Goal: Information Seeking & Learning: Learn about a topic

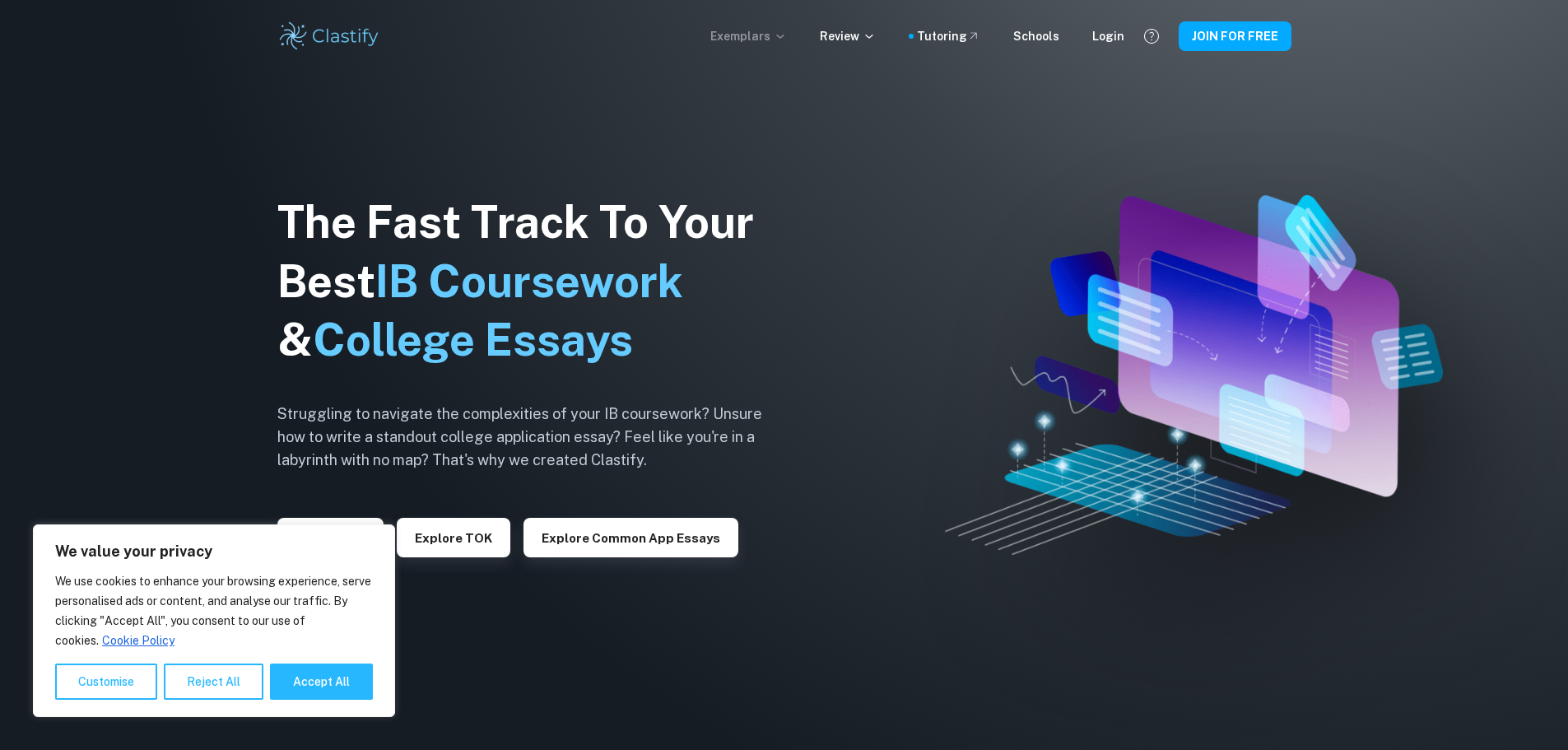
click at [776, 35] on p "Exemplars" at bounding box center [749, 36] width 77 height 18
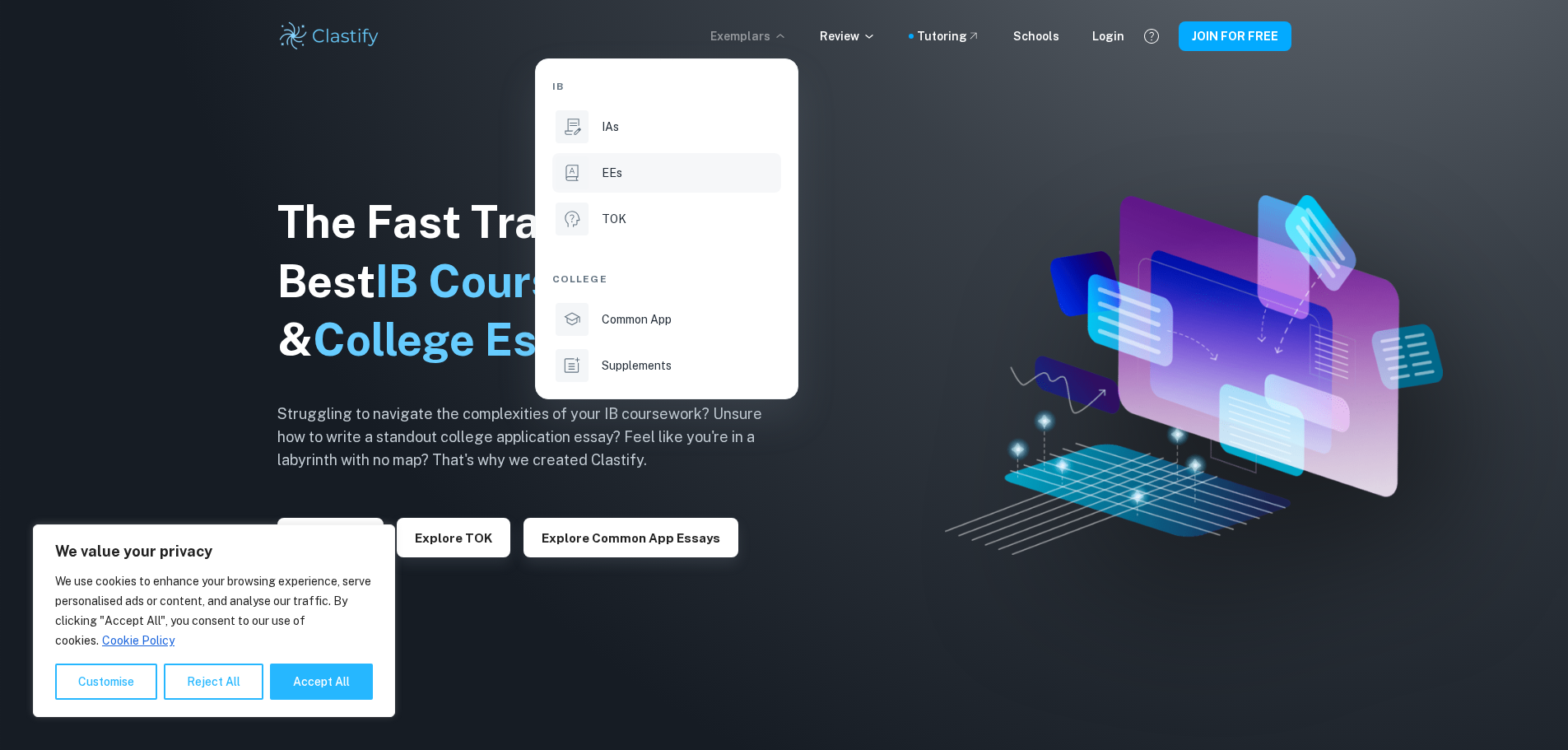
click at [632, 176] on div "EEs" at bounding box center [690, 172] width 176 height 18
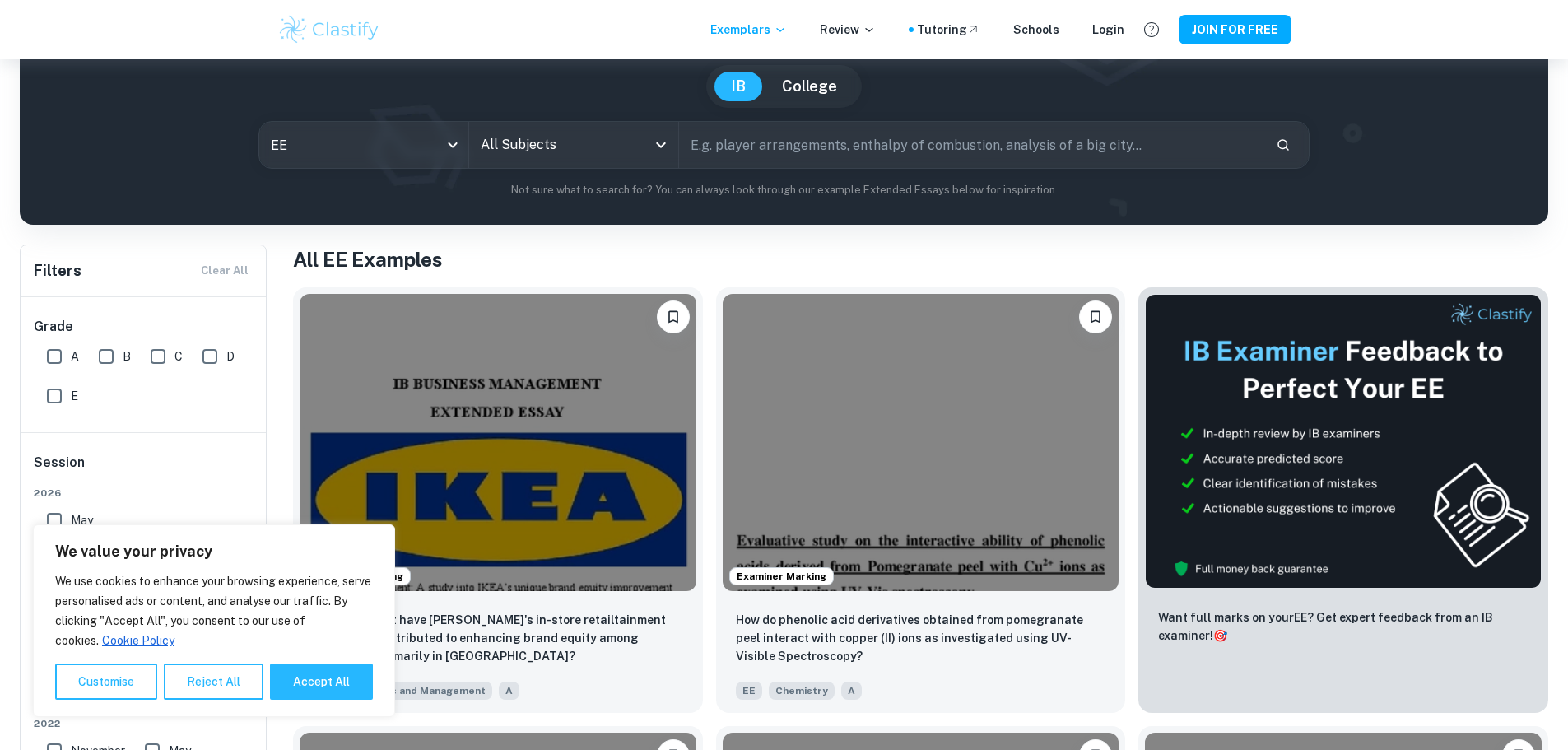
scroll to position [164, 0]
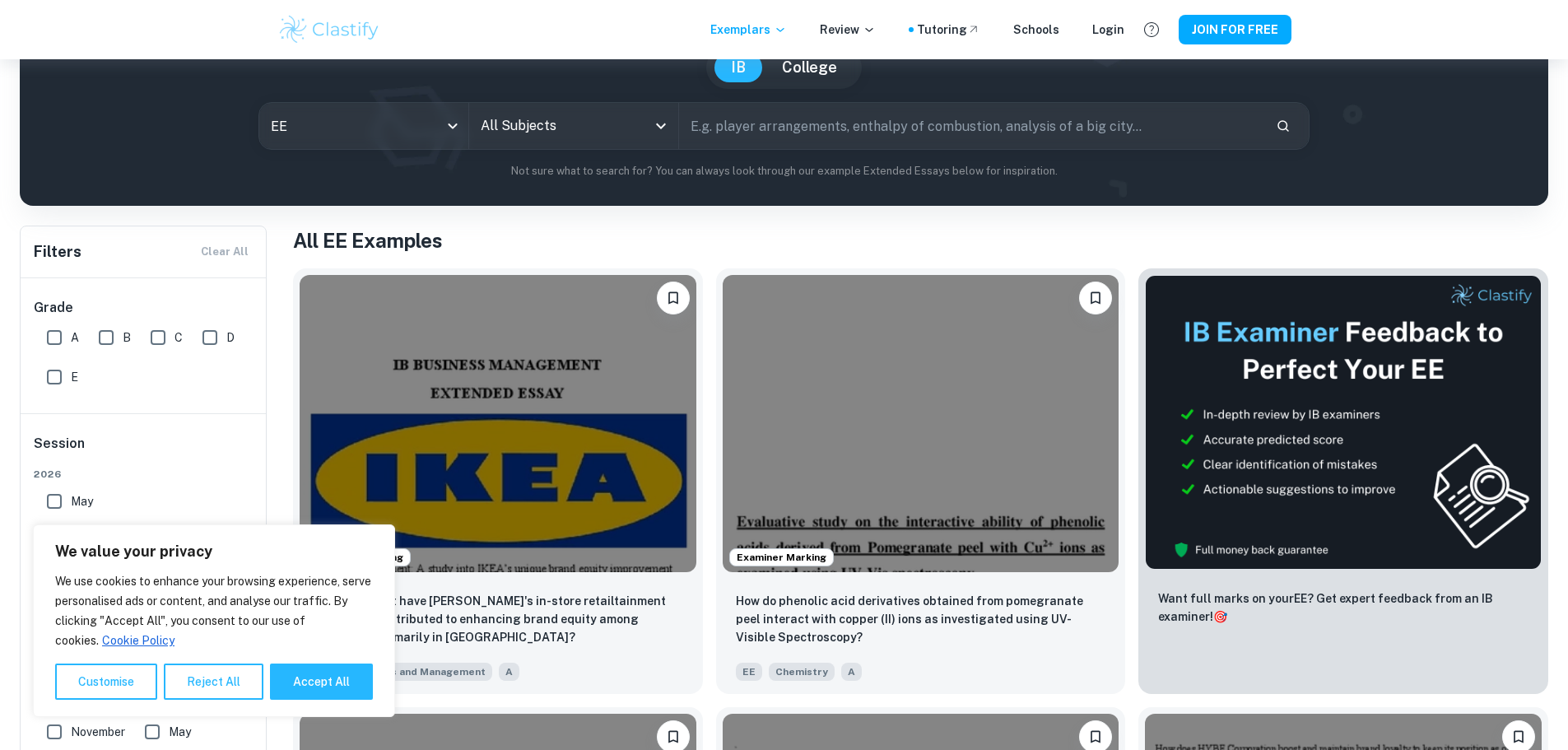
click at [973, 146] on input "text" at bounding box center [972, 126] width 584 height 46
paste input ""To what extent does regular participation in track and field and cardiovascula…"
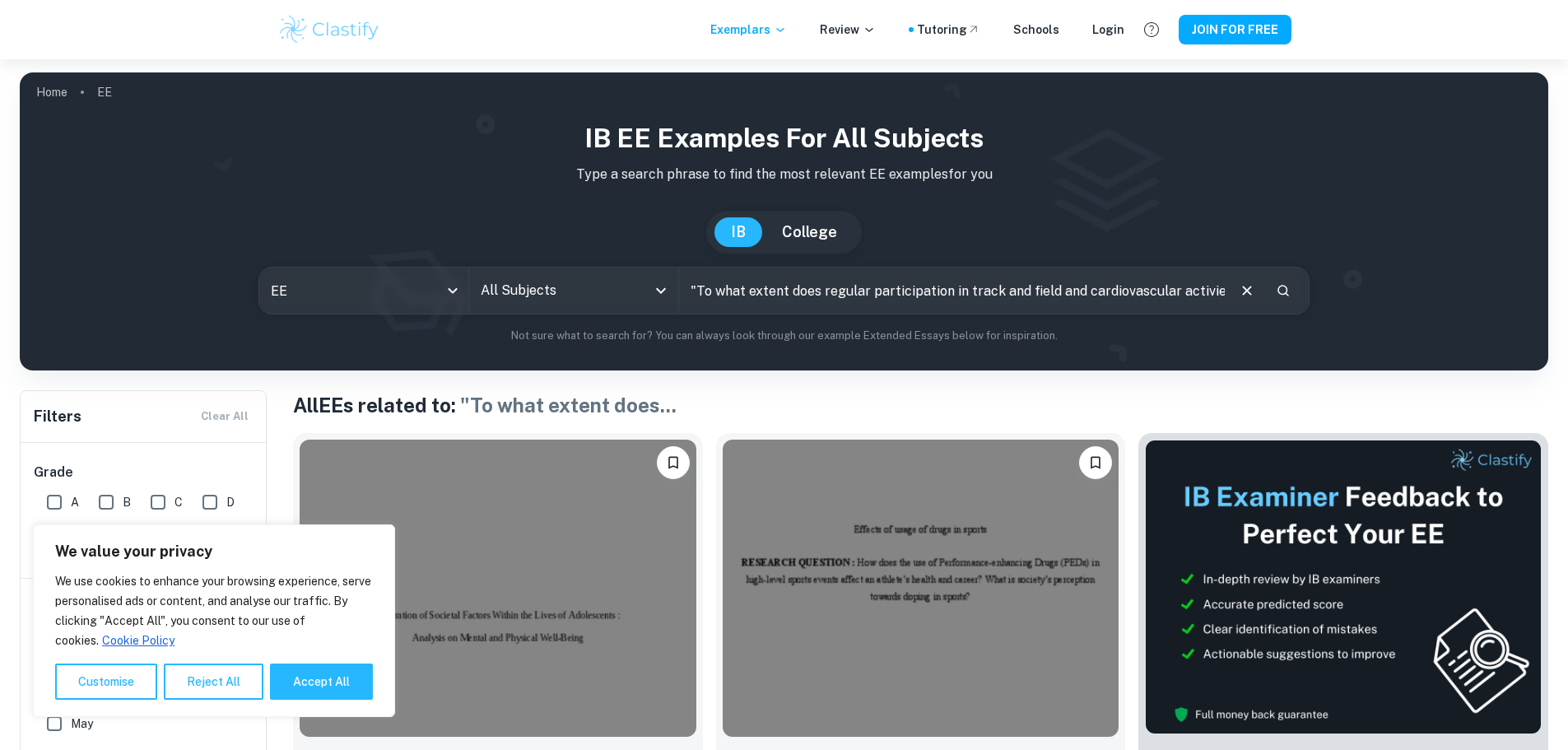
scroll to position [82, 0]
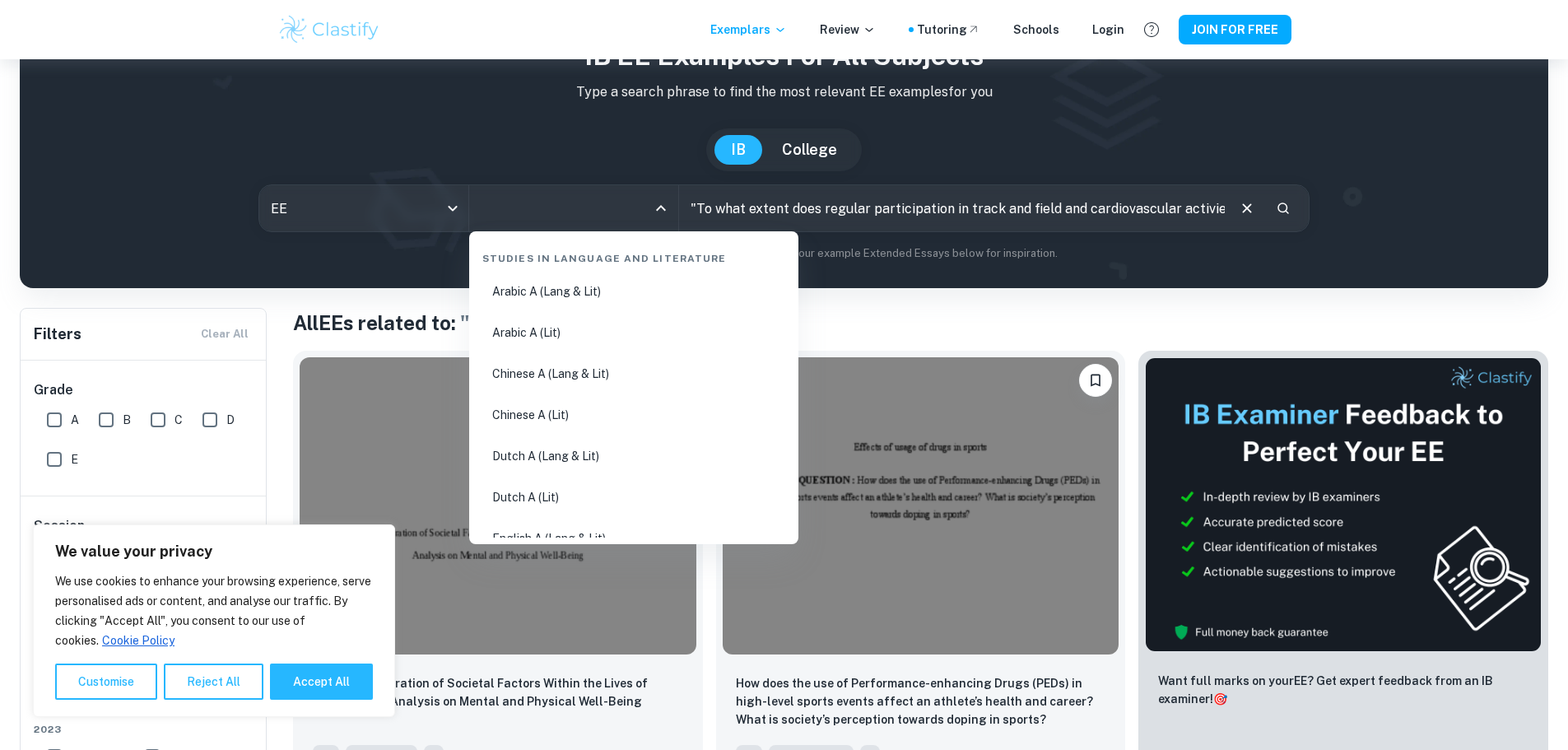
click at [629, 205] on input "All Subjects" at bounding box center [560, 208] width 169 height 31
click at [712, 213] on input ""To what extent does regular participation in track and field and cardiovascula…" at bounding box center [953, 208] width 546 height 46
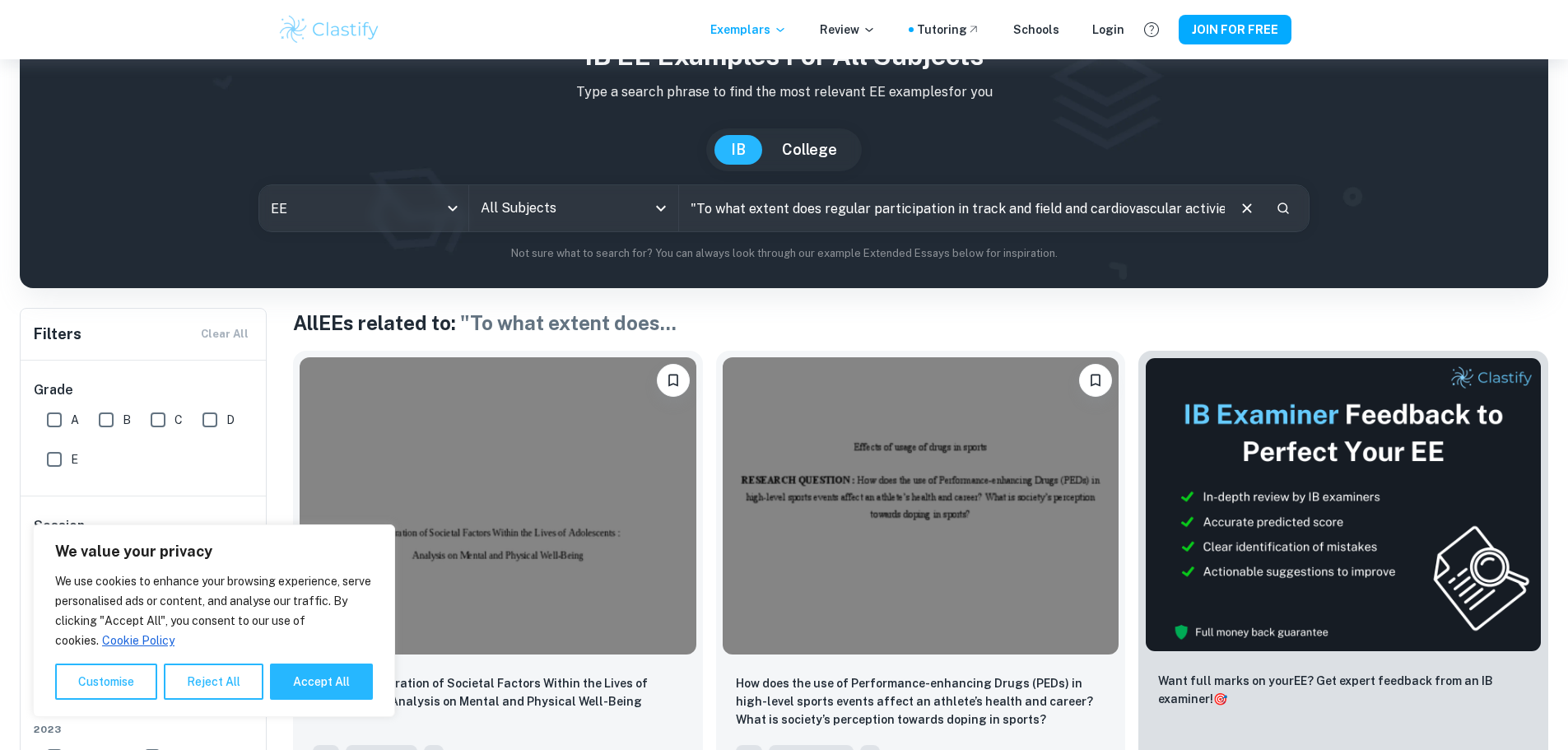
click at [712, 213] on input ""To what extent does regular participation in track and field and cardiovascula…" at bounding box center [953, 208] width 546 height 46
type input "Biology"
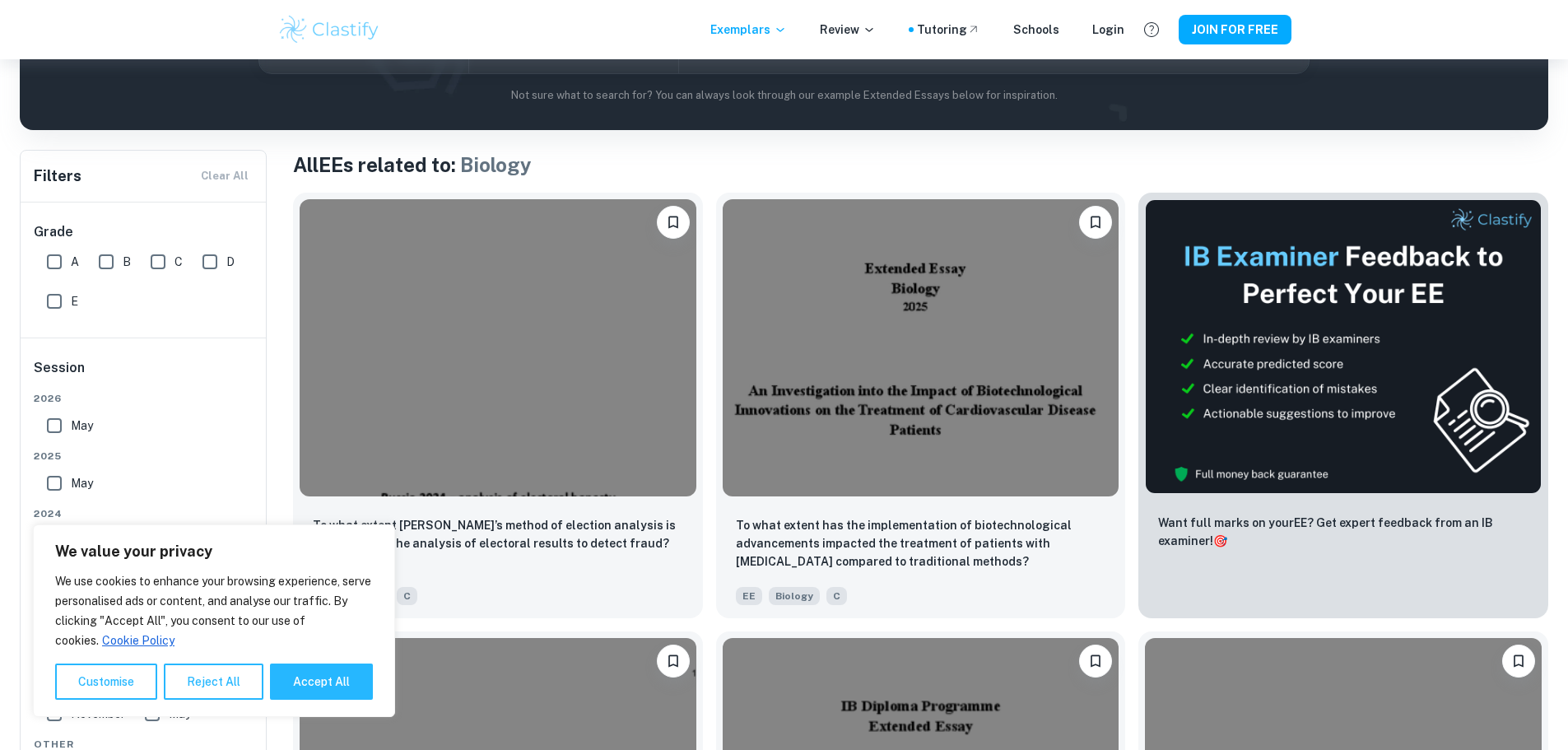
scroll to position [247, 0]
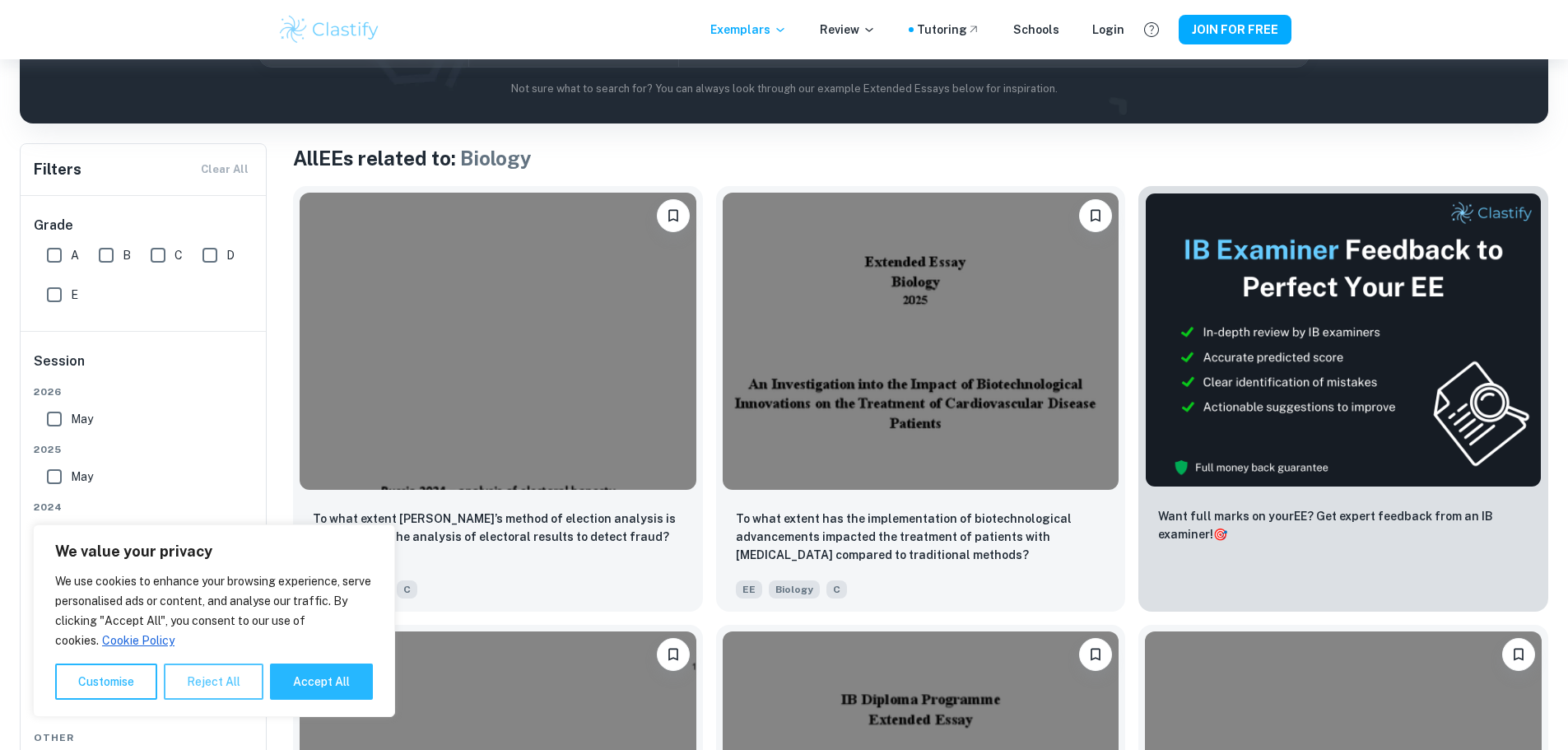
click at [250, 683] on button "Reject All" at bounding box center [213, 681] width 99 height 36
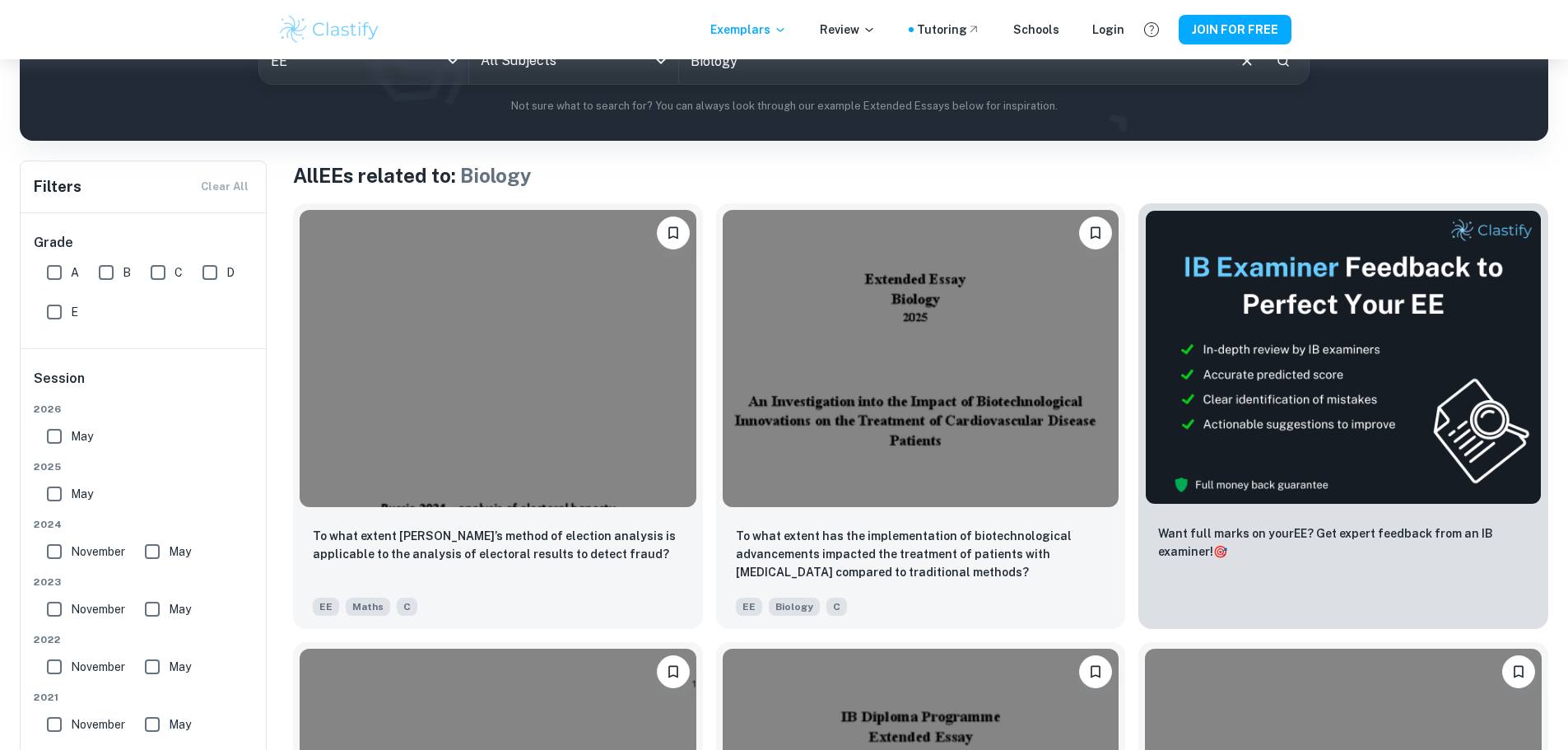
scroll to position [0, 0]
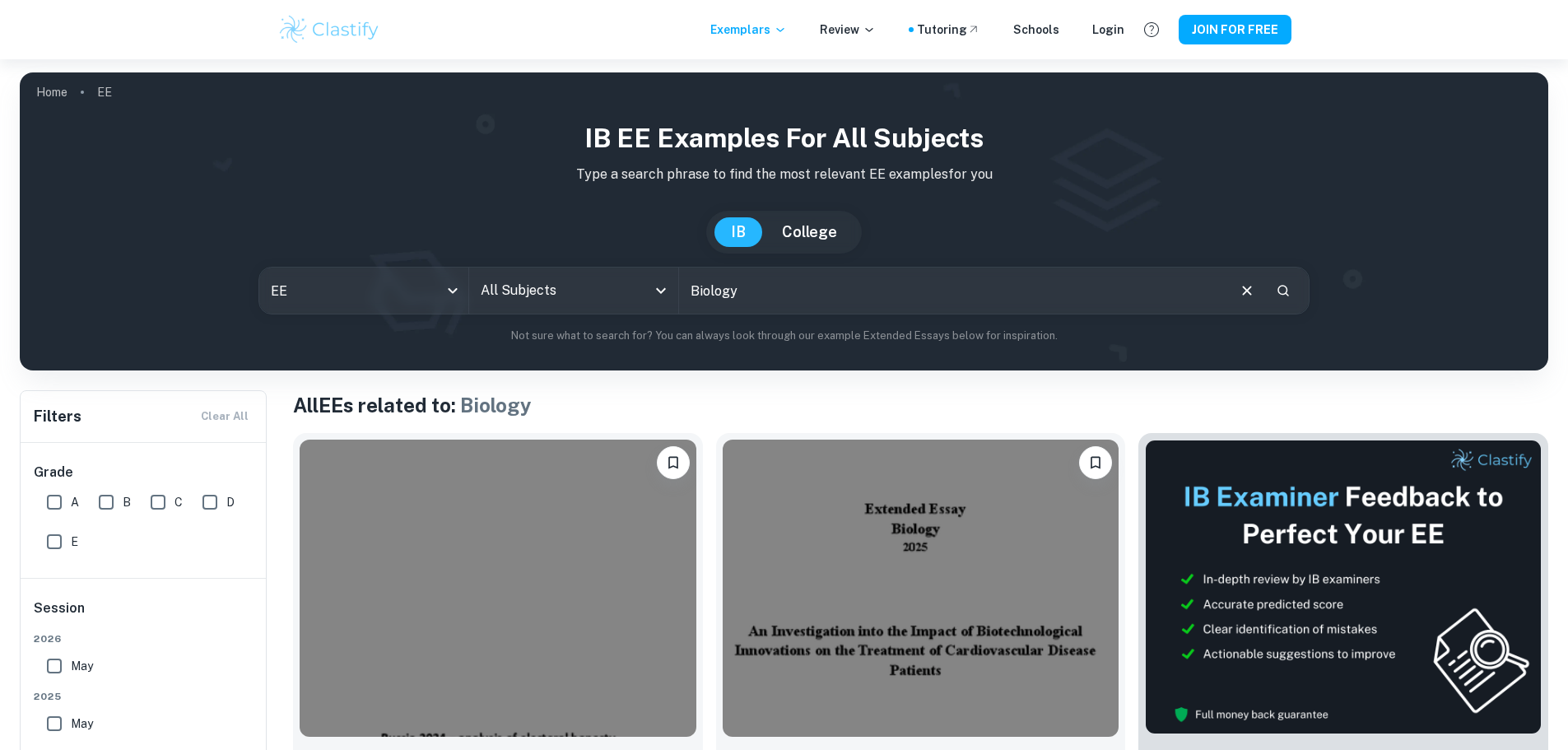
click at [556, 305] on input "All Subjects" at bounding box center [560, 290] width 169 height 31
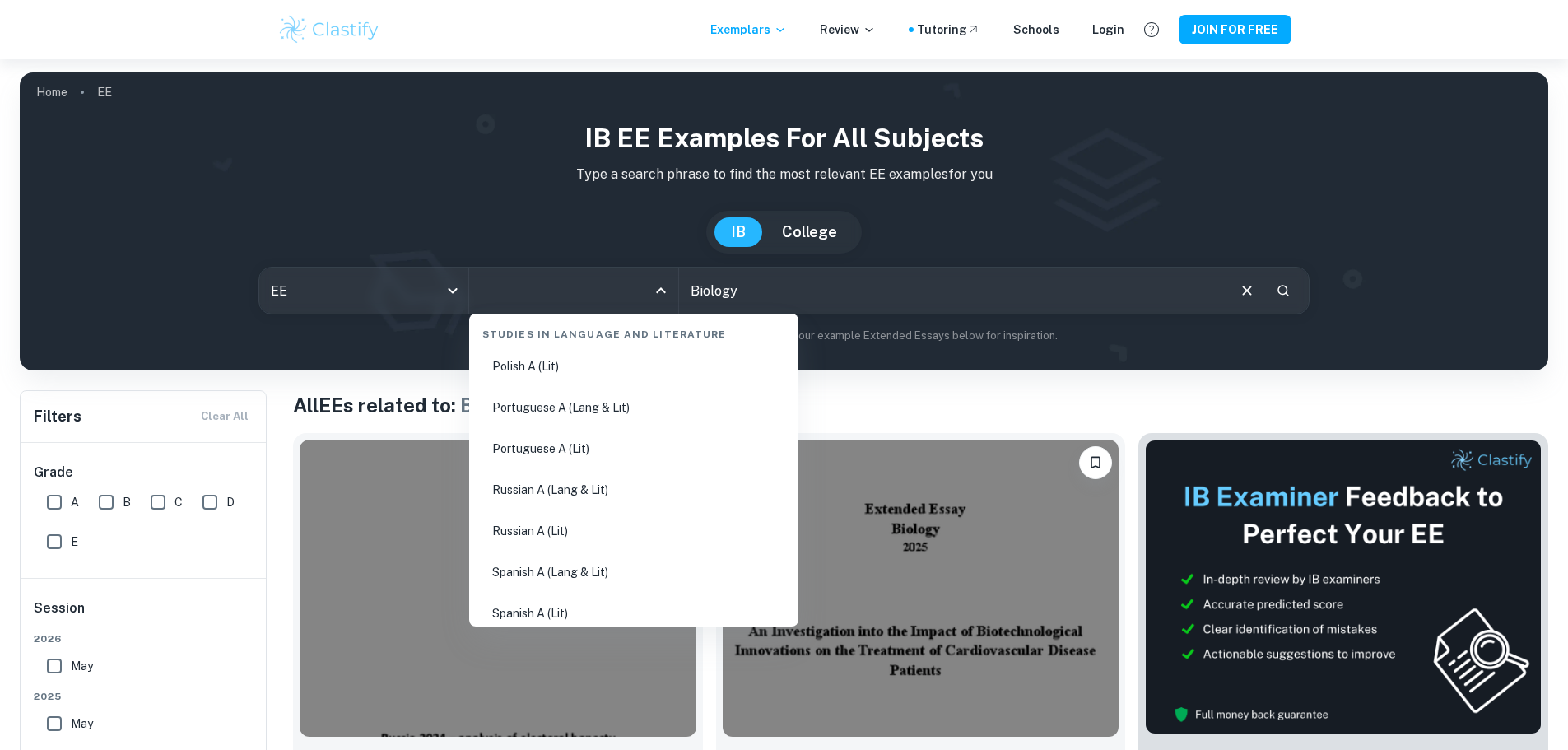
scroll to position [741, 0]
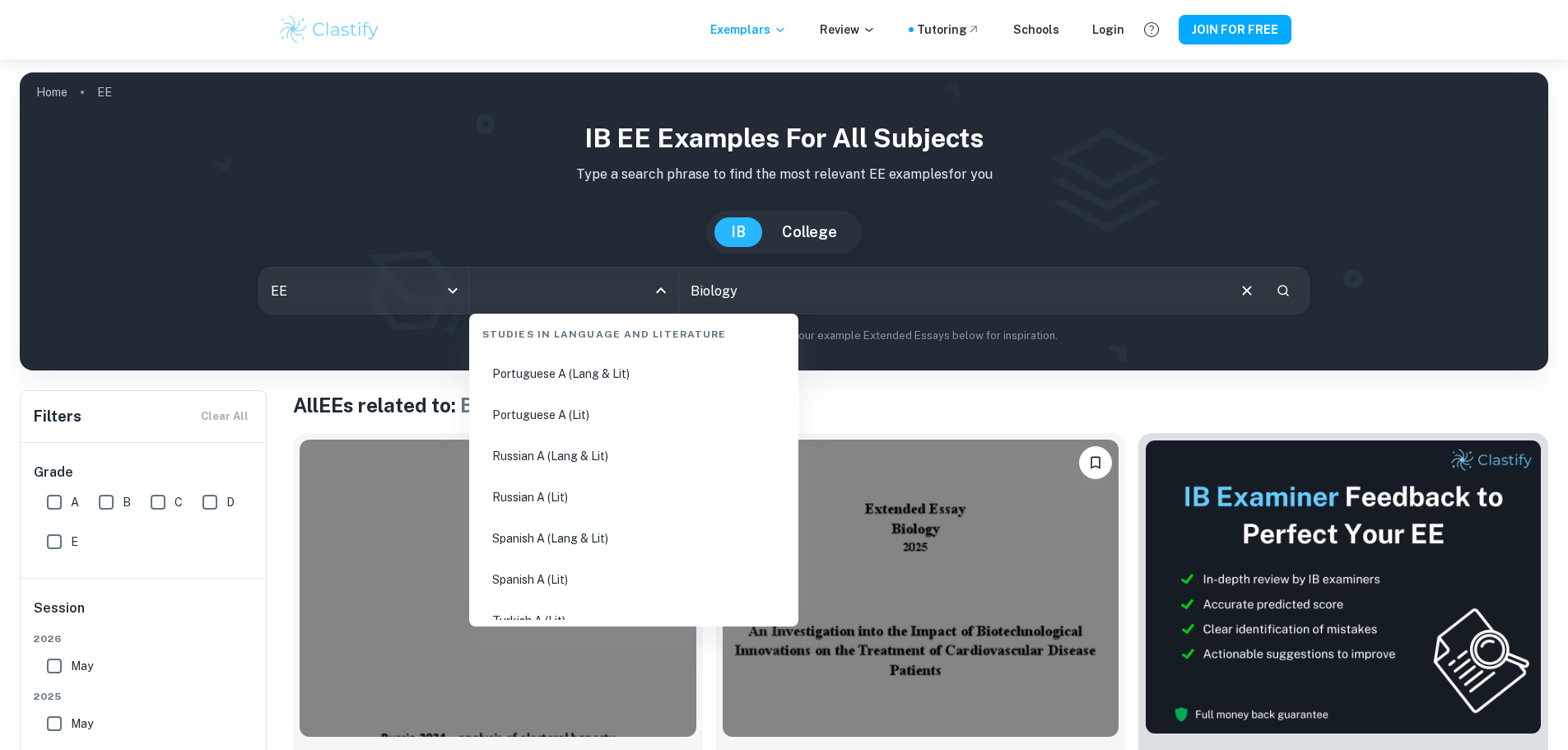
click at [955, 322] on div "IB EE examples for all subjects Type a search phrase to find the most relevant …" at bounding box center [784, 230] width 1503 height 226
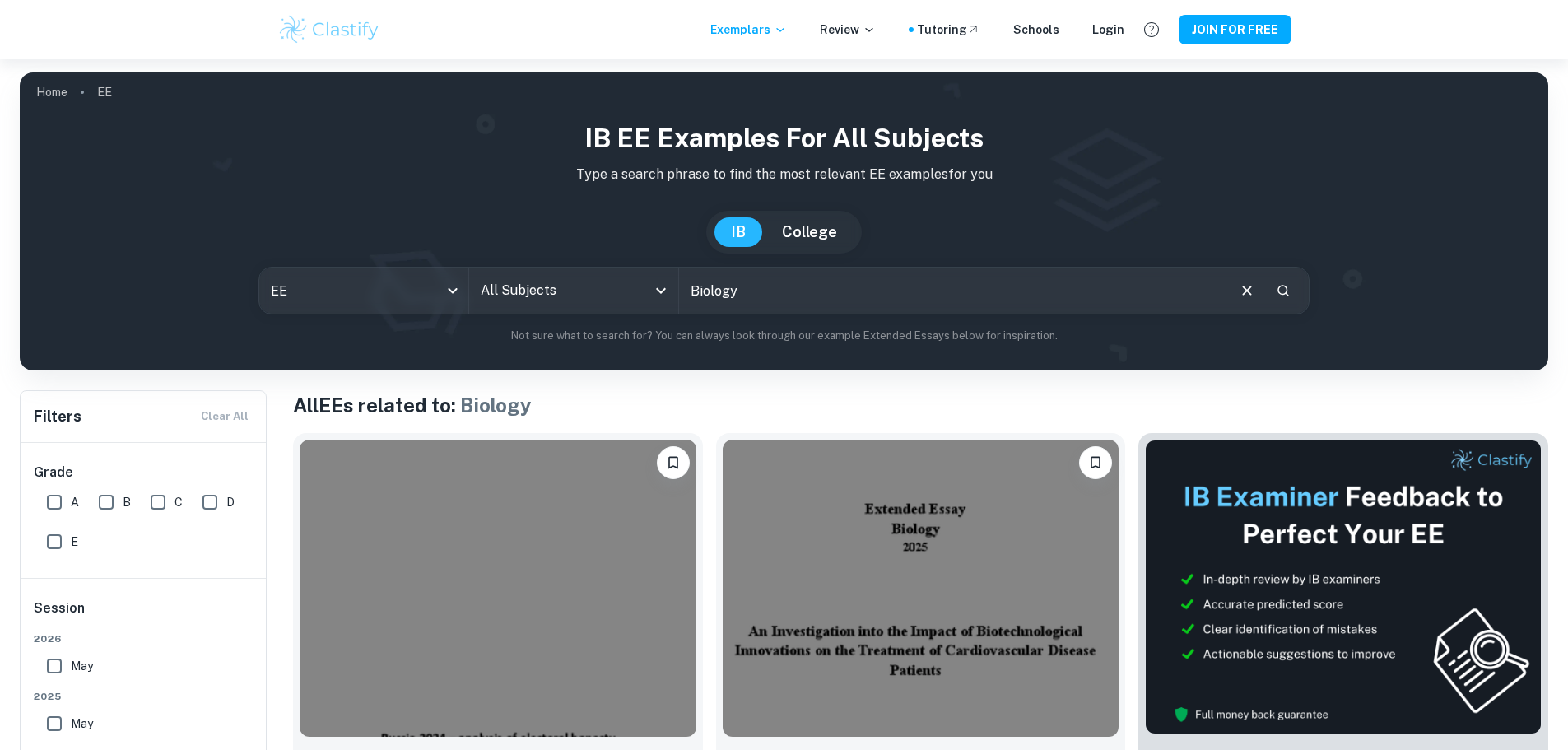
click at [937, 298] on input "Biology" at bounding box center [953, 290] width 546 height 46
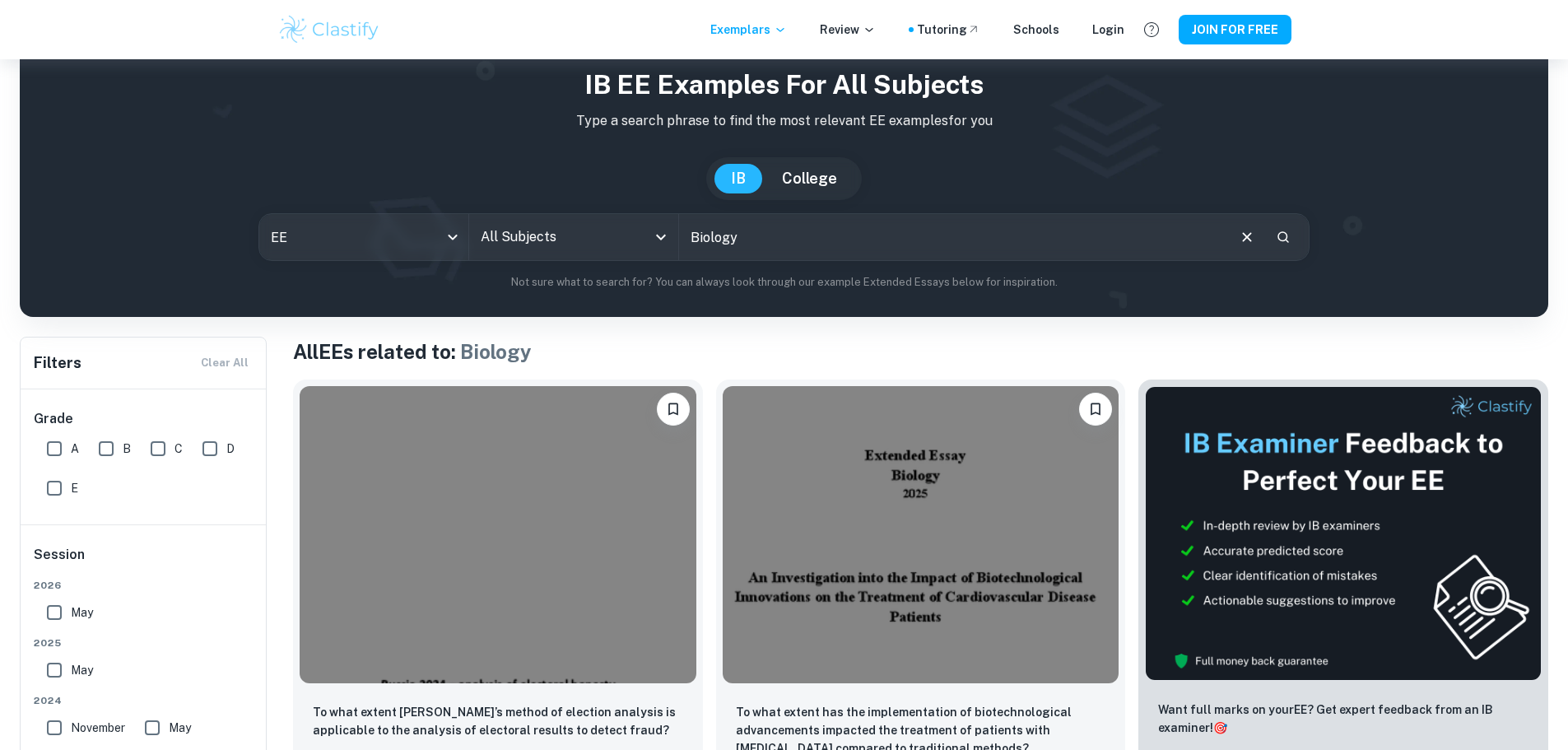
scroll to position [82, 0]
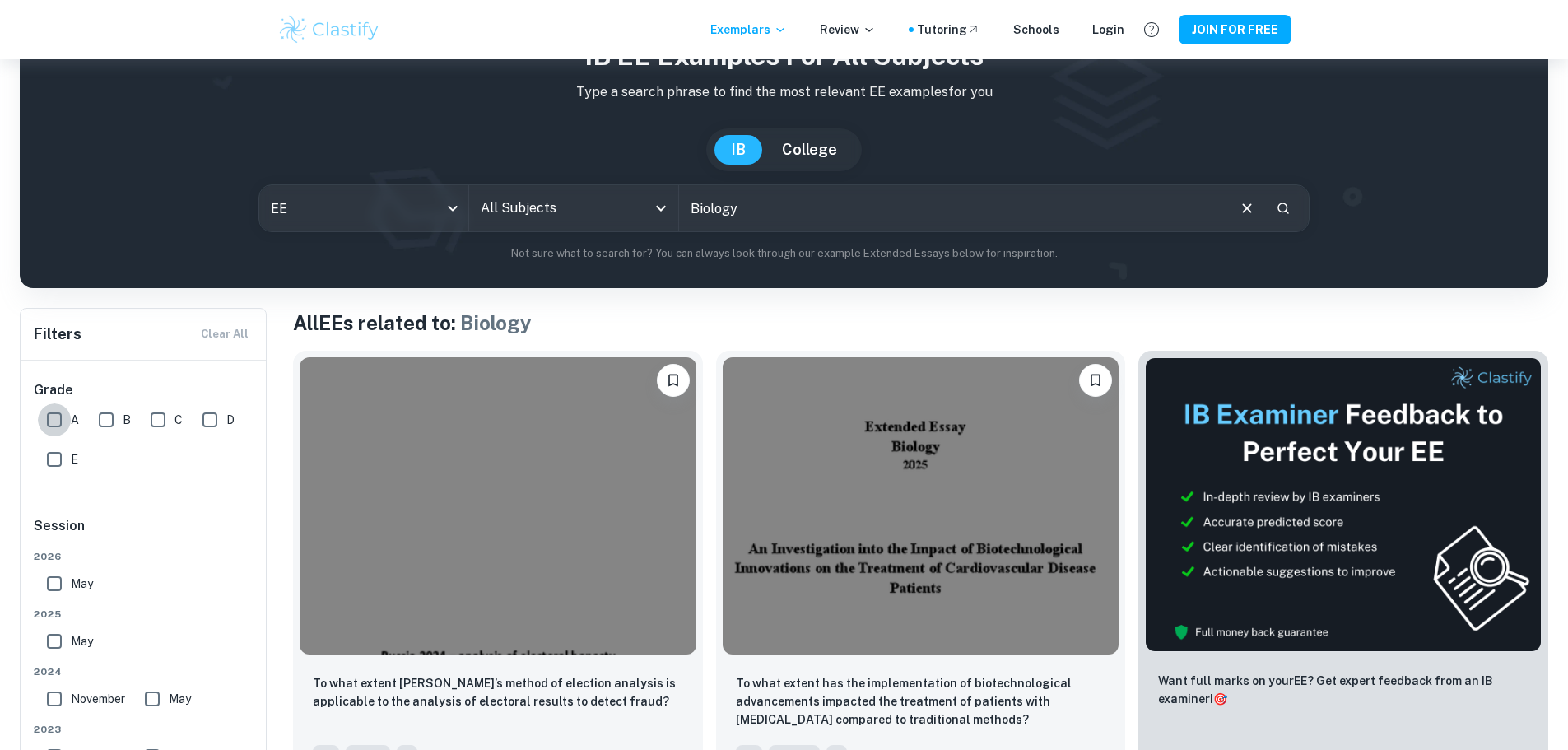
click at [54, 431] on input "A" at bounding box center [54, 419] width 33 height 33
checkbox input "true"
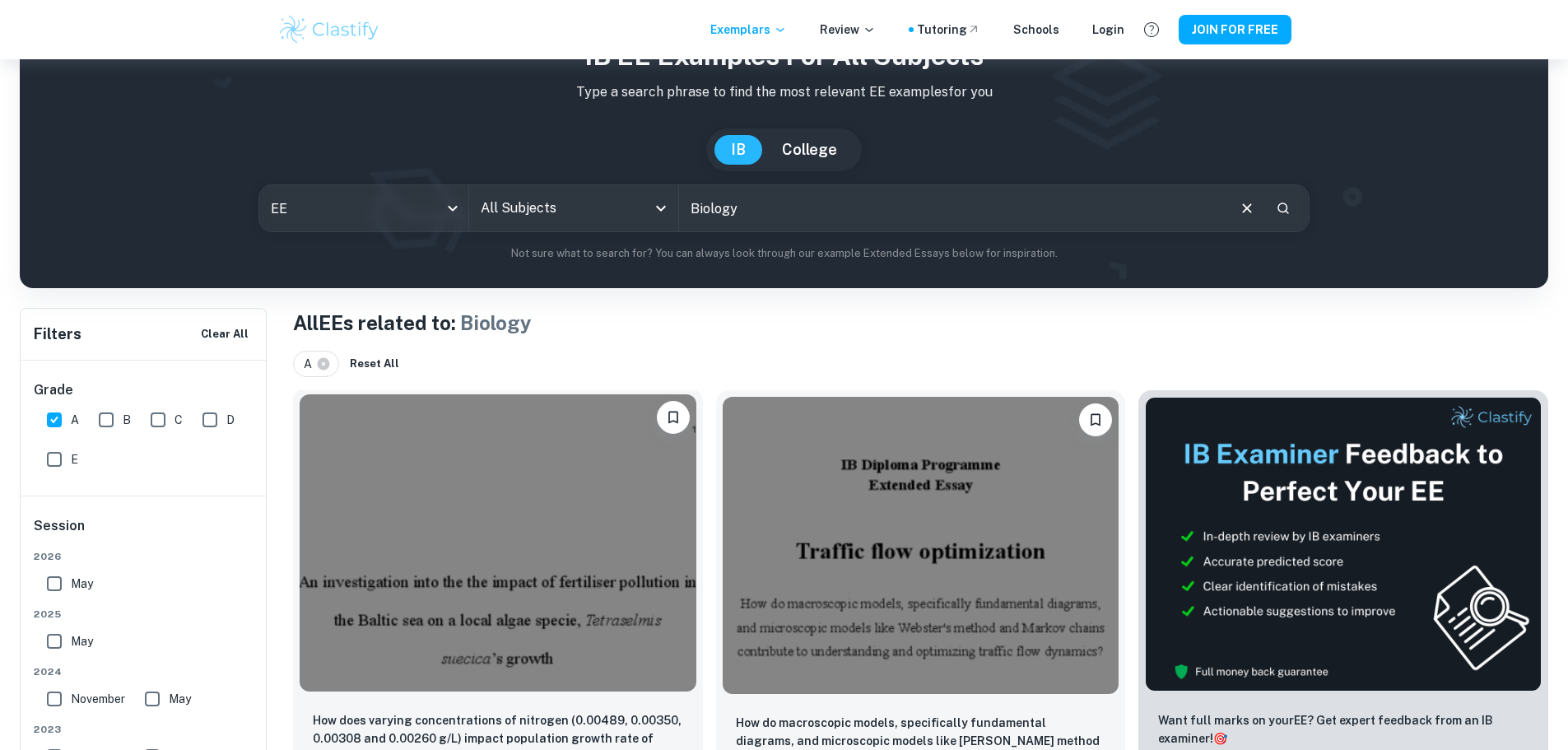
click at [449, 495] on img at bounding box center [498, 542] width 397 height 297
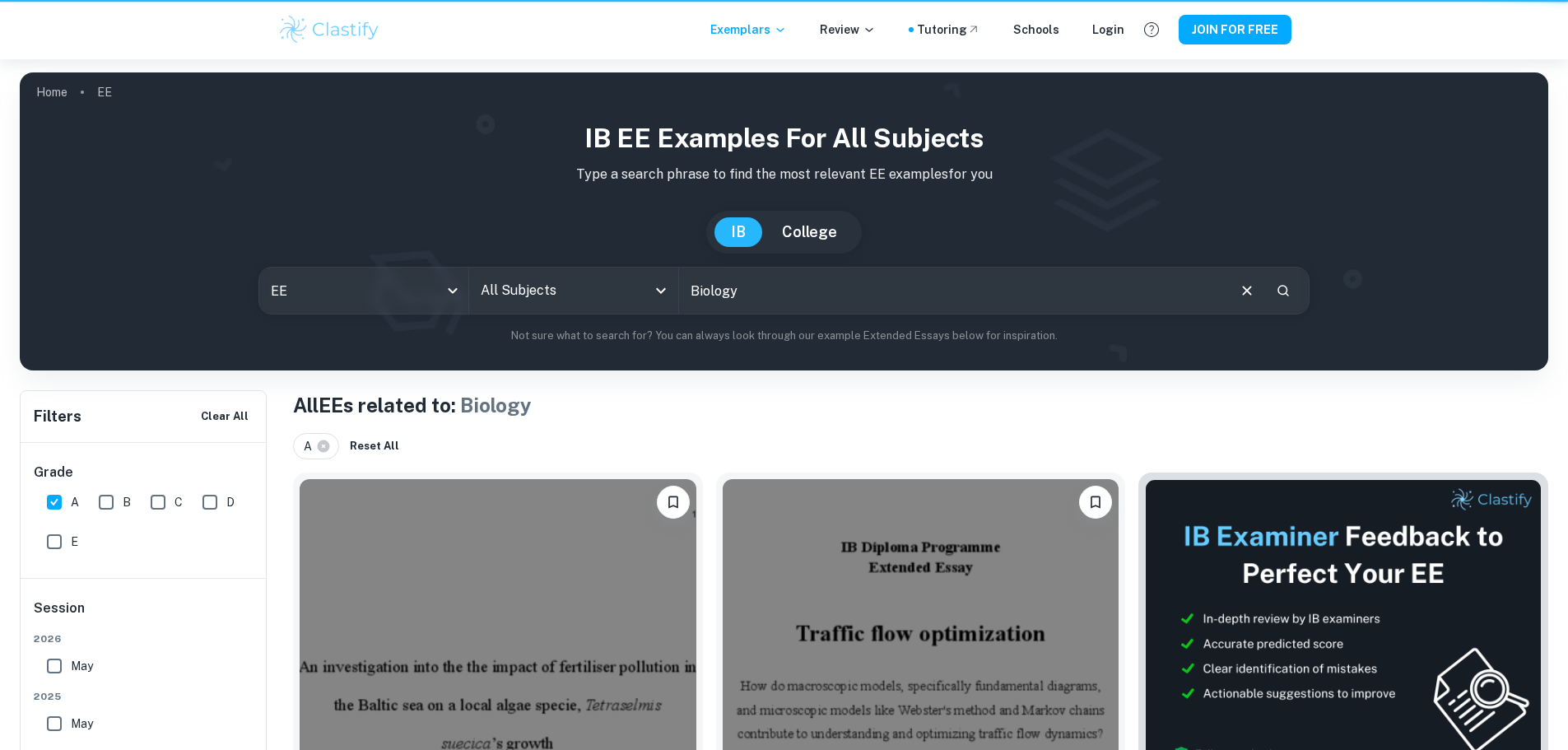
scroll to position [82, 0]
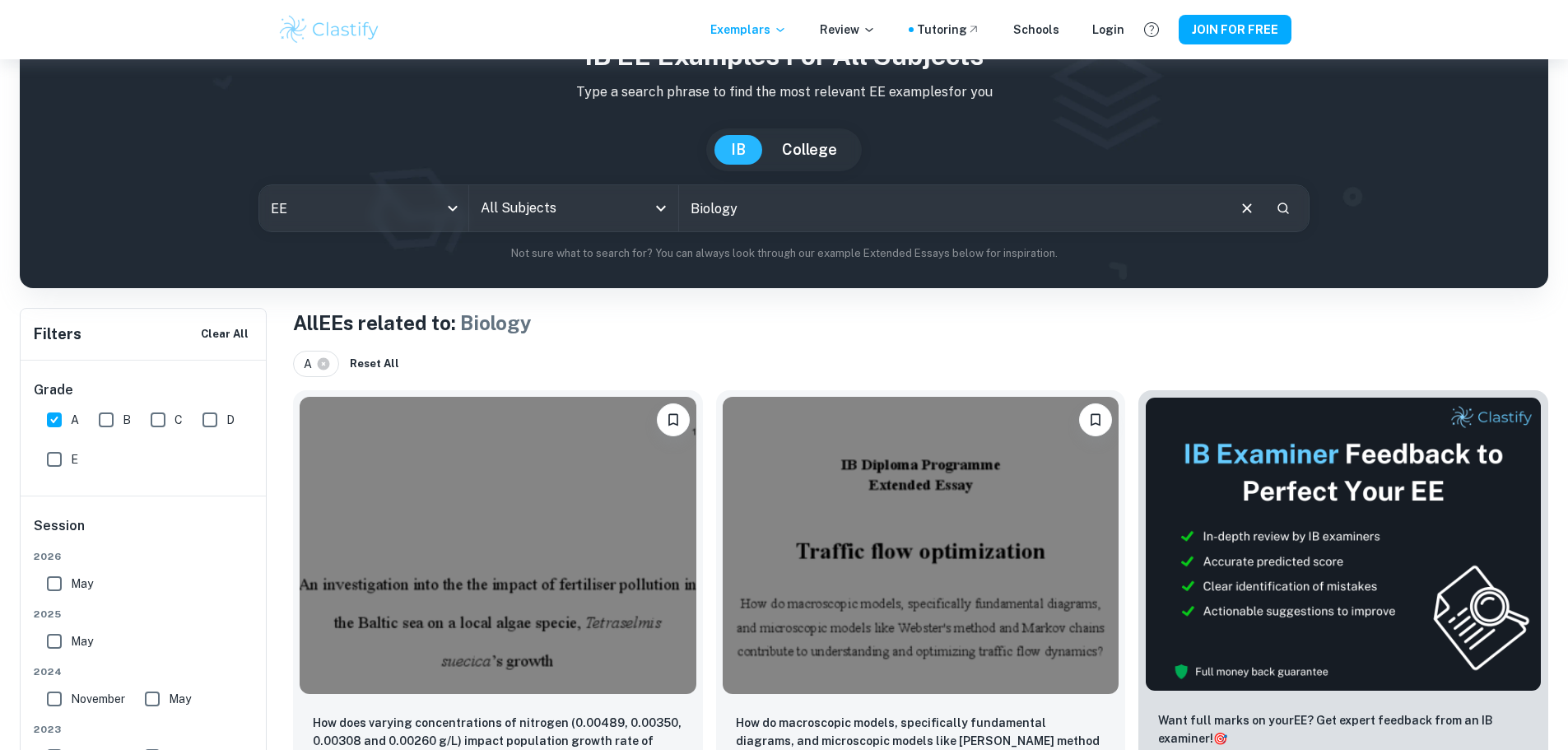
click at [889, 201] on input "Biology" at bounding box center [953, 208] width 546 height 46
paste input ""To what extent does regular participation in track and field and cardiovascula…"
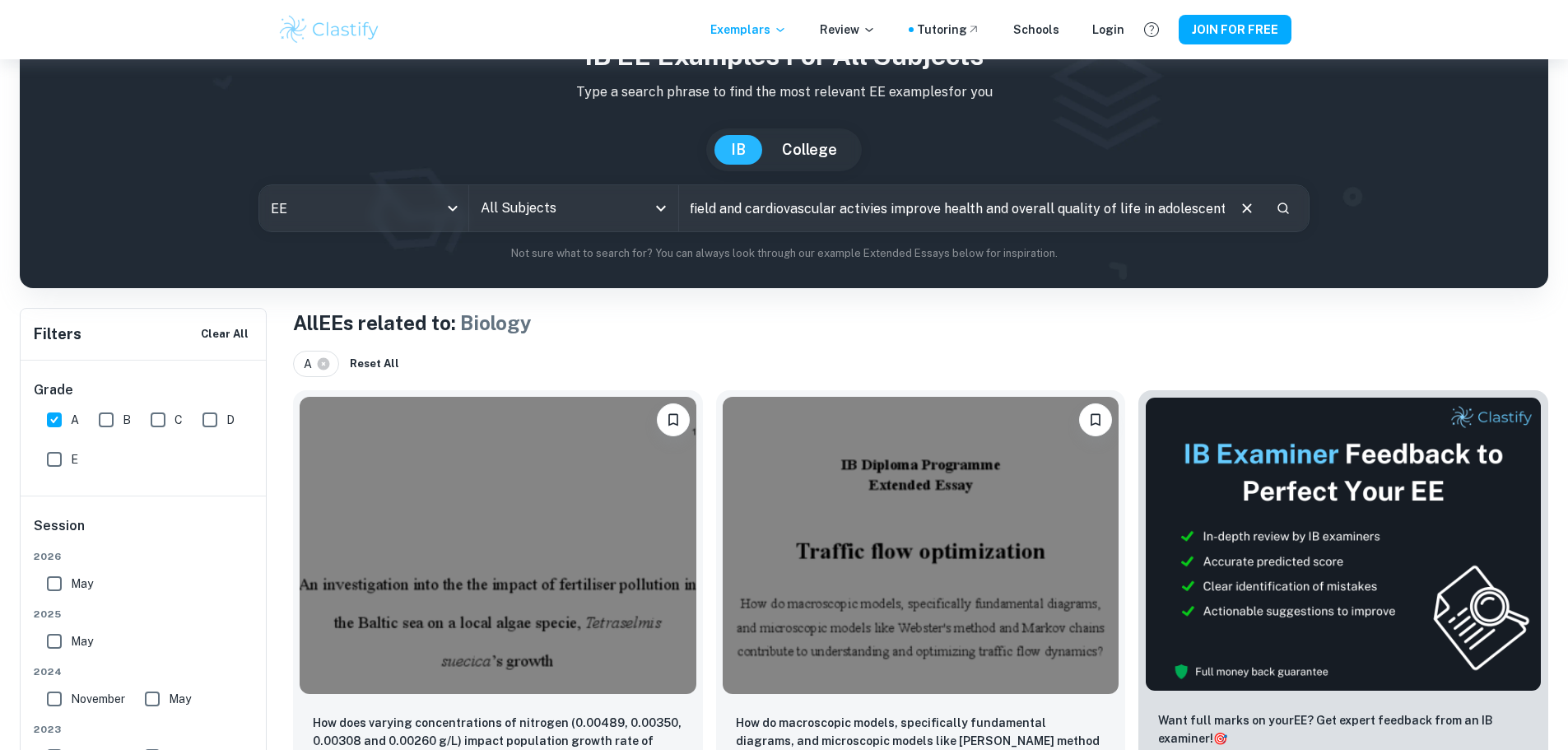
type input ""To what extent does regular participation in track and field and cardiovascula…"
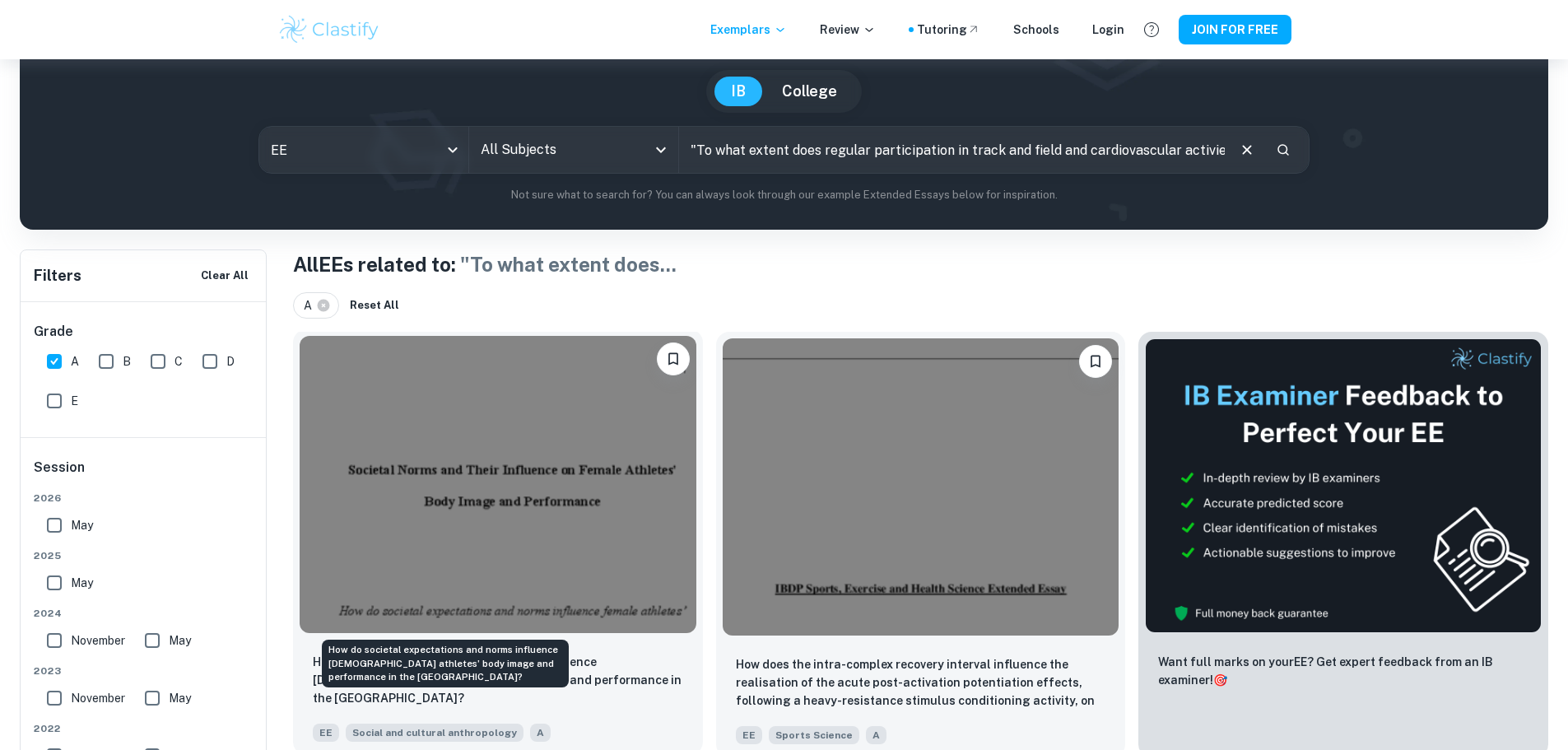
scroll to position [164, 0]
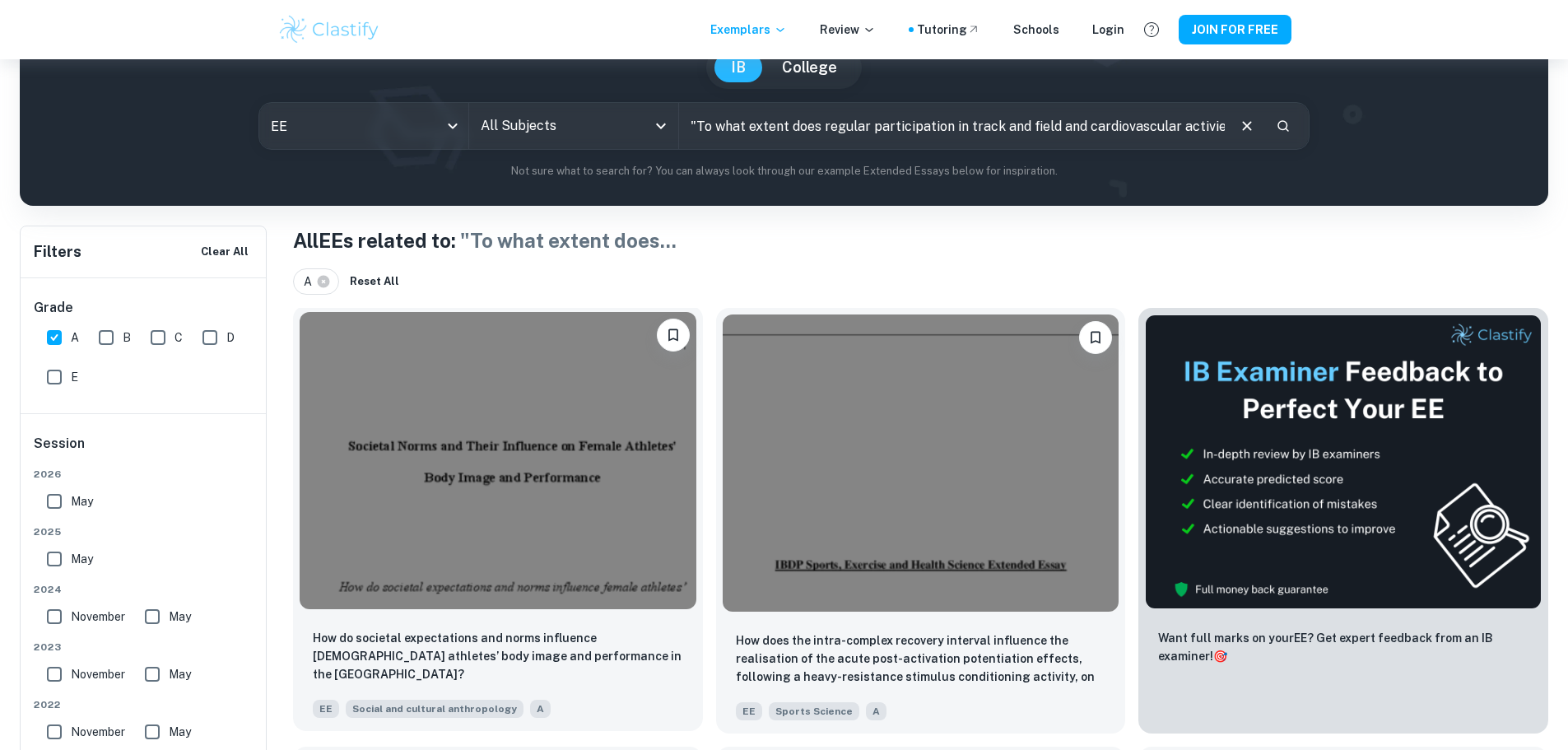
click at [489, 472] on img at bounding box center [498, 460] width 397 height 297
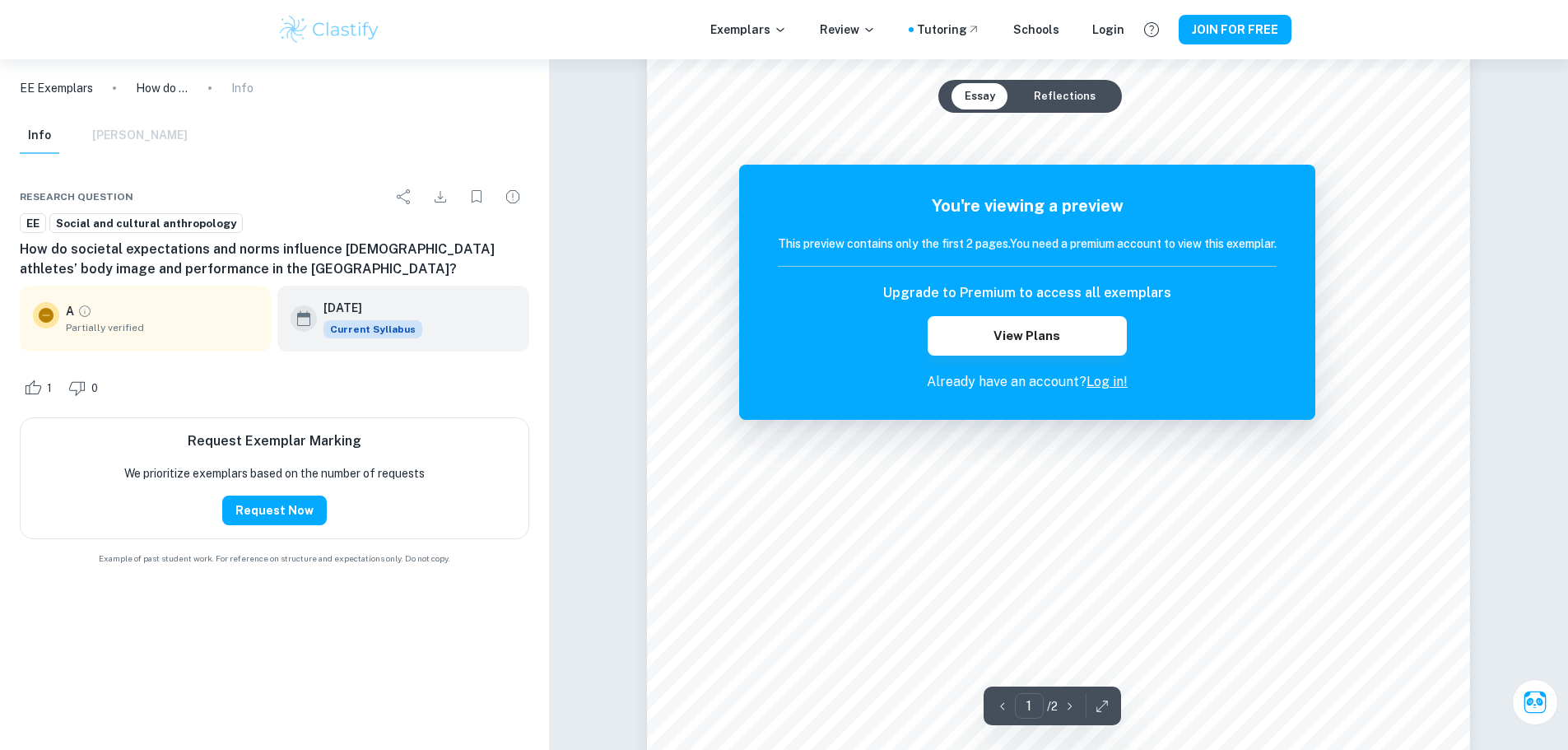
scroll to position [96, 0]
click at [1050, 344] on button "View Plans" at bounding box center [1027, 335] width 199 height 40
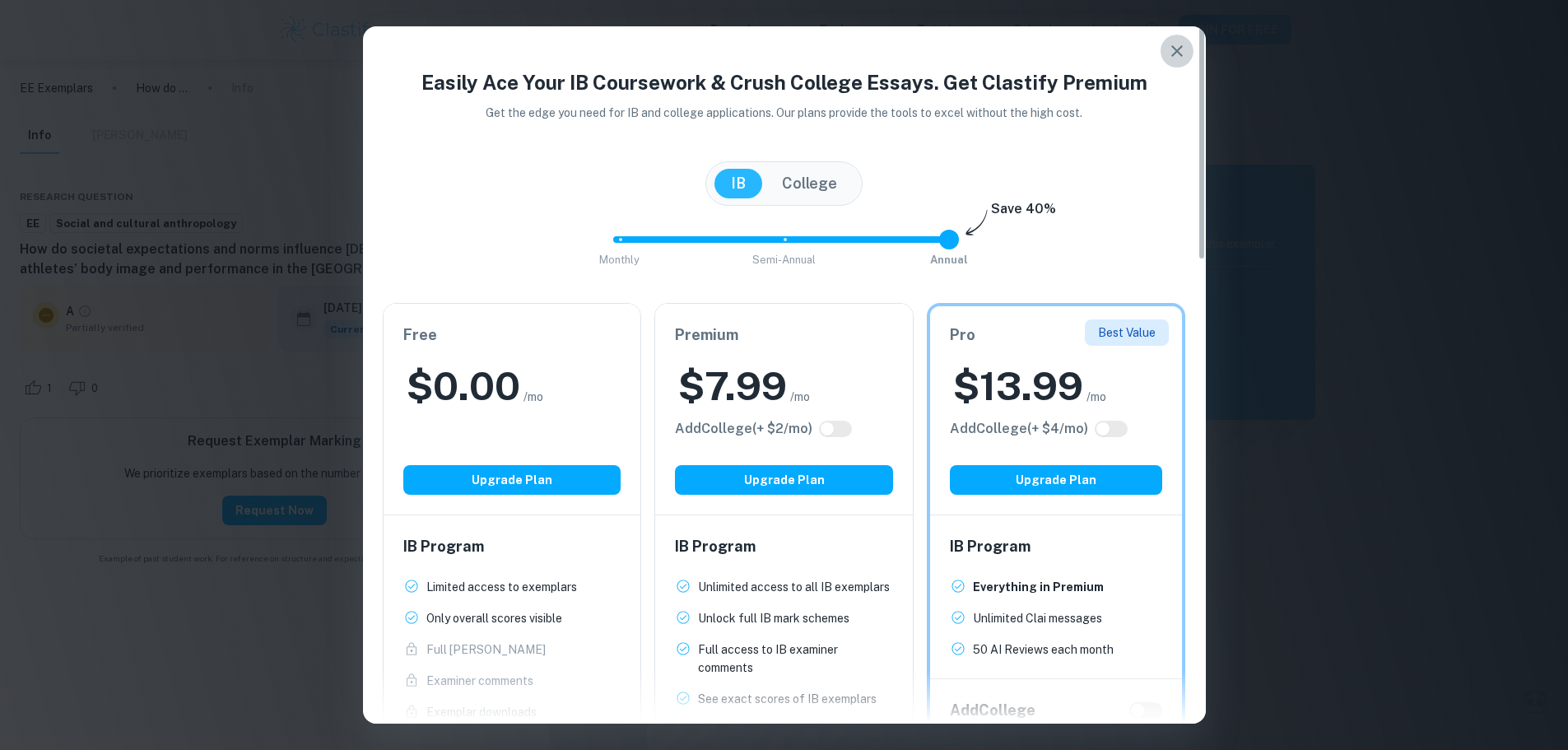
click at [1172, 42] on icon "button" at bounding box center [1177, 51] width 20 height 20
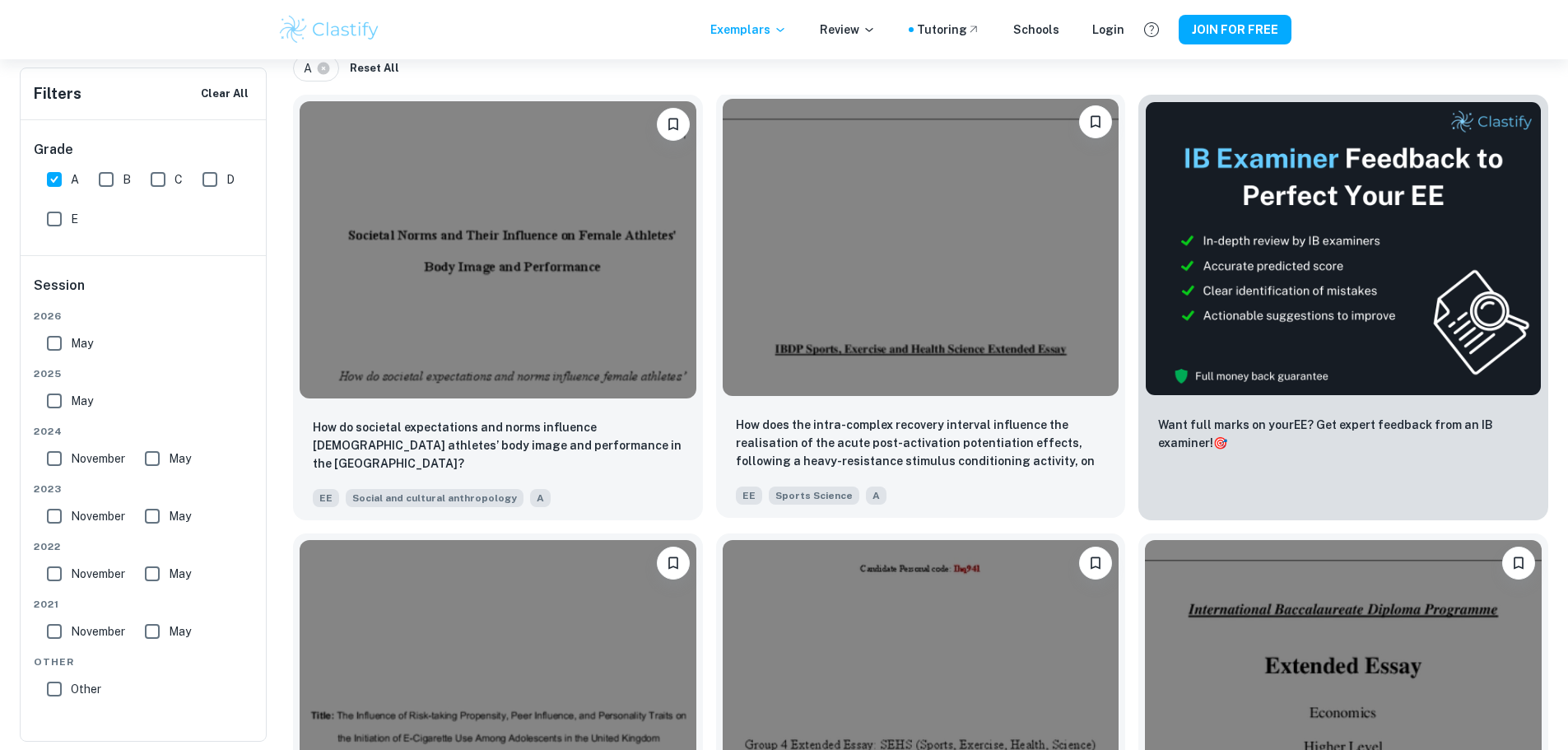
scroll to position [247, 0]
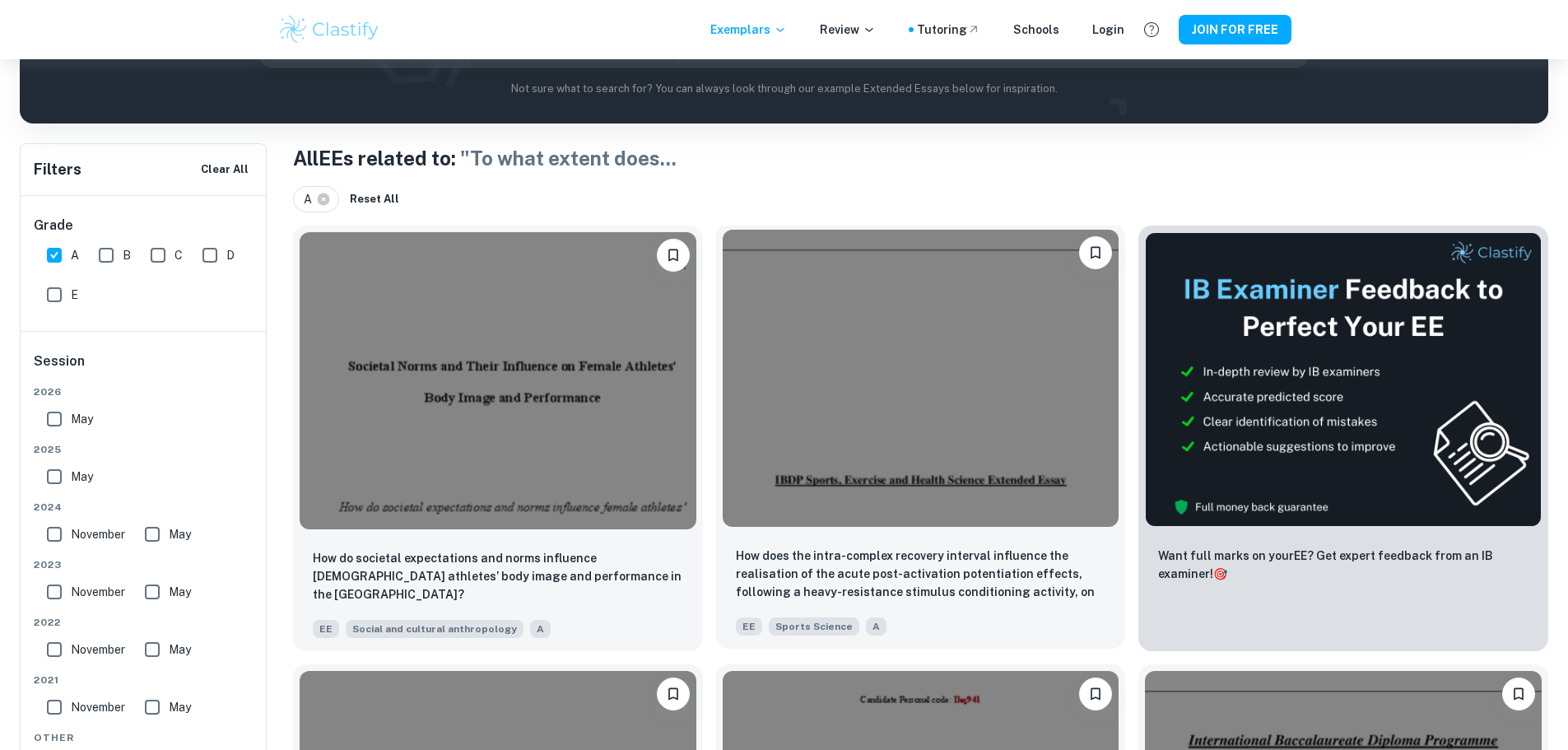
click at [837, 401] on img at bounding box center [922, 378] width 397 height 297
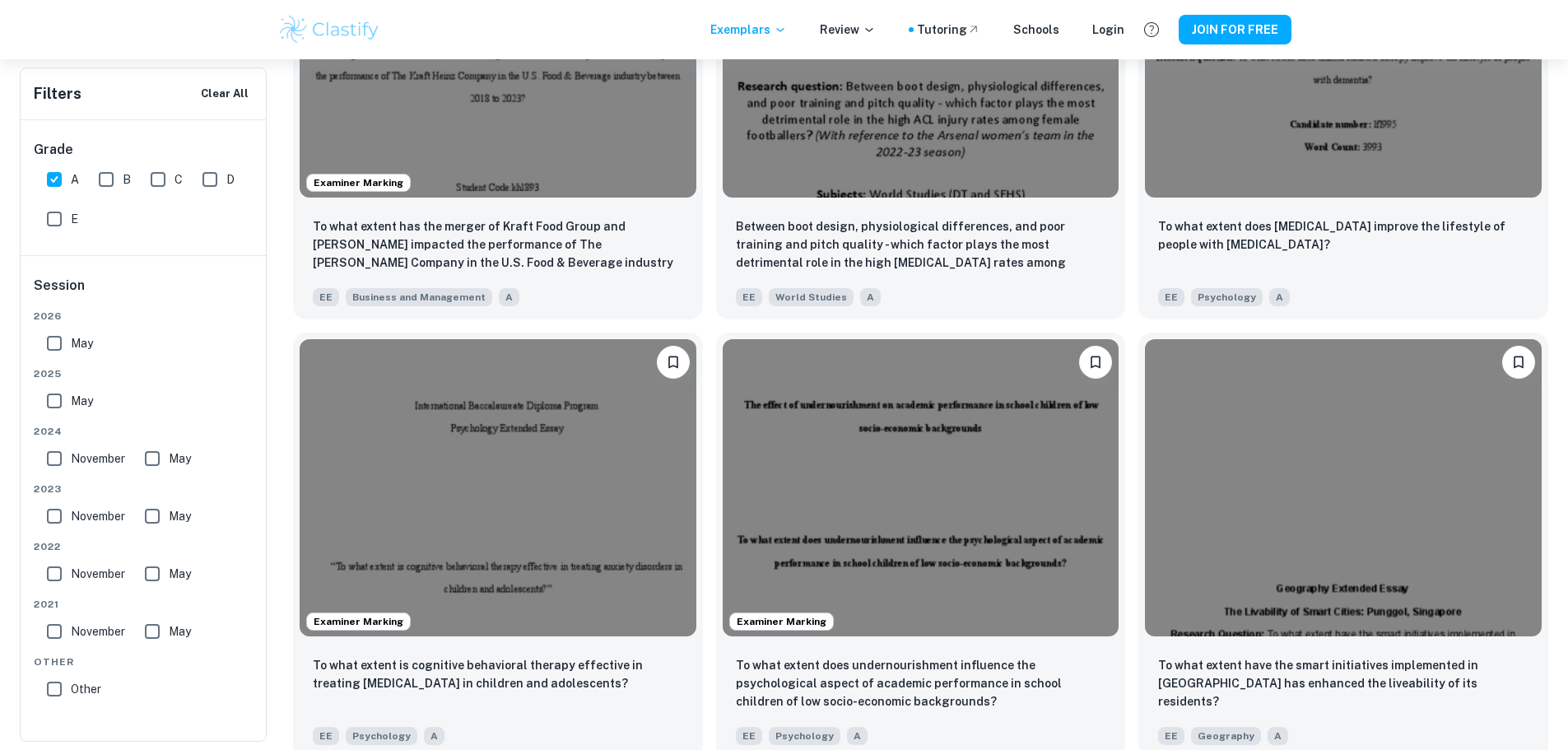
scroll to position [1975, 0]
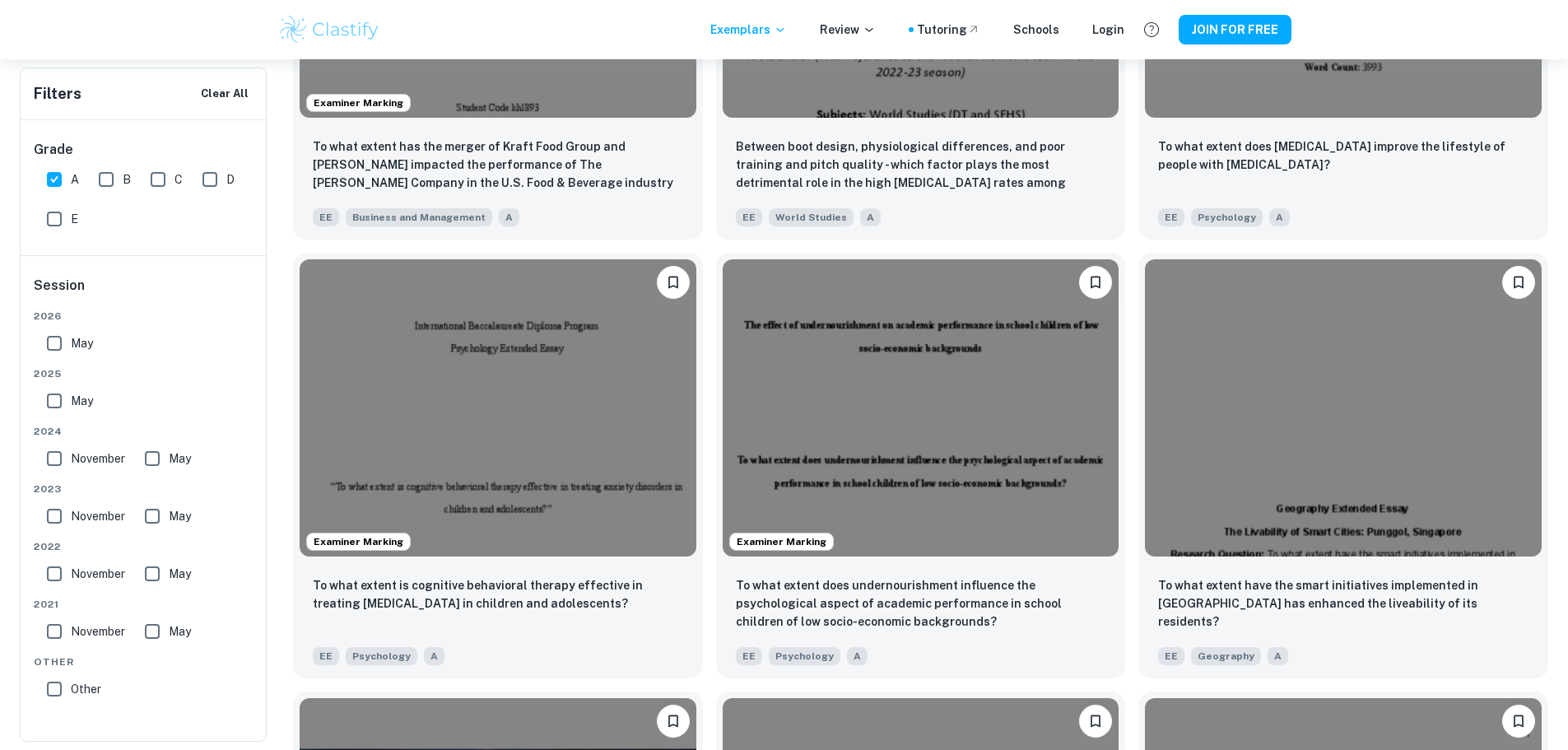
click at [69, 173] on input "A" at bounding box center [54, 179] width 33 height 33
checkbox input "false"
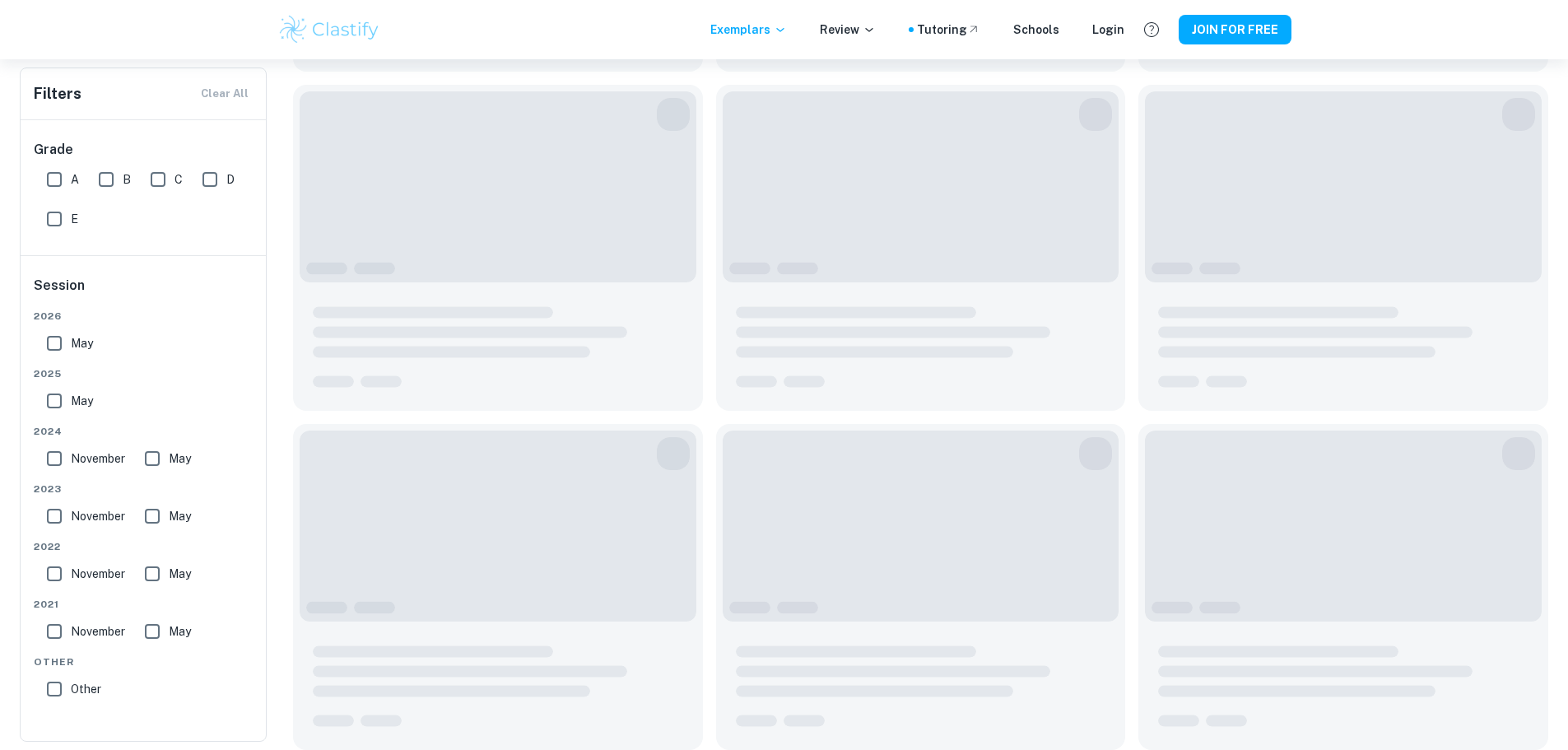
click at [164, 183] on input "C" at bounding box center [158, 179] width 33 height 33
checkbox input "true"
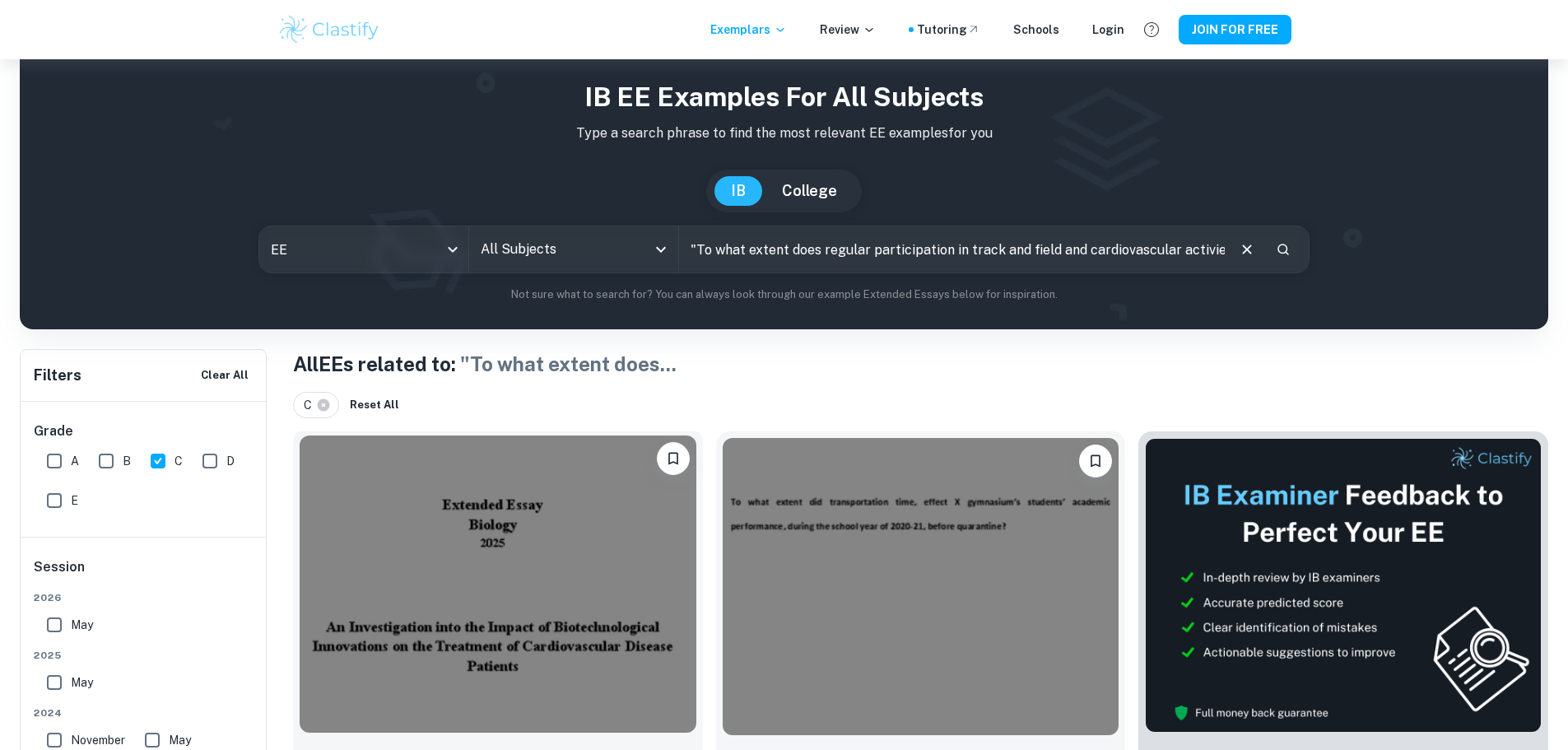
scroll to position [0, 0]
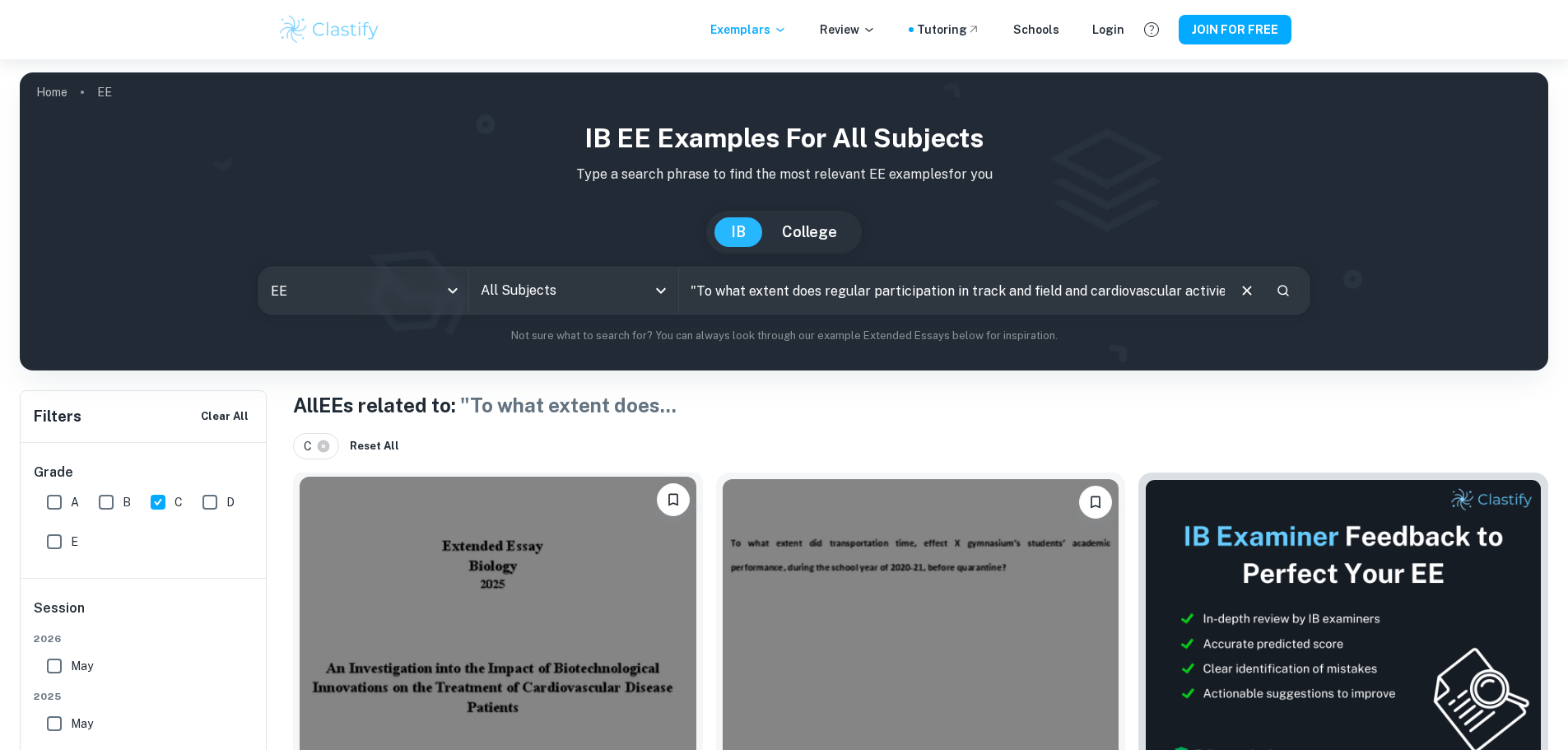
click at [463, 571] on img at bounding box center [498, 624] width 397 height 297
click at [150, 502] on input "C" at bounding box center [158, 502] width 33 height 33
checkbox input "false"
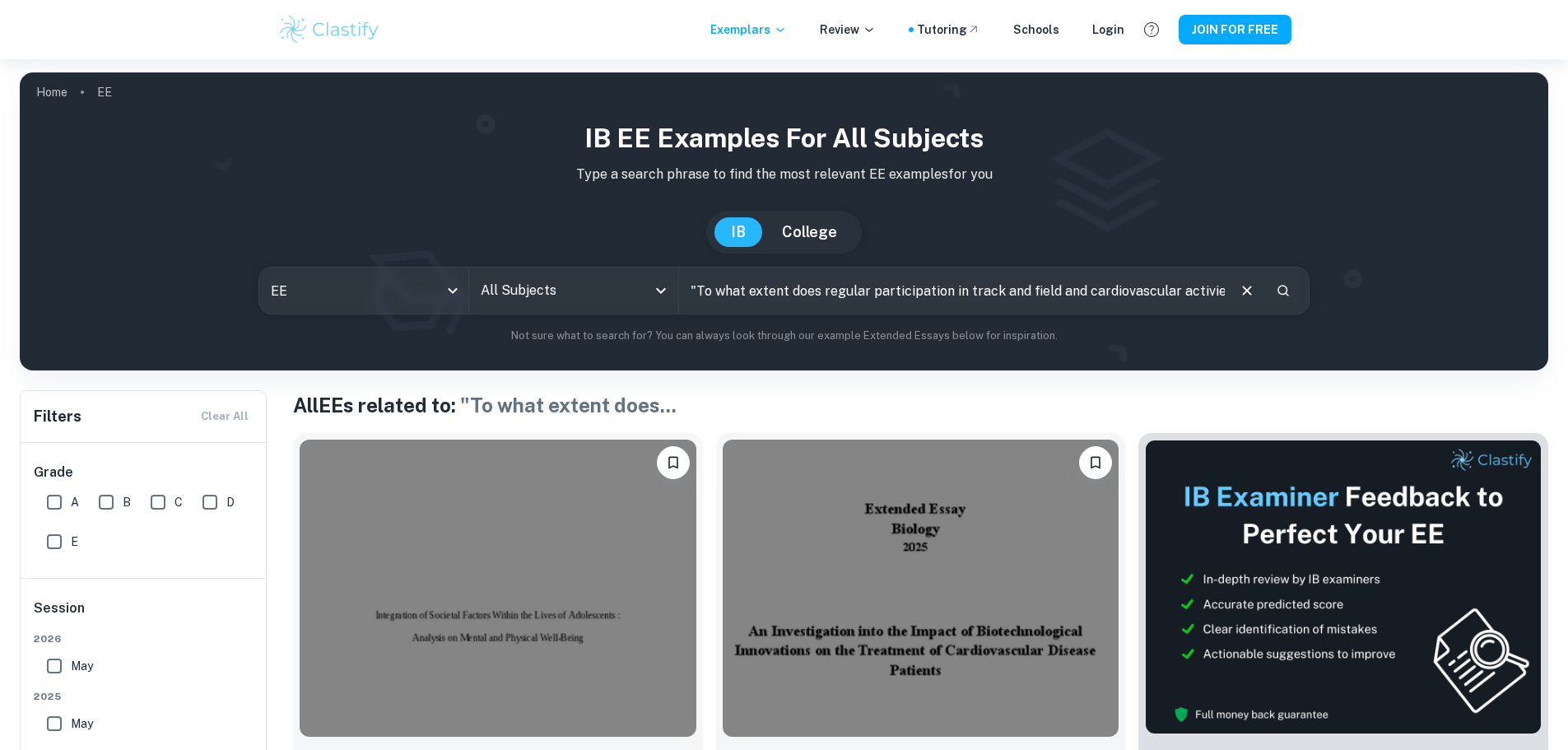
click at [54, 507] on input "A" at bounding box center [54, 502] width 33 height 33
checkbox input "true"
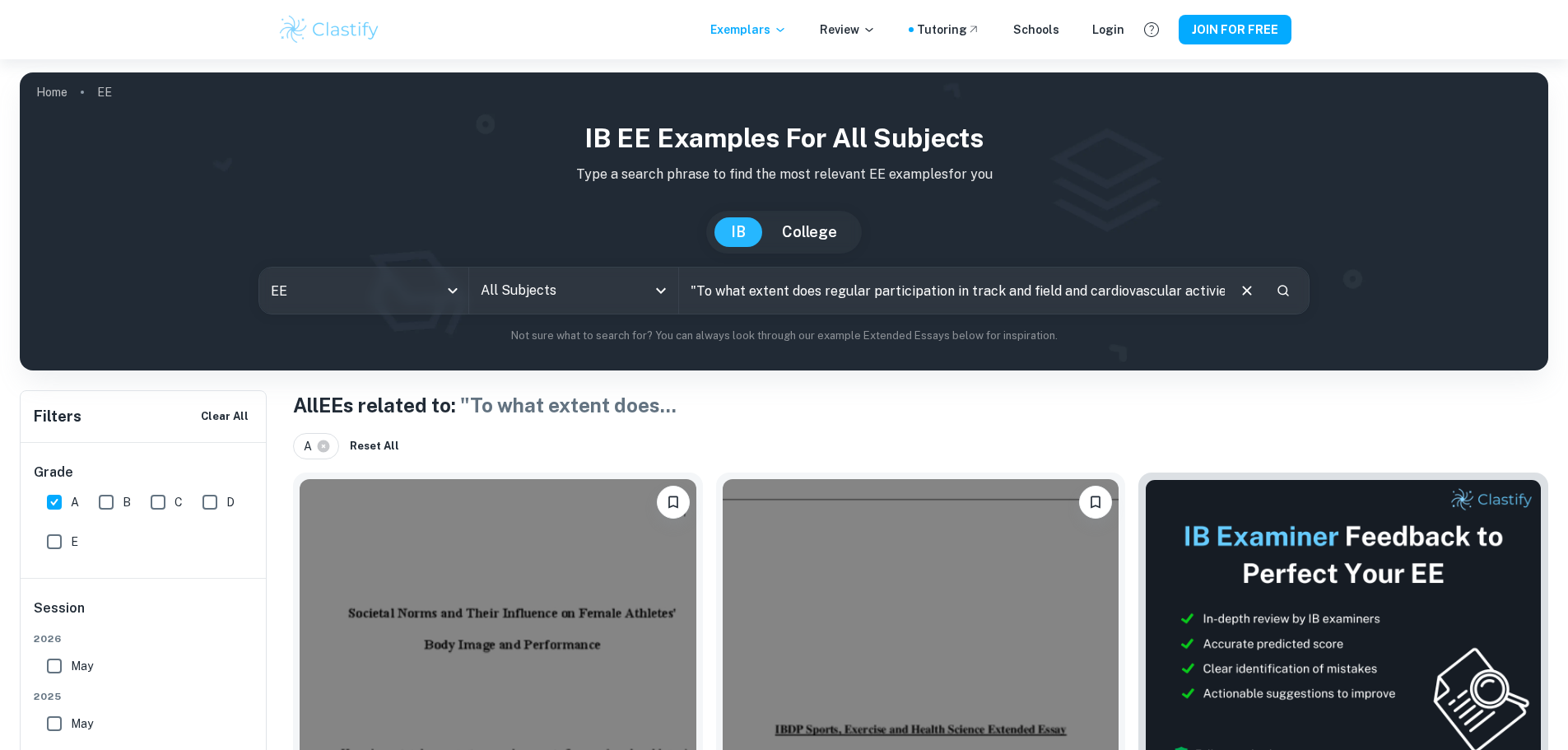
click at [890, 298] on input ""To what extent does regular participation in track and field and cardiovascula…" at bounding box center [953, 290] width 546 height 46
type input "cardiovascular activities"
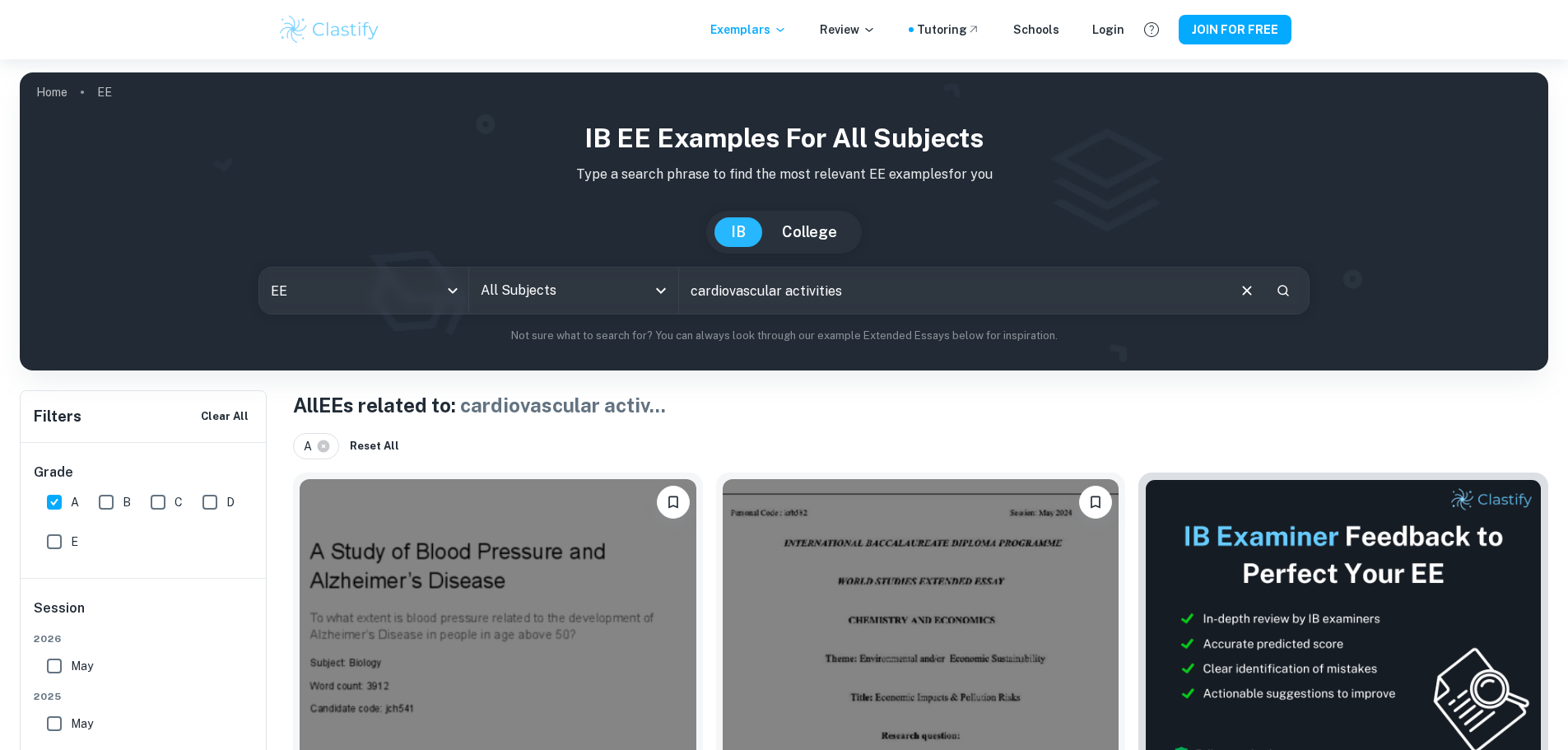
click at [854, 298] on input "cardiovascular activities" at bounding box center [953, 290] width 546 height 46
click at [850, 295] on input "cardiovascular activities" at bounding box center [953, 290] width 546 height 46
click at [320, 452] on icon at bounding box center [323, 446] width 15 height 15
checkbox input "false"
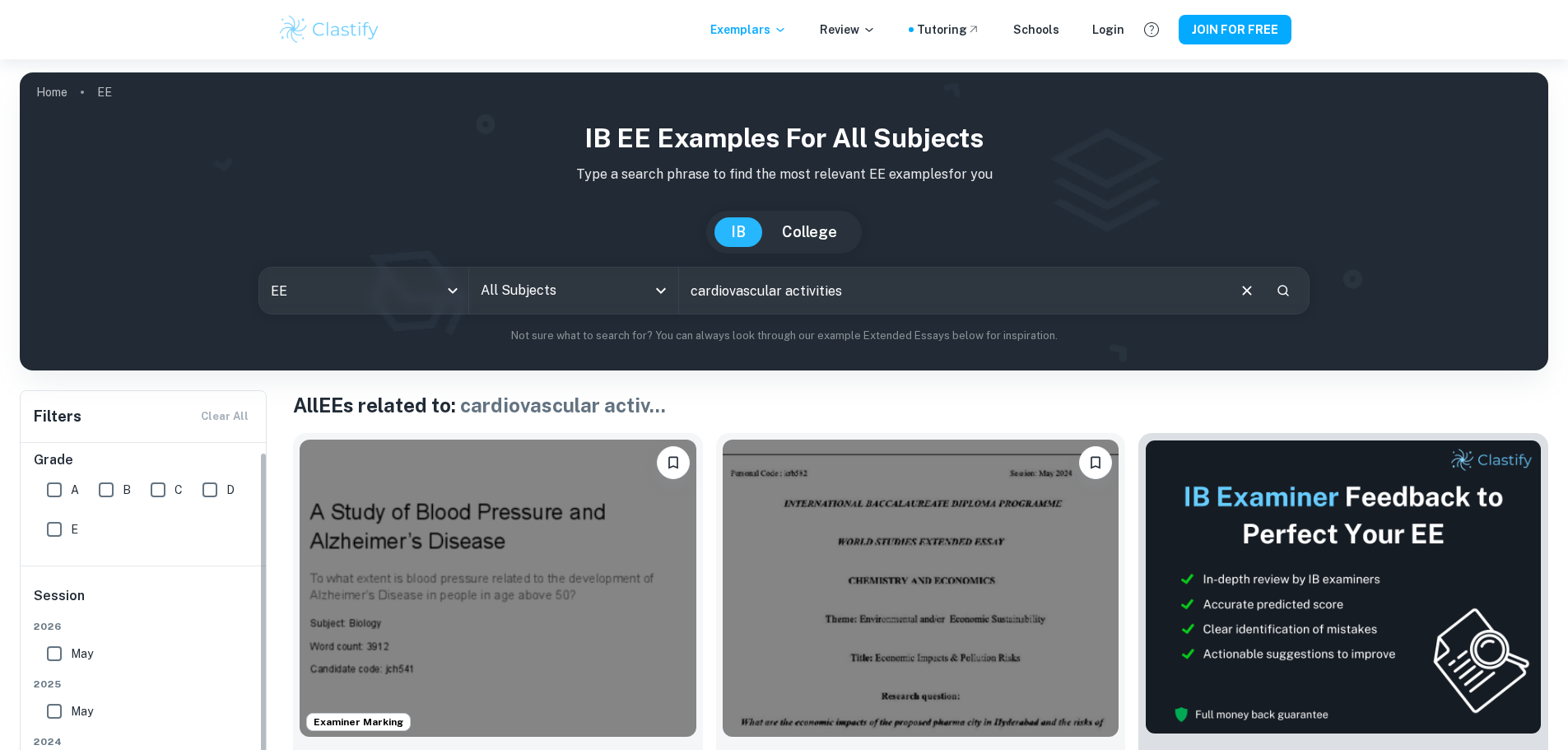
scroll to position [16, 0]
drag, startPoint x: 982, startPoint y: 328, endPoint x: 933, endPoint y: 327, distance: 49.0
click at [934, 327] on div "IB EE examples for all subjects Type a search phrase to find the most relevant …" at bounding box center [784, 230] width 1503 height 226
drag, startPoint x: 939, startPoint y: 299, endPoint x: 523, endPoint y: 281, distance: 416.4
click at [526, 279] on div "EE ee All Subjects All Subjects cardiovascular activities ​" at bounding box center [784, 290] width 1052 height 48
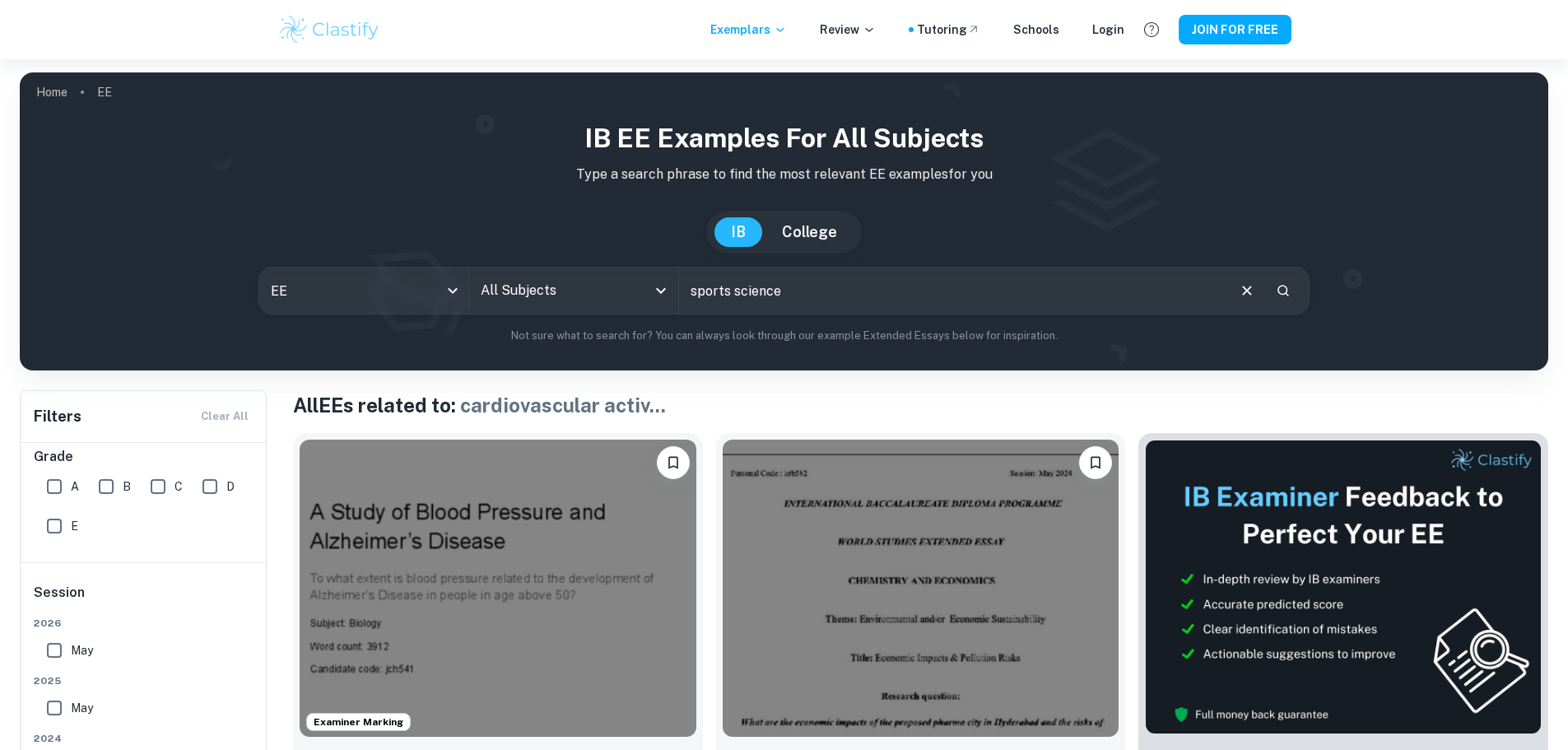
type input "sports science"
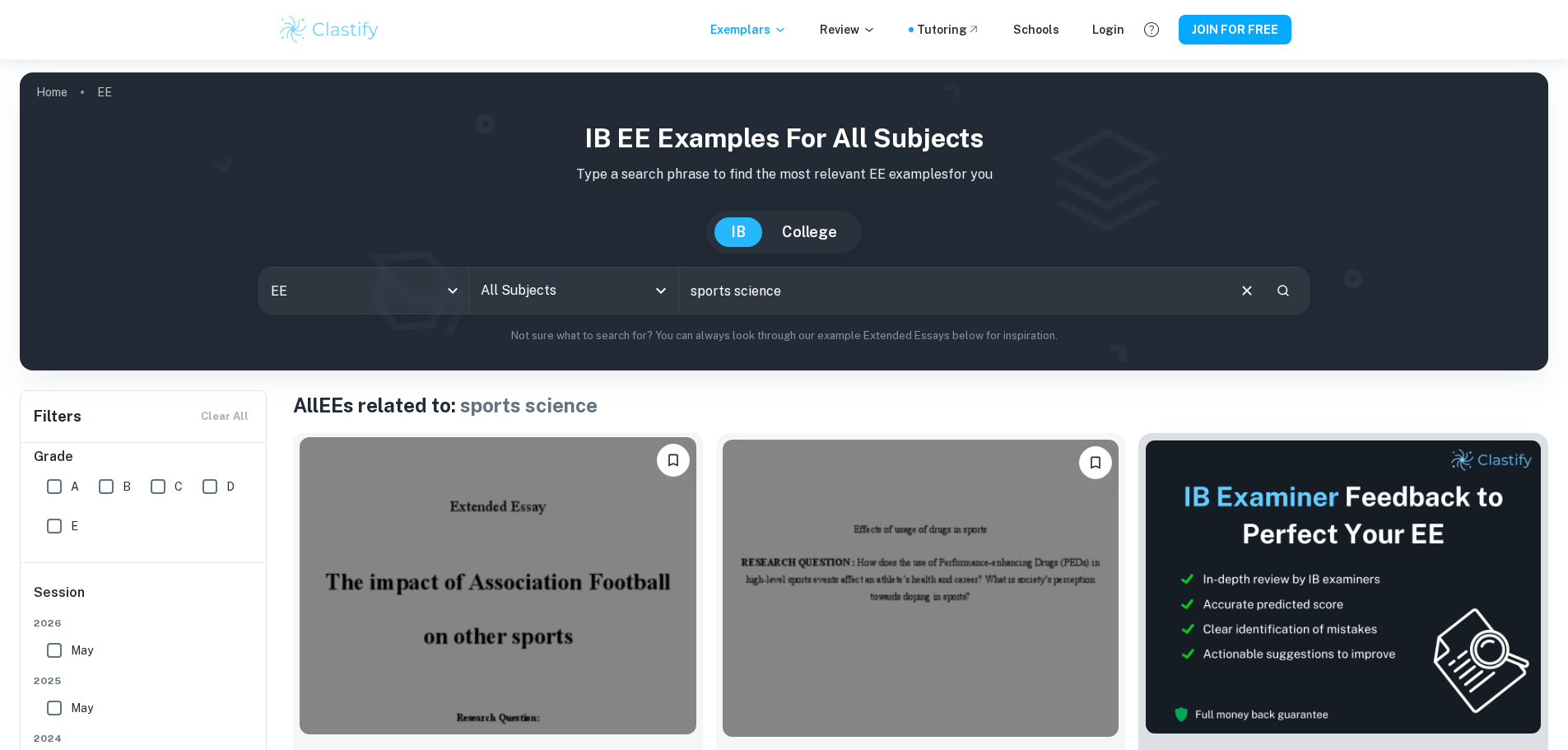
click at [497, 469] on img at bounding box center [498, 586] width 397 height 297
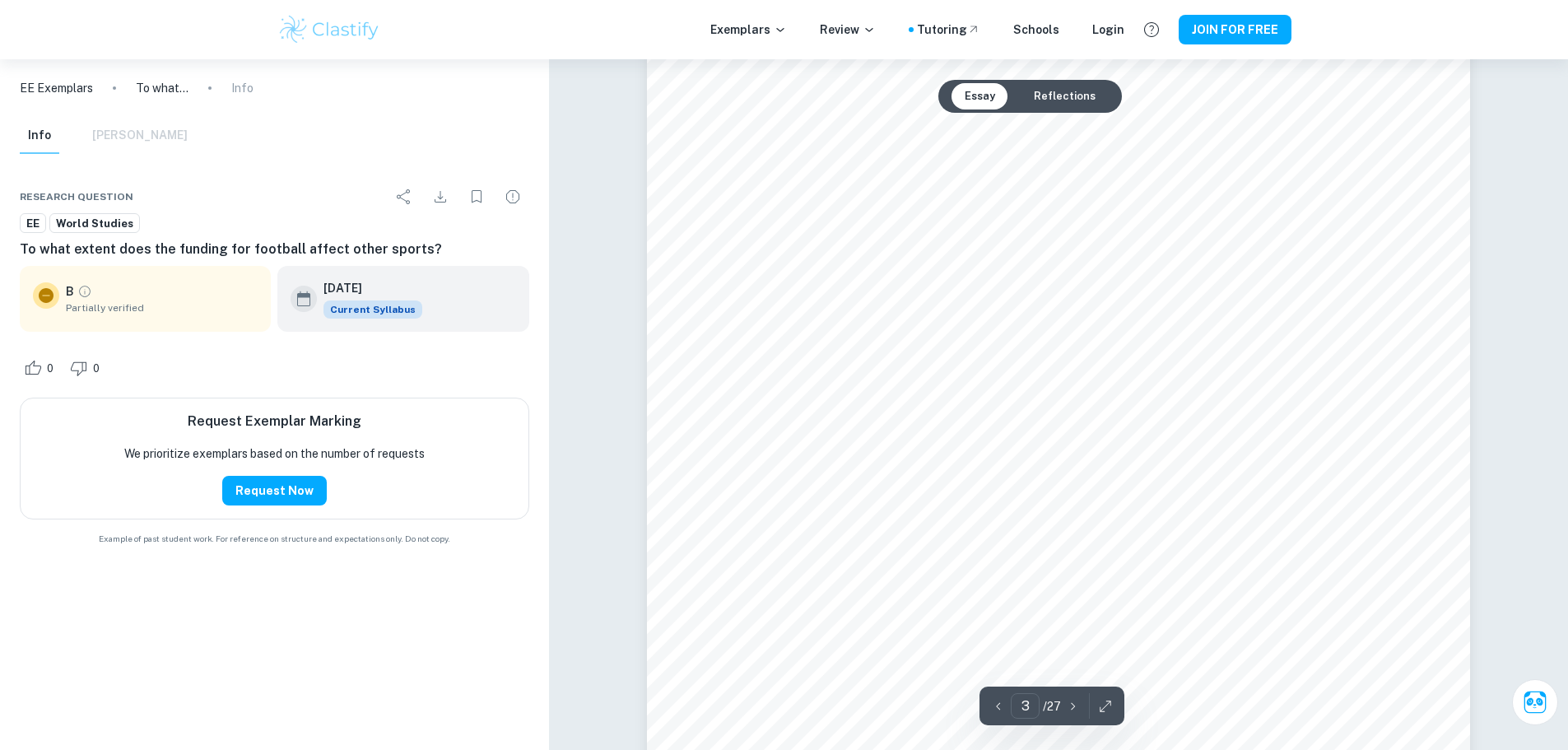
scroll to position [2645, 0]
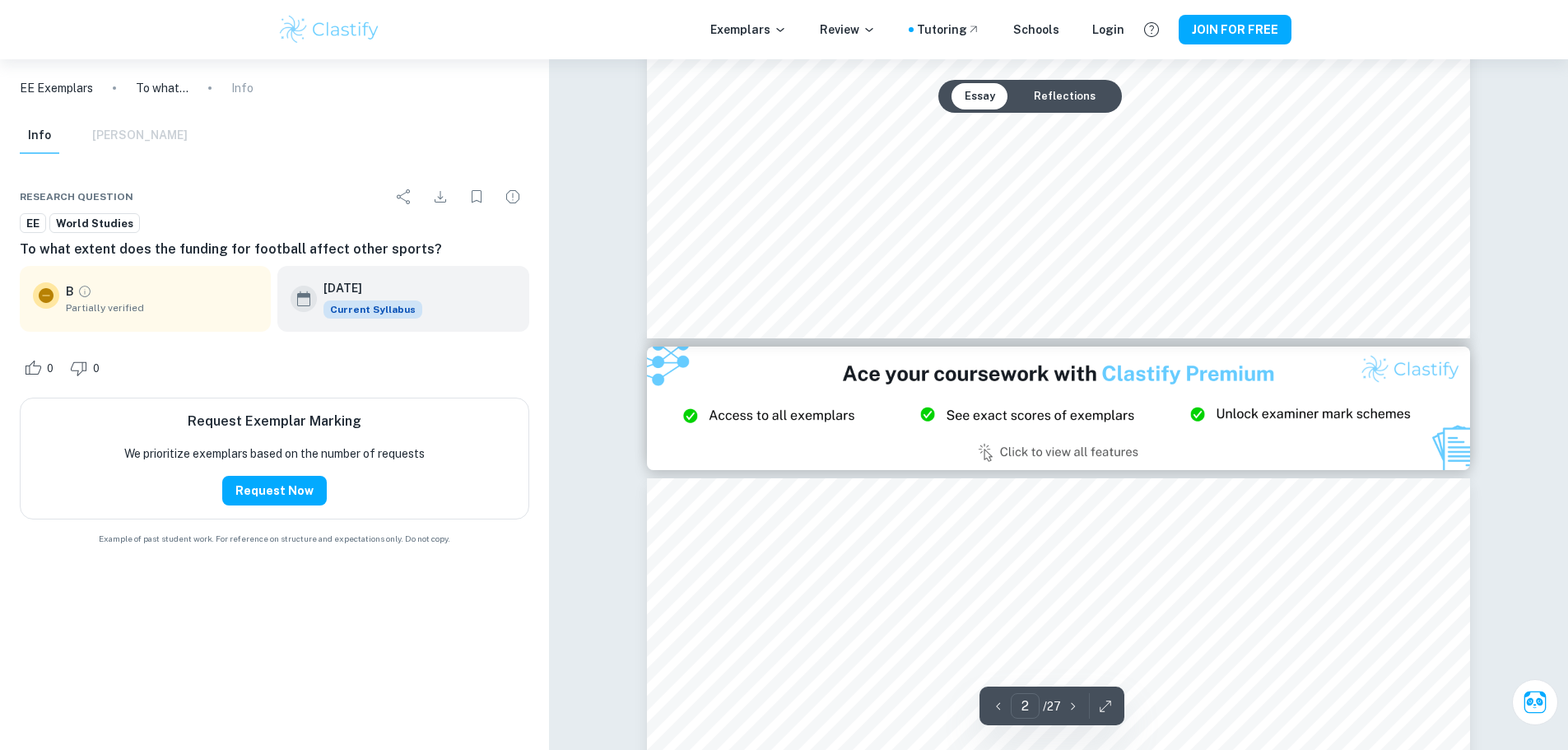
type input "3"
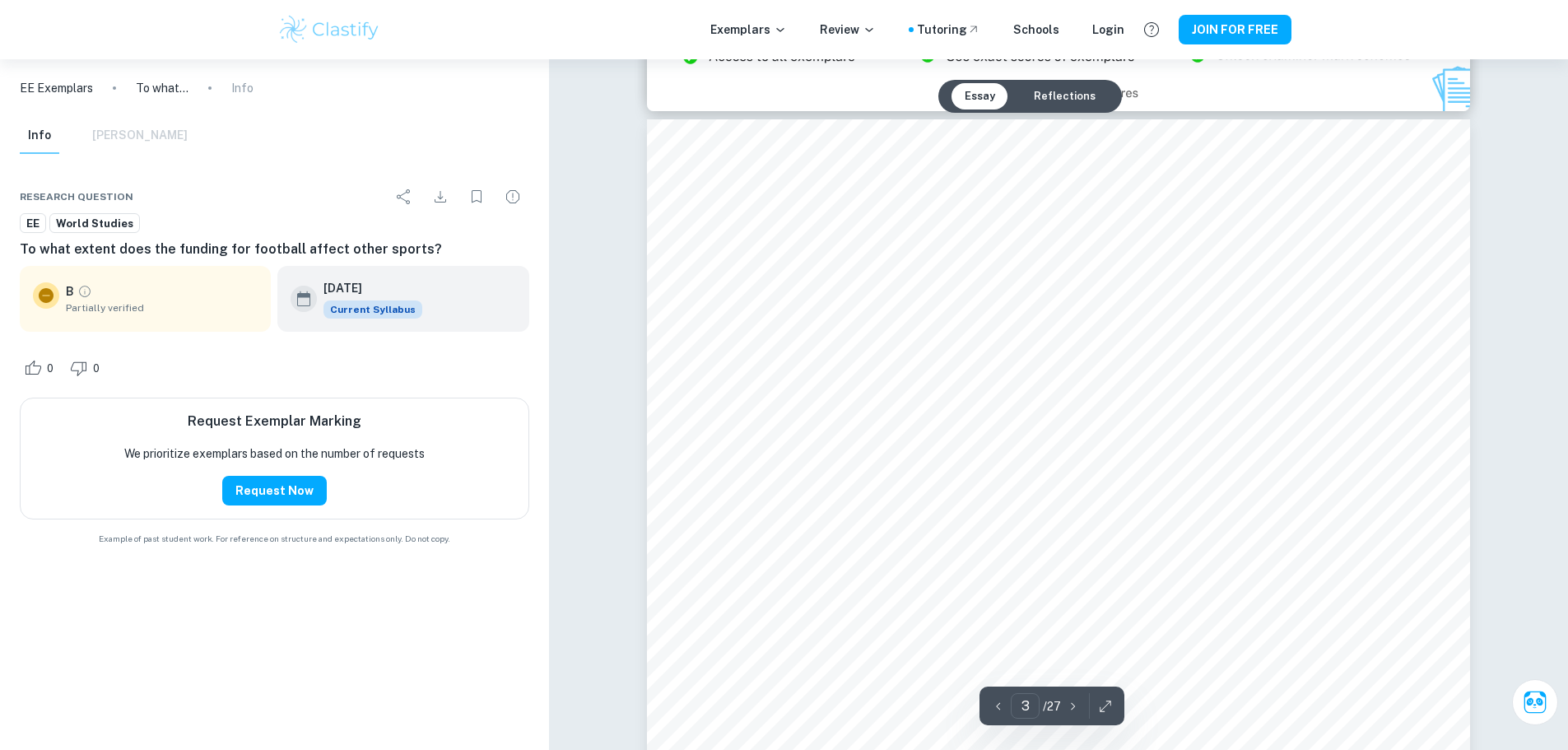
scroll to position [2562, 0]
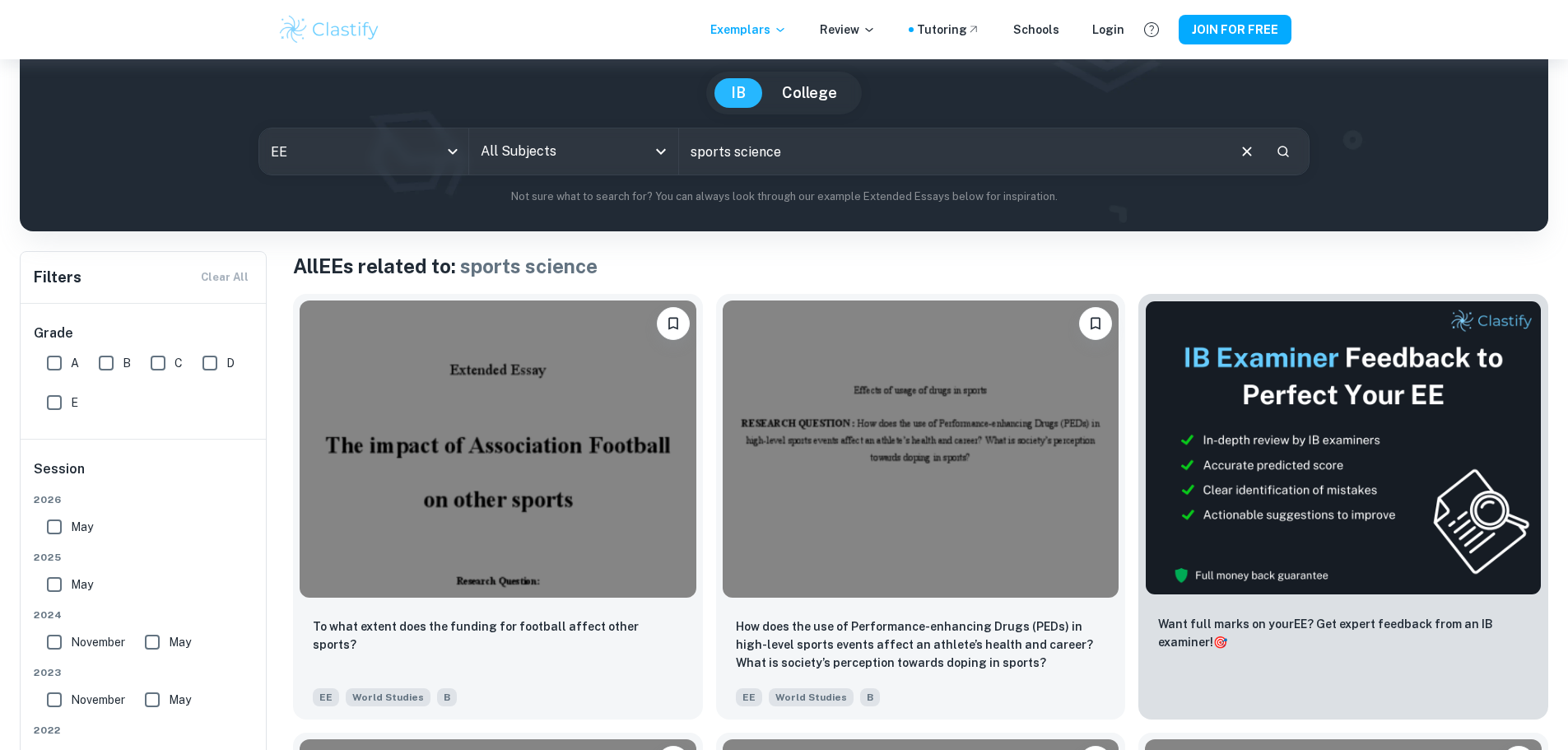
scroll to position [164, 0]
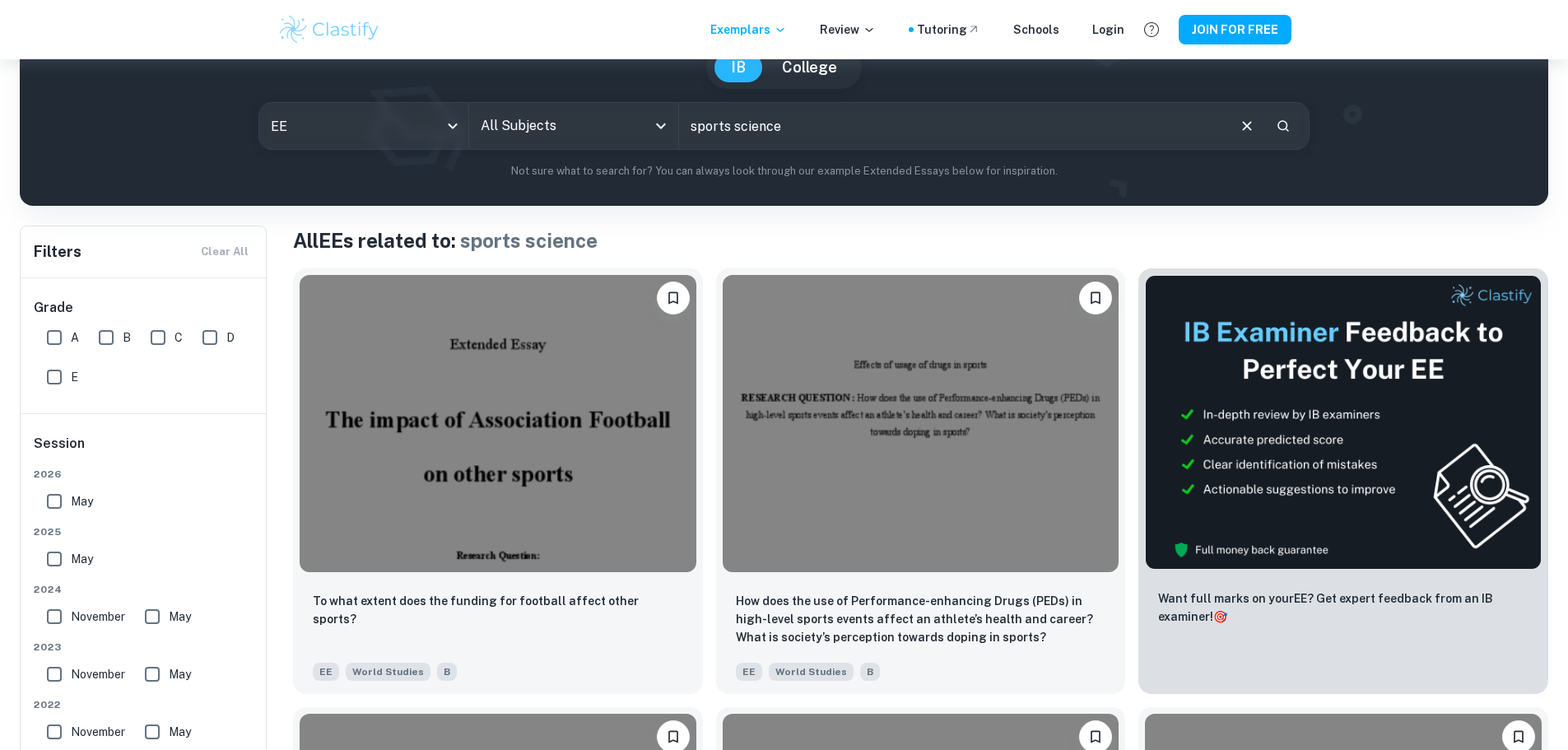
click at [790, 134] on input "sports science" at bounding box center [953, 126] width 546 height 46
click at [749, 131] on input "sports science" at bounding box center [953, 126] width 546 height 46
click at [723, 126] on input "sports science" at bounding box center [953, 126] width 546 height 46
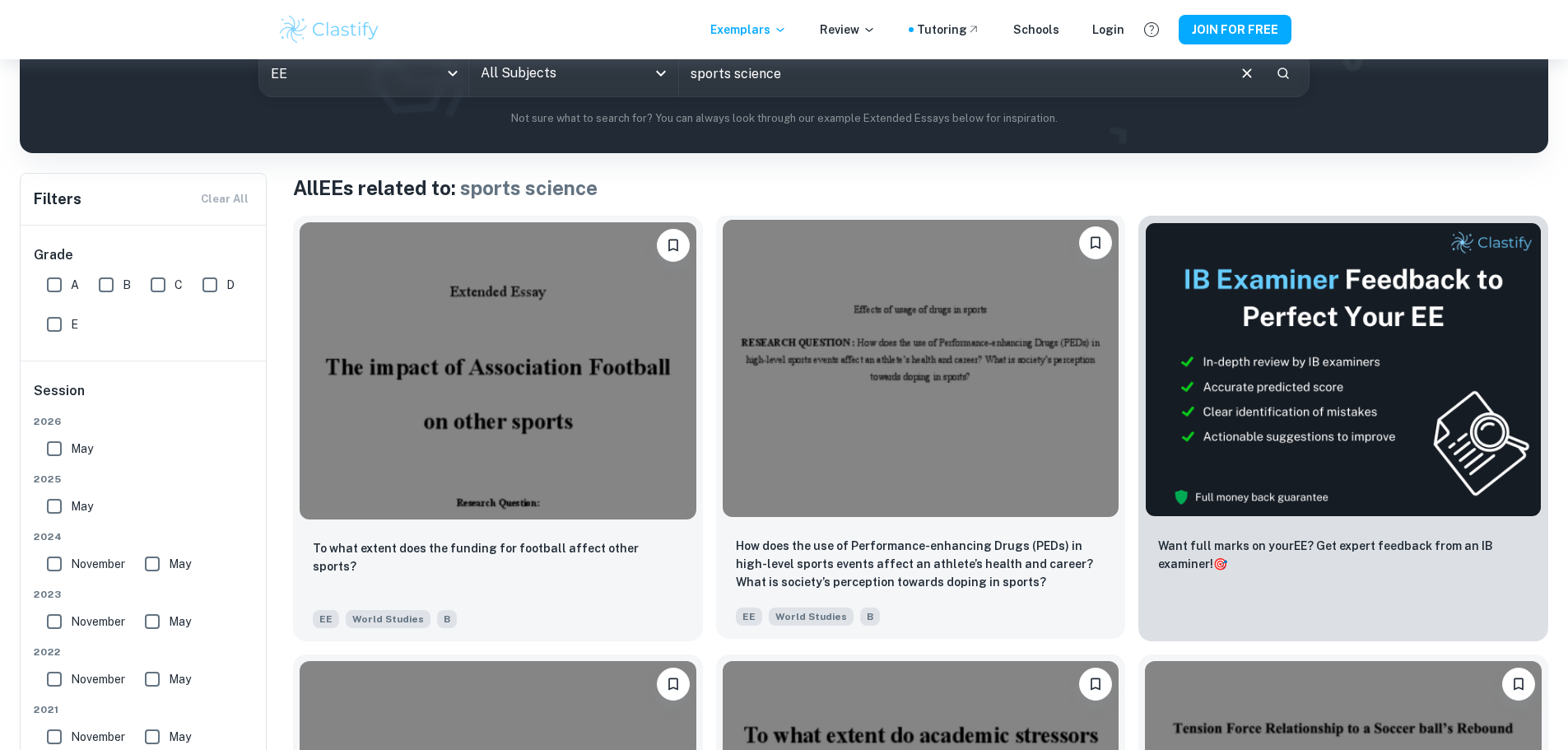
scroll to position [0, 0]
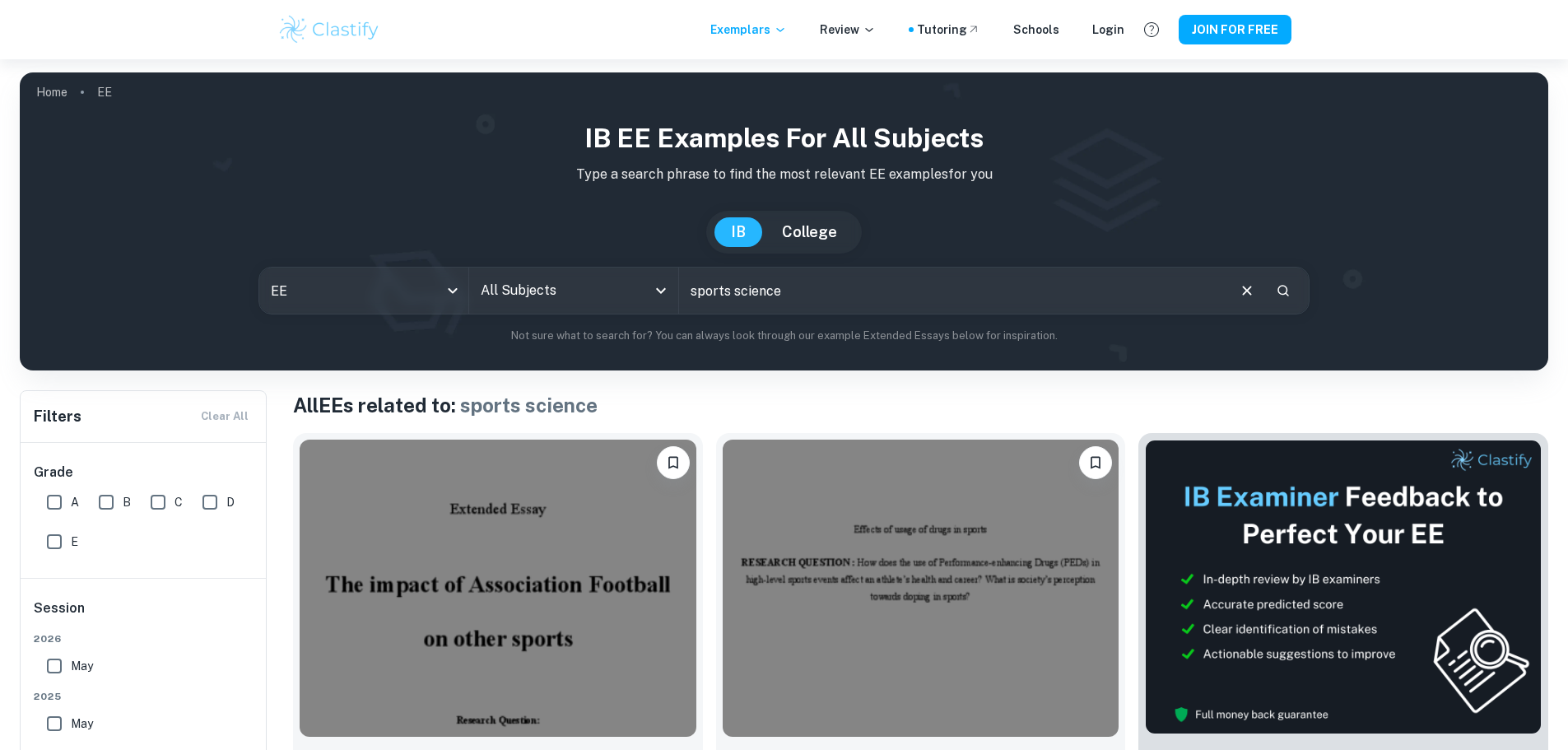
drag, startPoint x: 808, startPoint y: 291, endPoint x: 629, endPoint y: 297, distance: 179.1
click at [629, 297] on div "EE ee All Subjects All Subjects sports science ​" at bounding box center [784, 290] width 1052 height 48
type input "athlete biology"
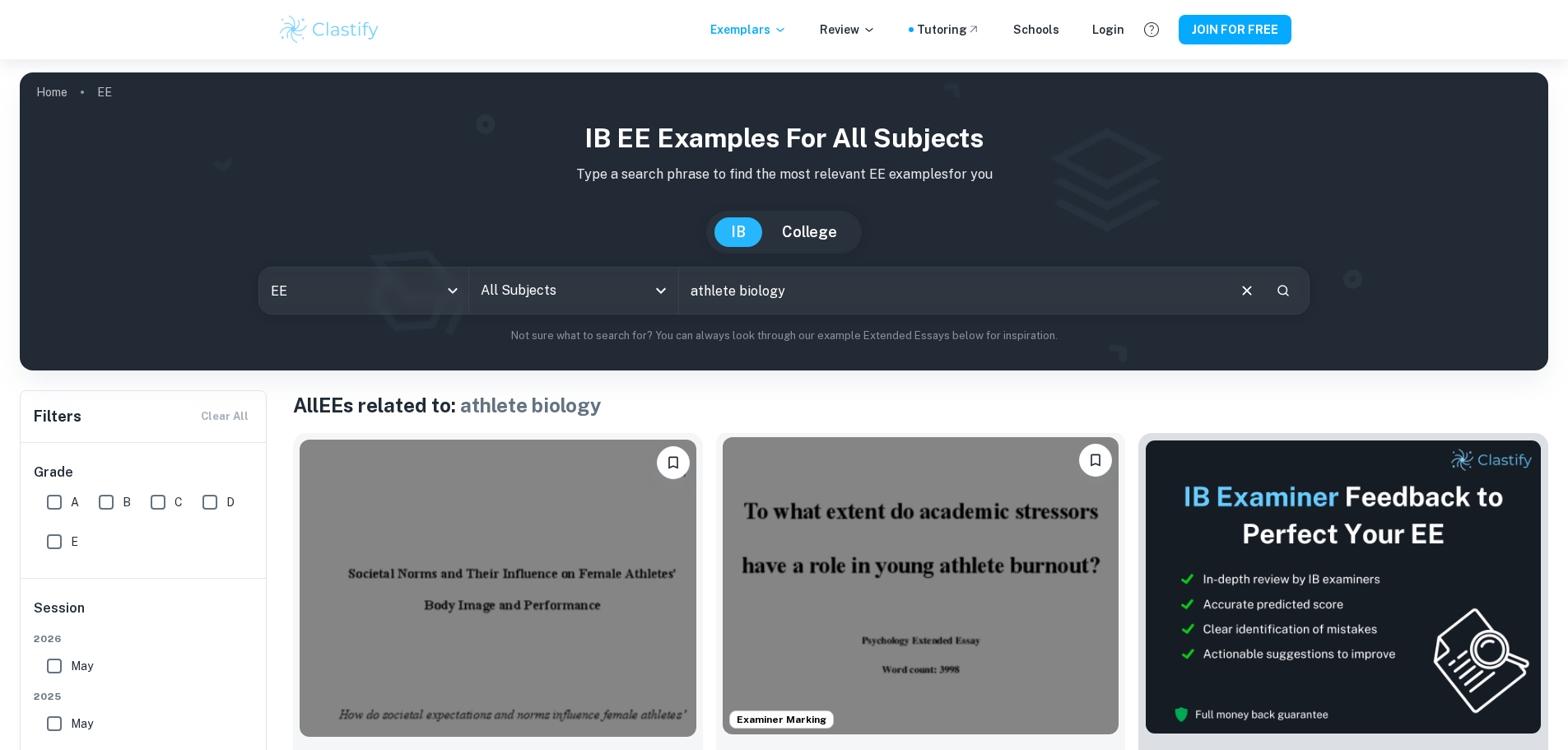
click at [902, 608] on img at bounding box center [922, 586] width 397 height 297
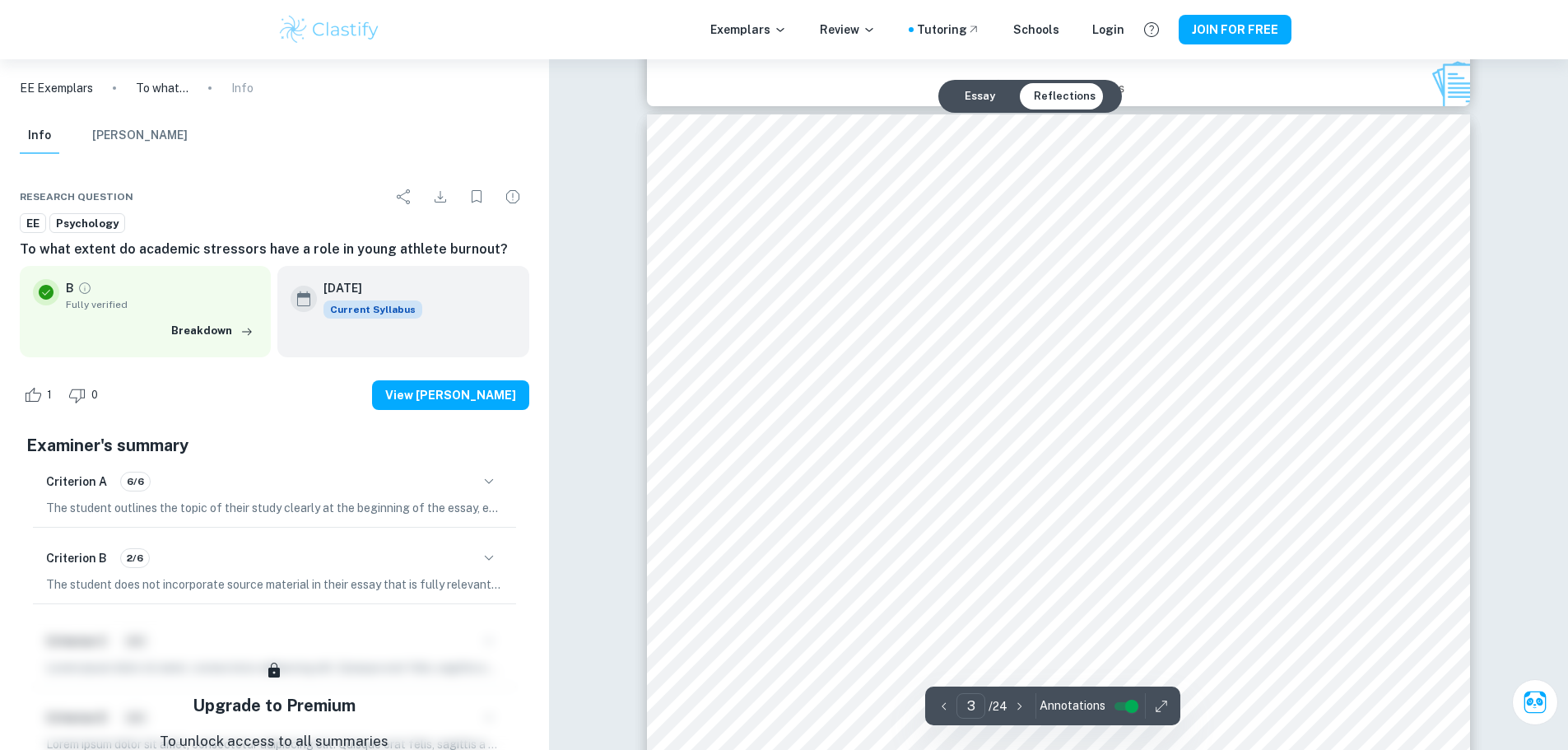
scroll to position [2550, 0]
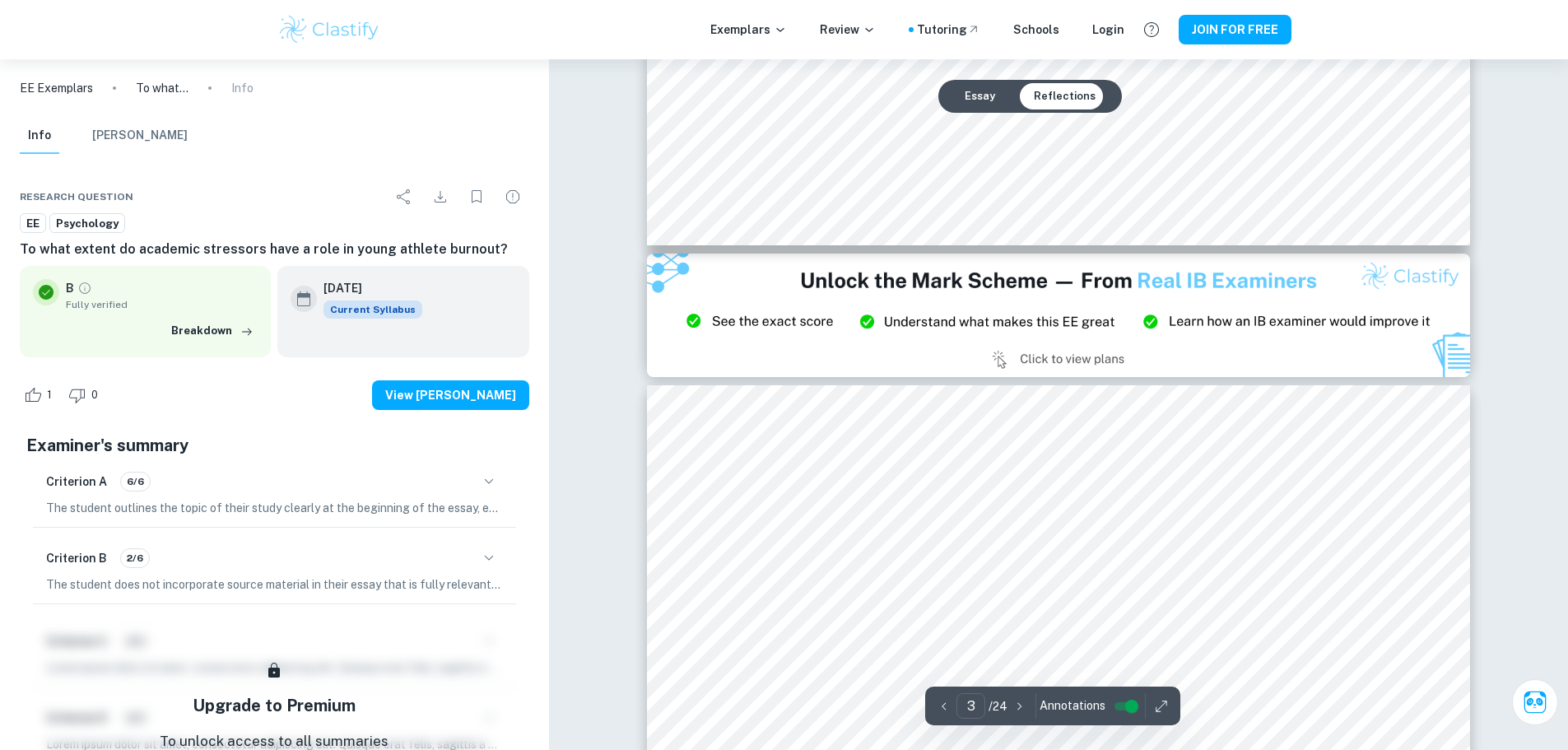
type input "2"
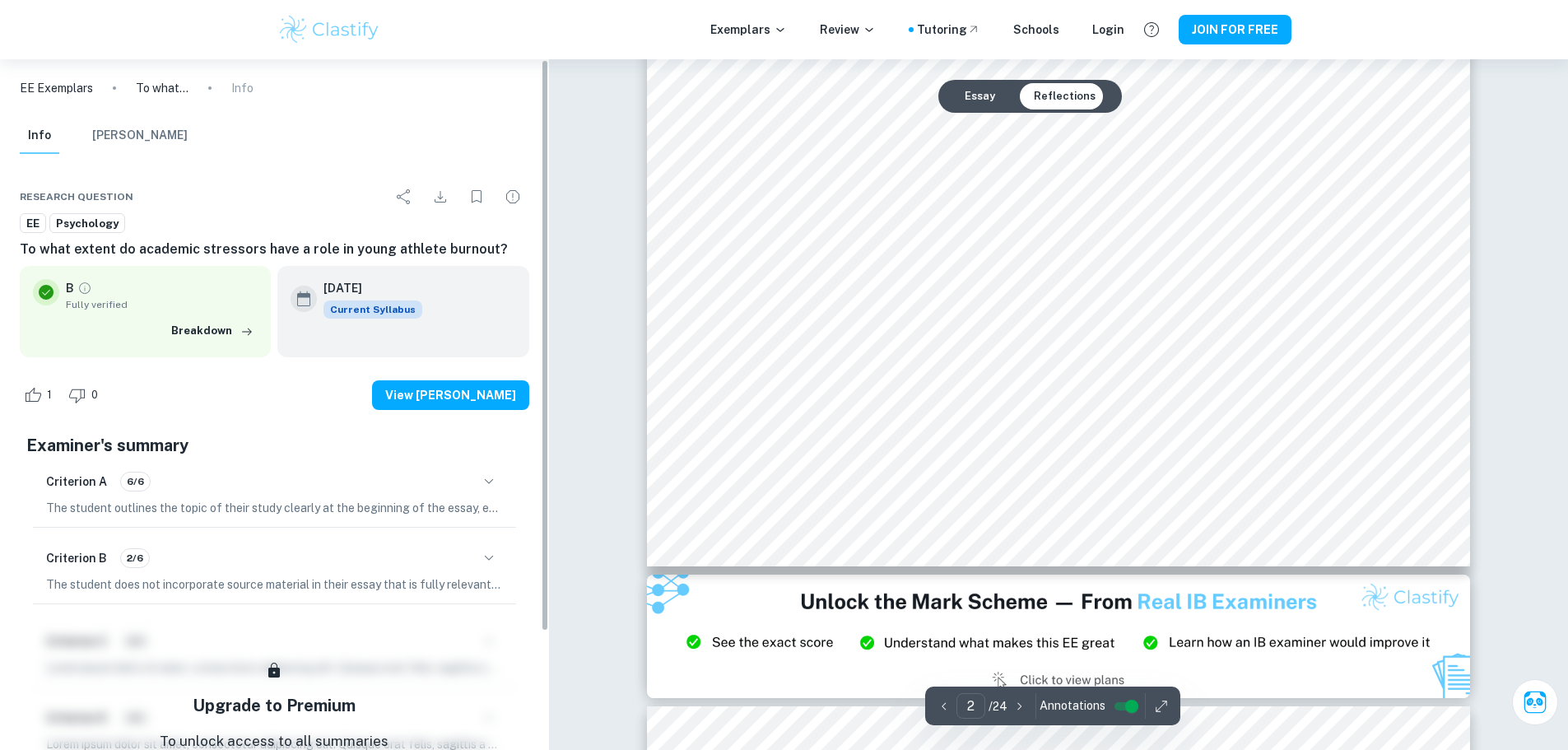
scroll to position [1975, 0]
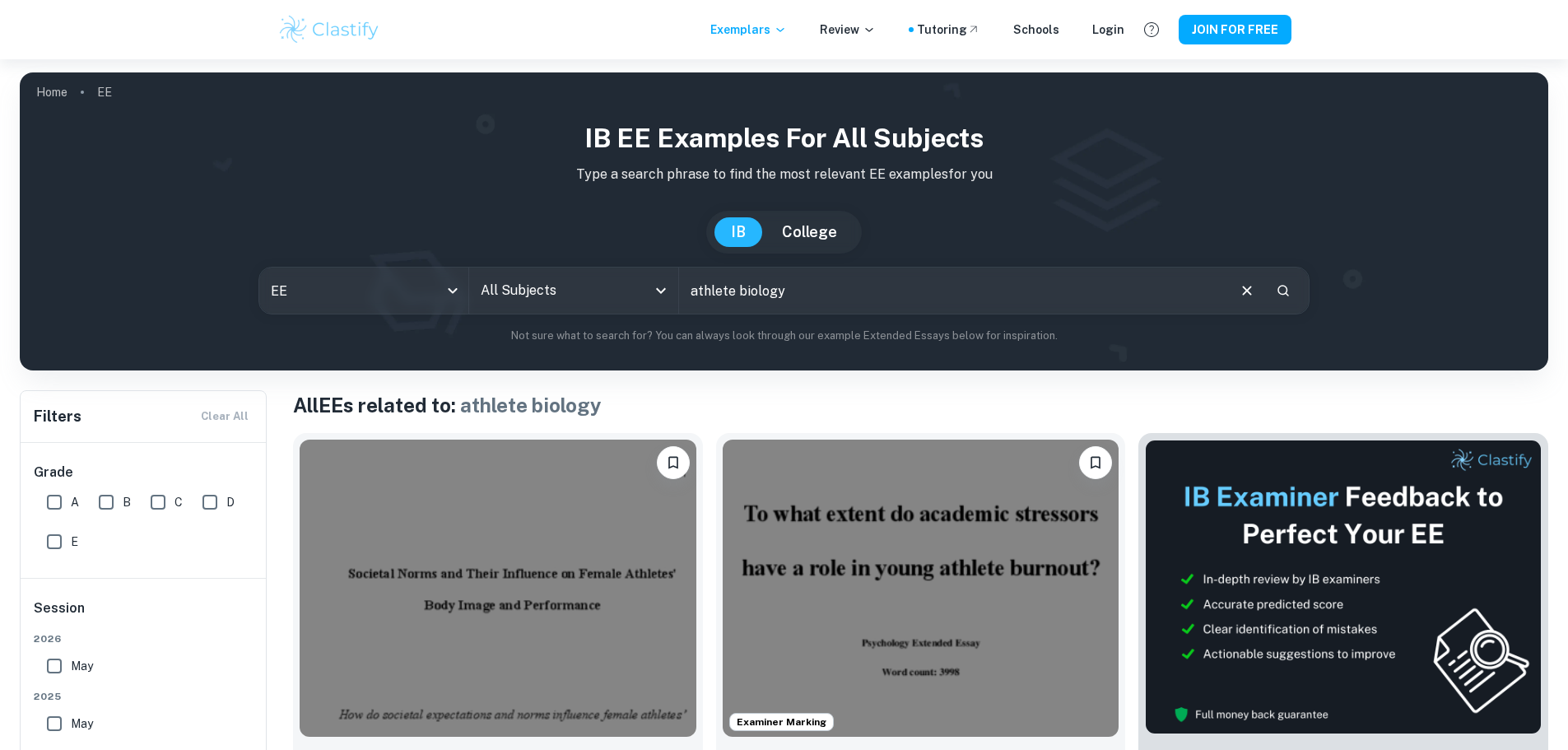
drag, startPoint x: 853, startPoint y: 291, endPoint x: 629, endPoint y: 286, distance: 224.1
click at [629, 286] on div "EE ee All Subjects All Subjects athlete biology ​" at bounding box center [784, 290] width 1052 height 48
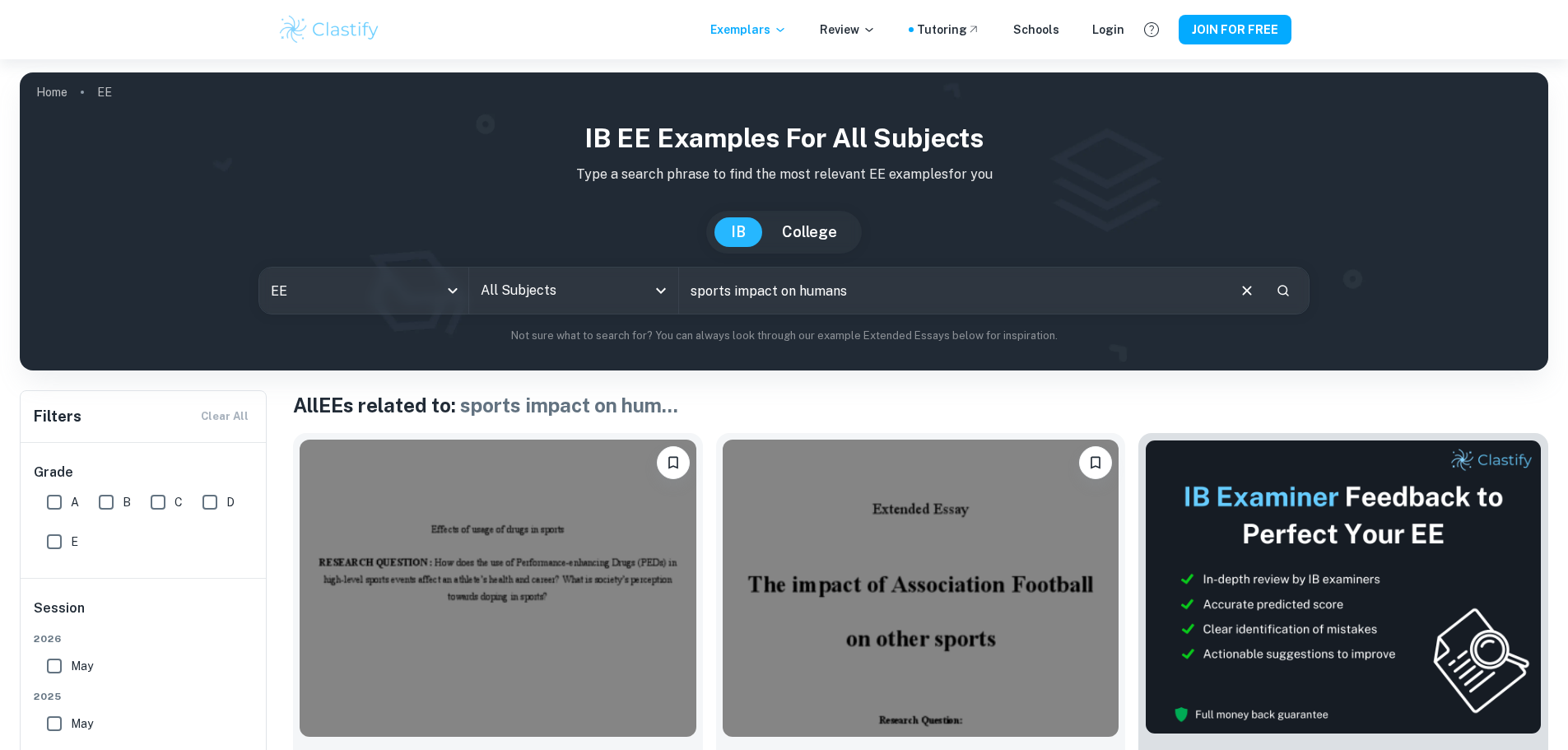
drag, startPoint x: 890, startPoint y: 310, endPoint x: 646, endPoint y: 302, distance: 244.1
click at [646, 302] on div "EE ee All Subjects All Subjects sports impact on humans ​" at bounding box center [784, 290] width 1052 height 48
type input "overall health"
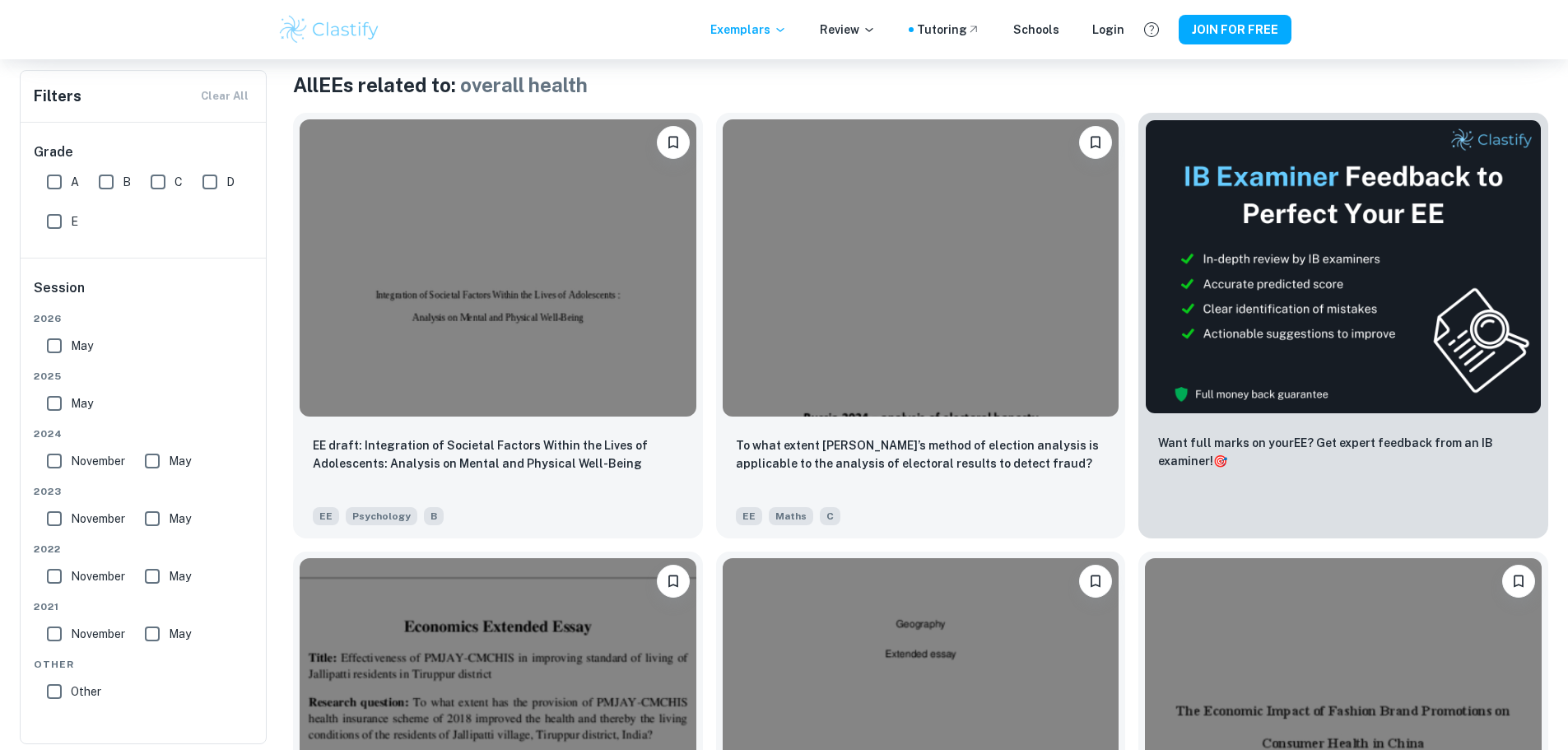
scroll to position [82, 0]
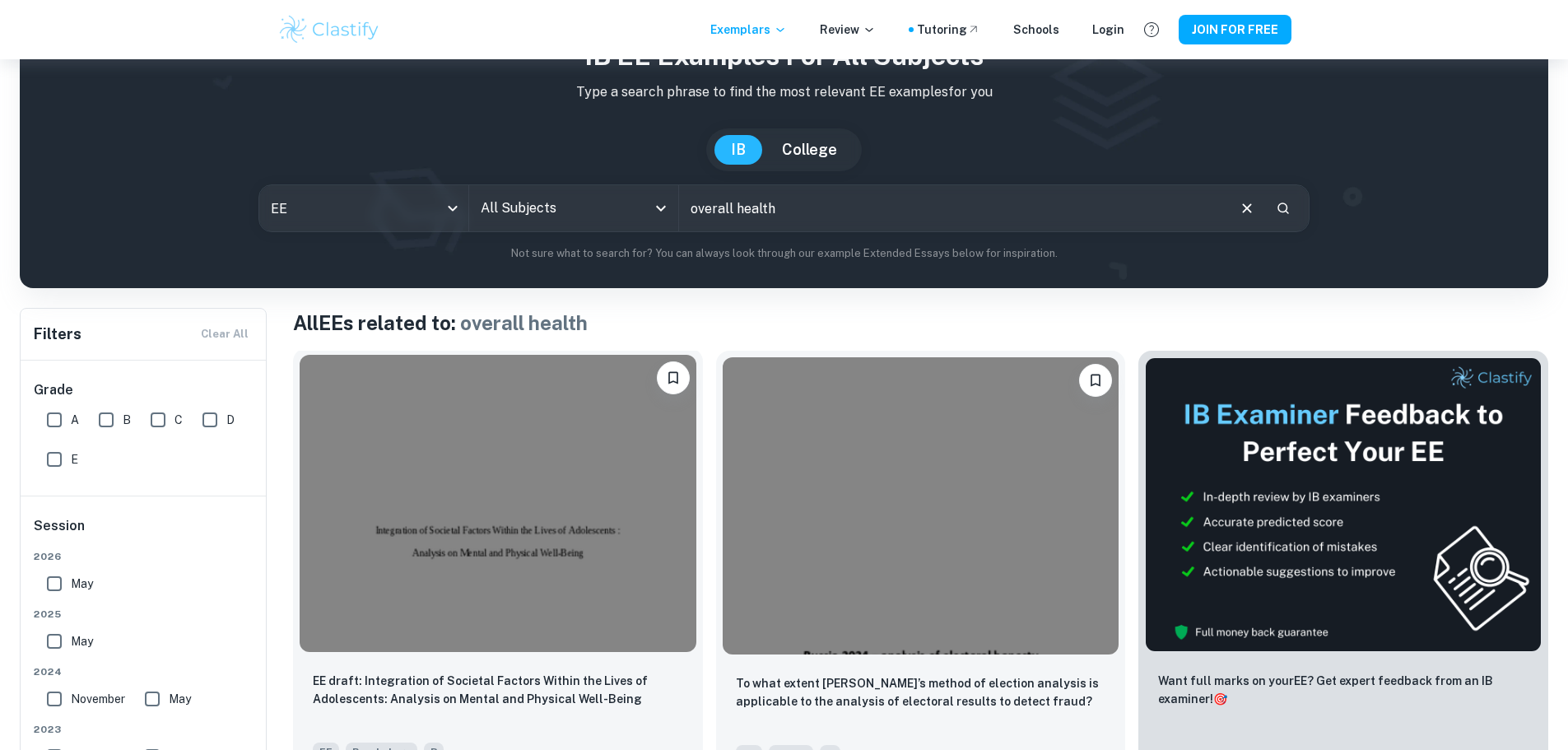
click at [457, 473] on img at bounding box center [498, 503] width 397 height 297
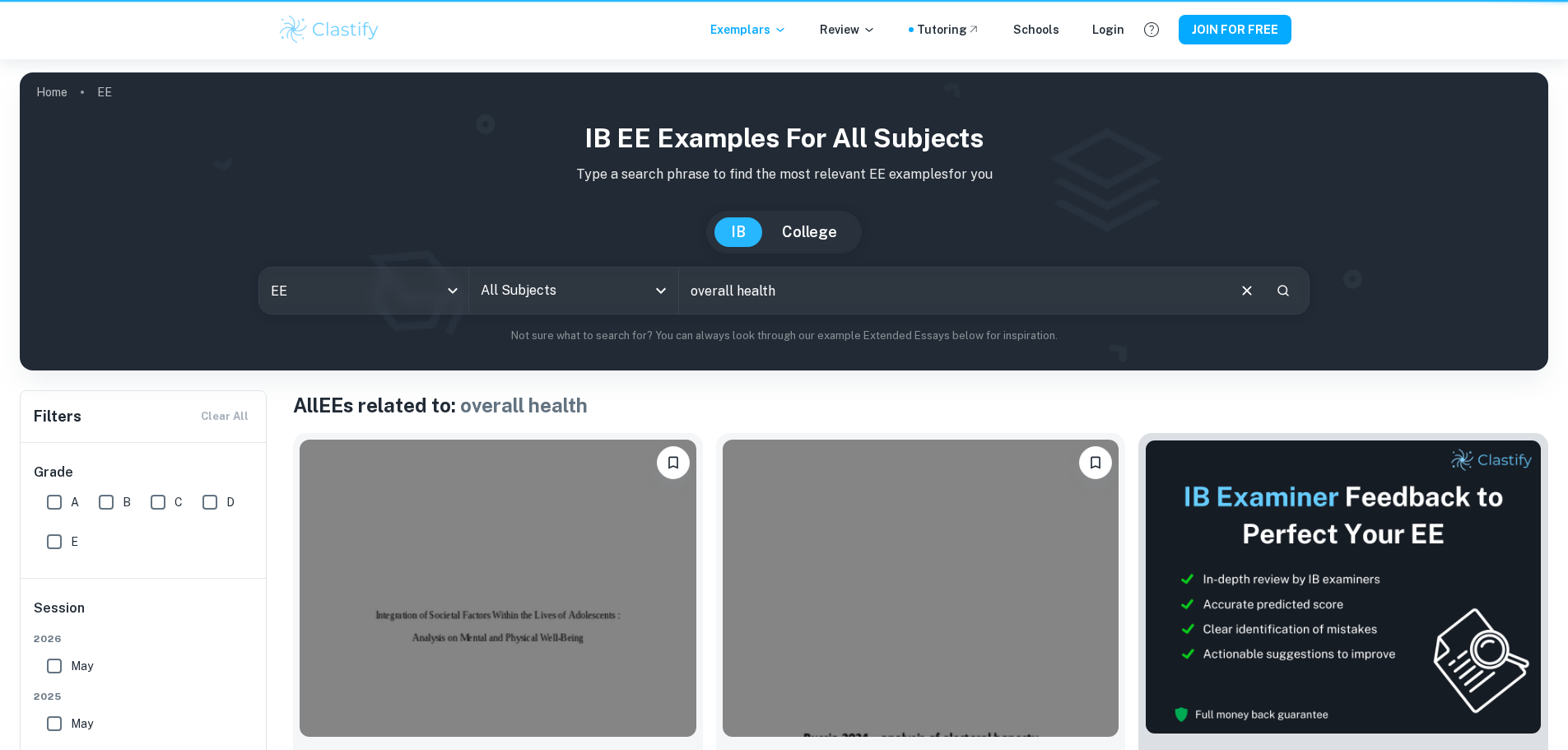
scroll to position [82, 0]
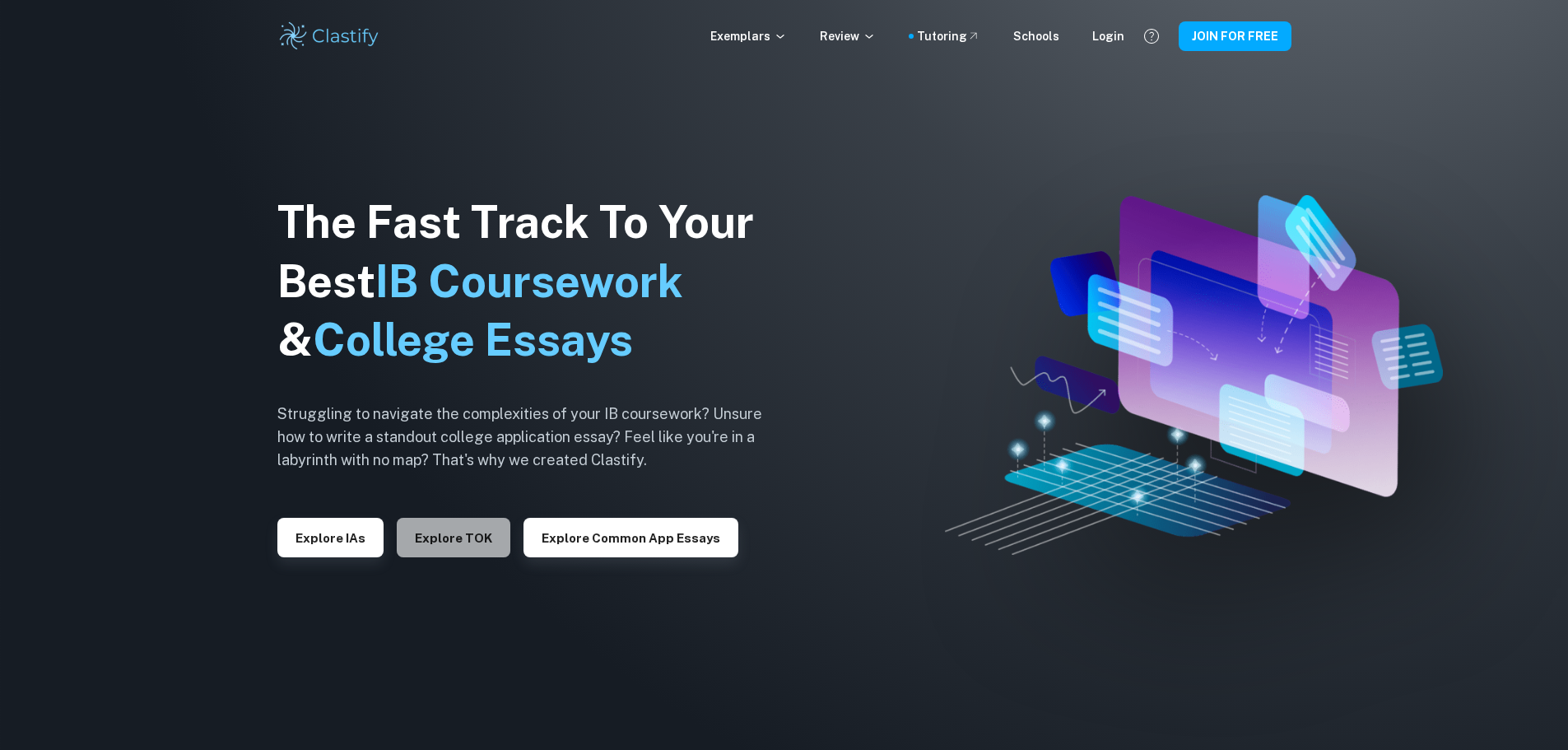
click at [471, 529] on button "Explore TOK" at bounding box center [454, 537] width 113 height 40
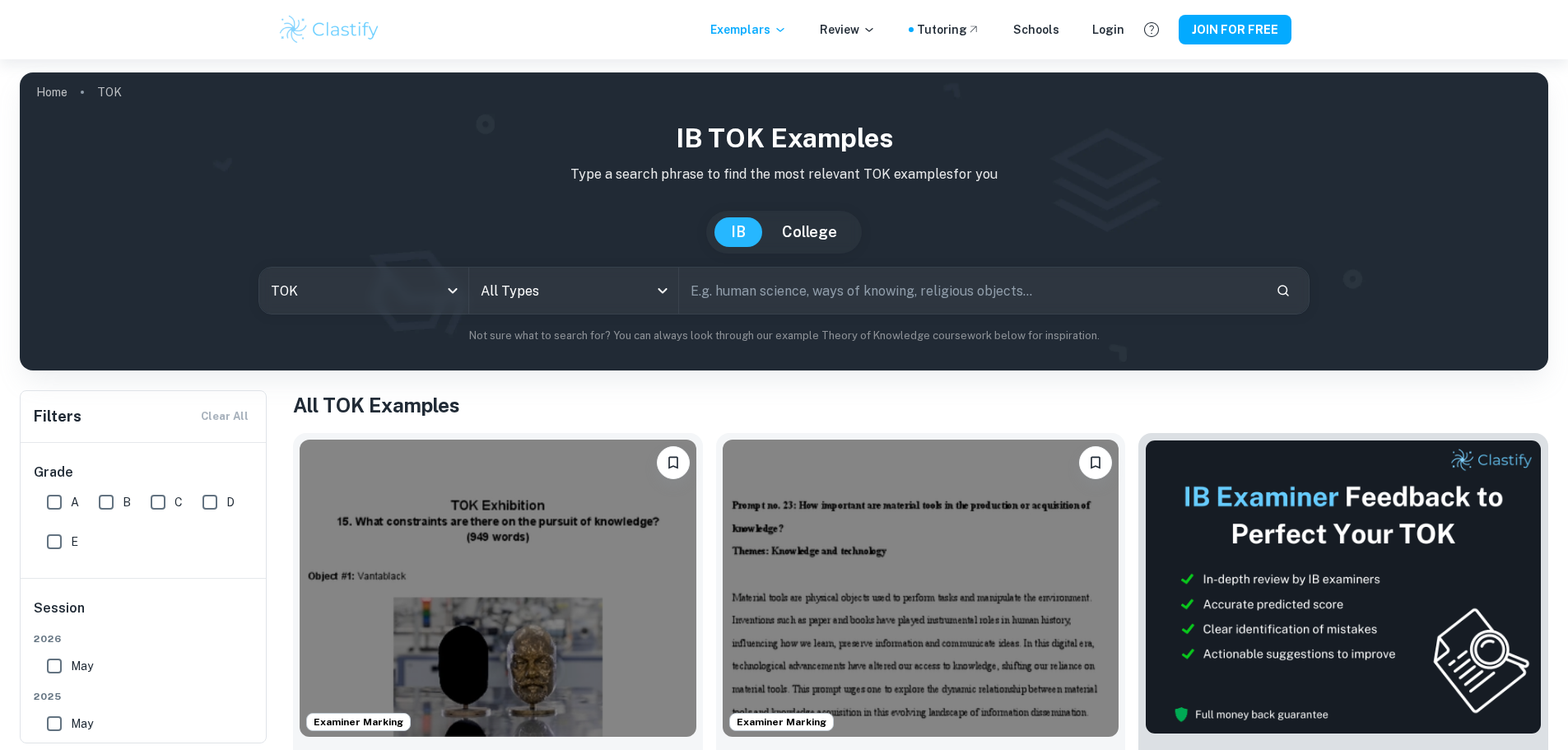
click at [737, 282] on input "text" at bounding box center [972, 290] width 584 height 46
type input "sports"
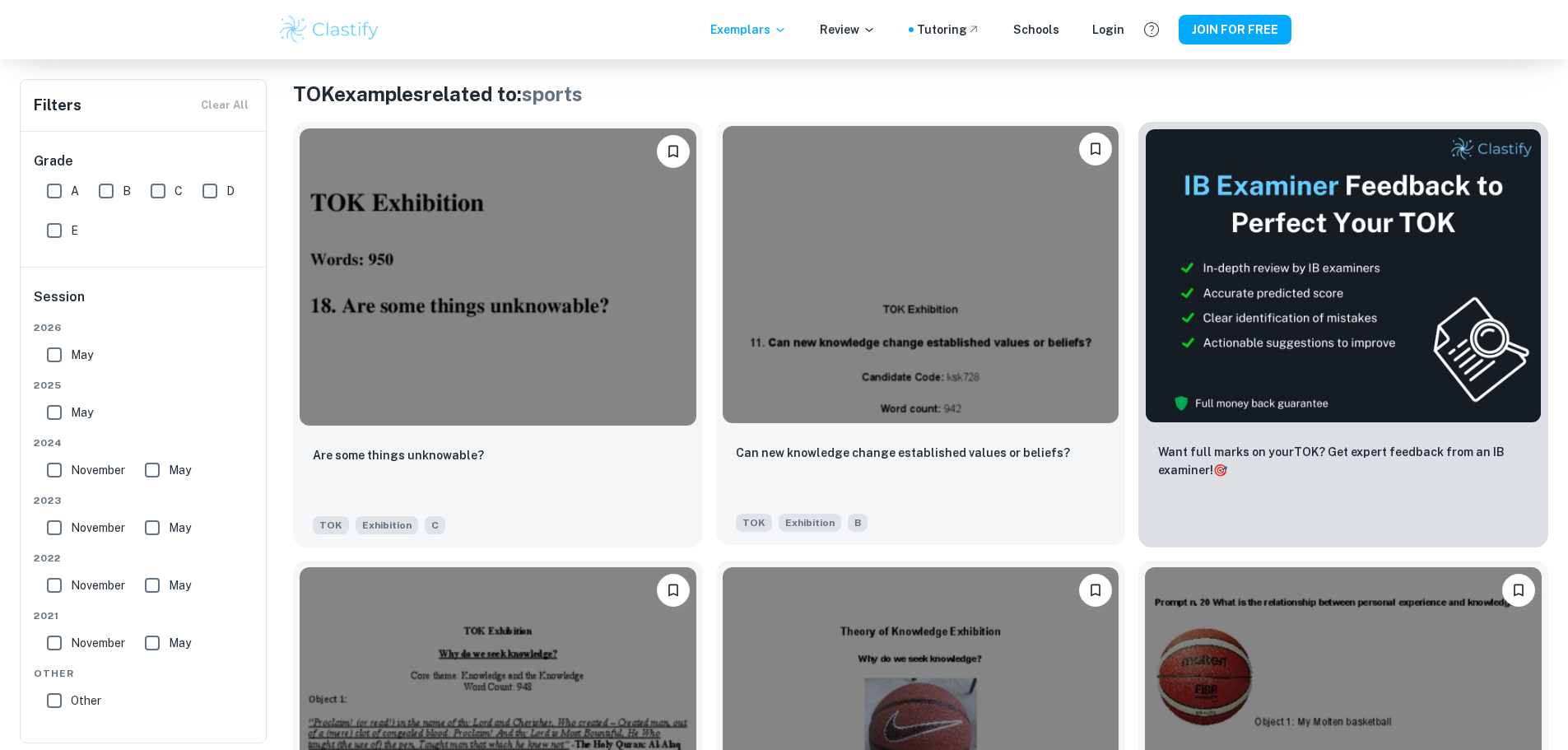
scroll to position [329, 0]
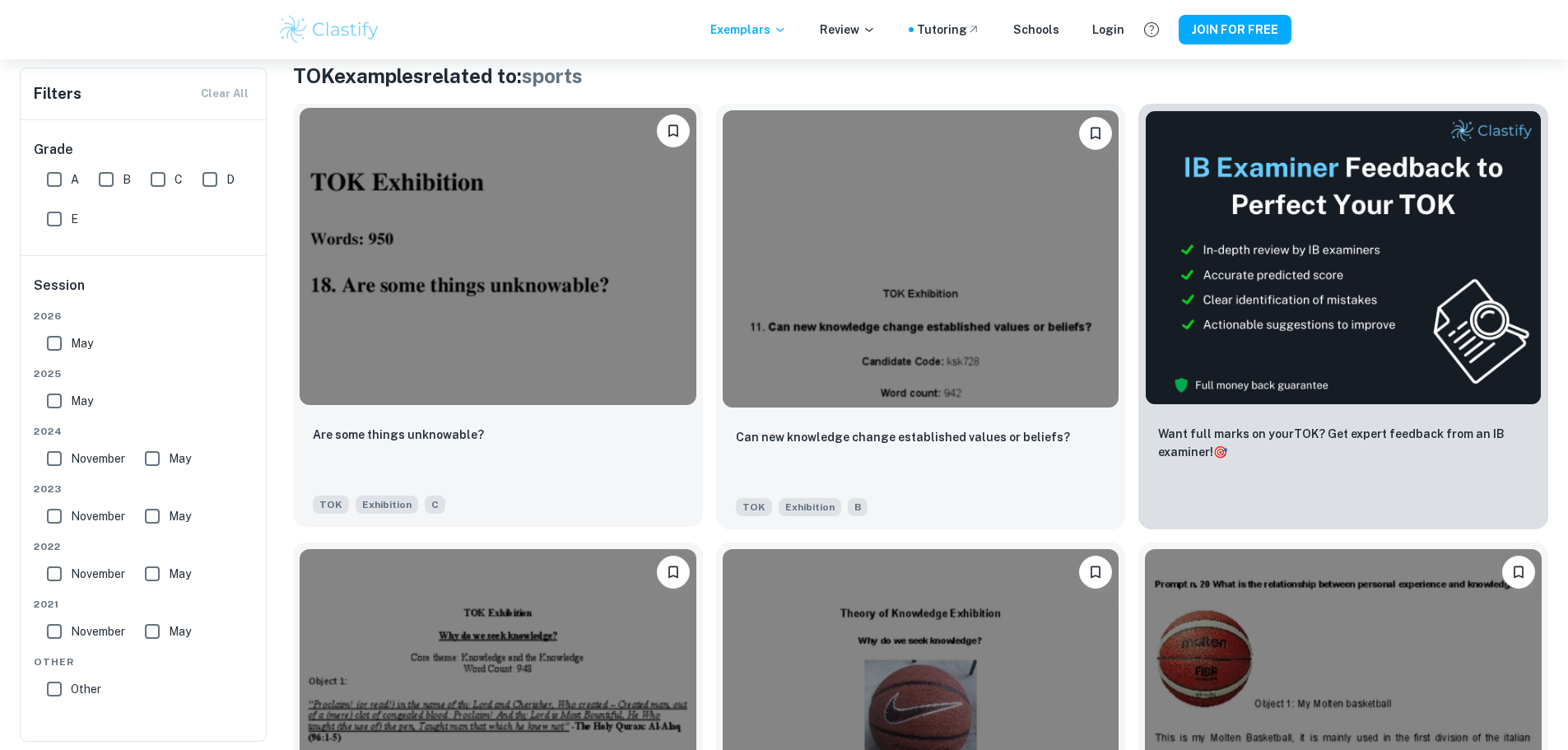
click at [502, 217] on img at bounding box center [498, 256] width 397 height 297
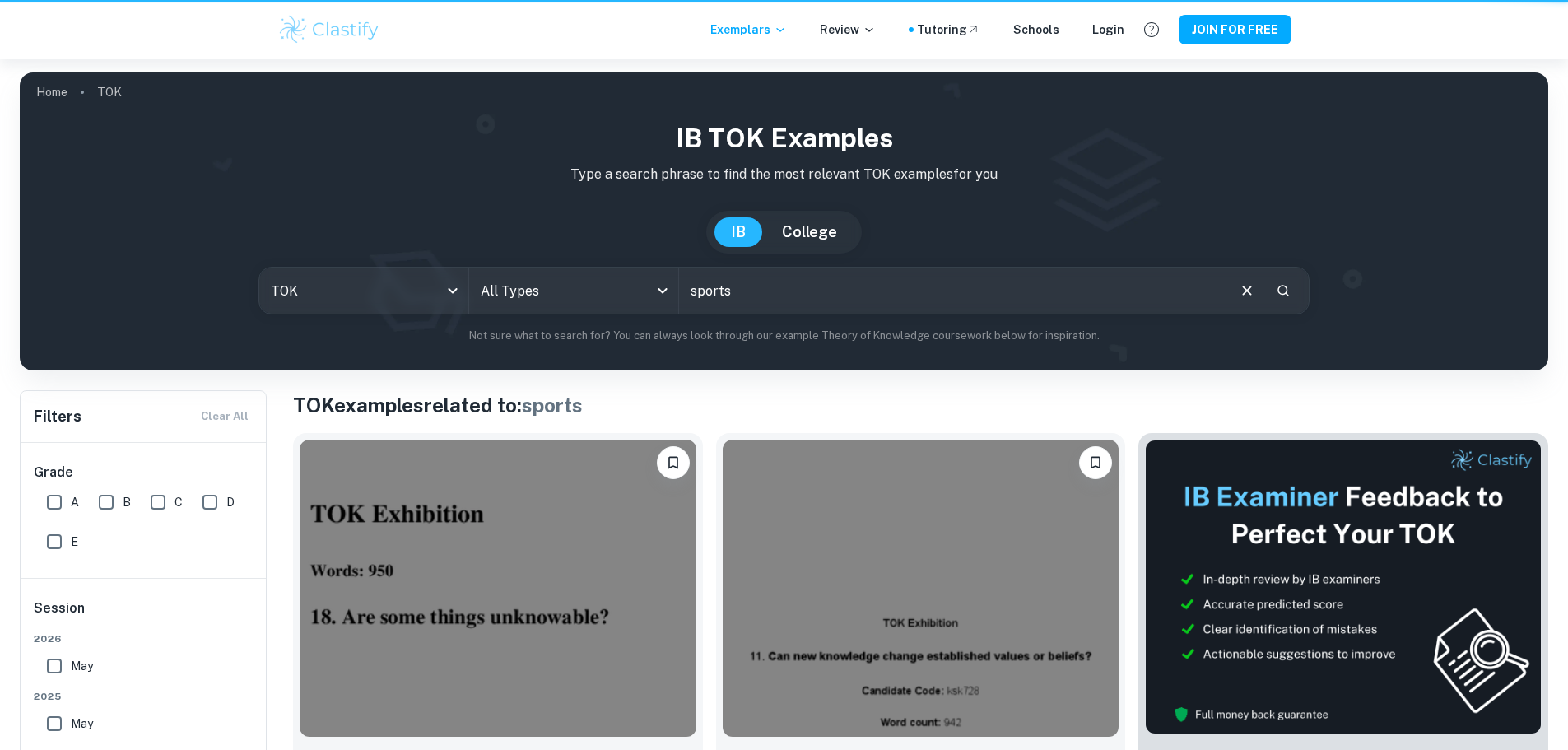
scroll to position [329, 0]
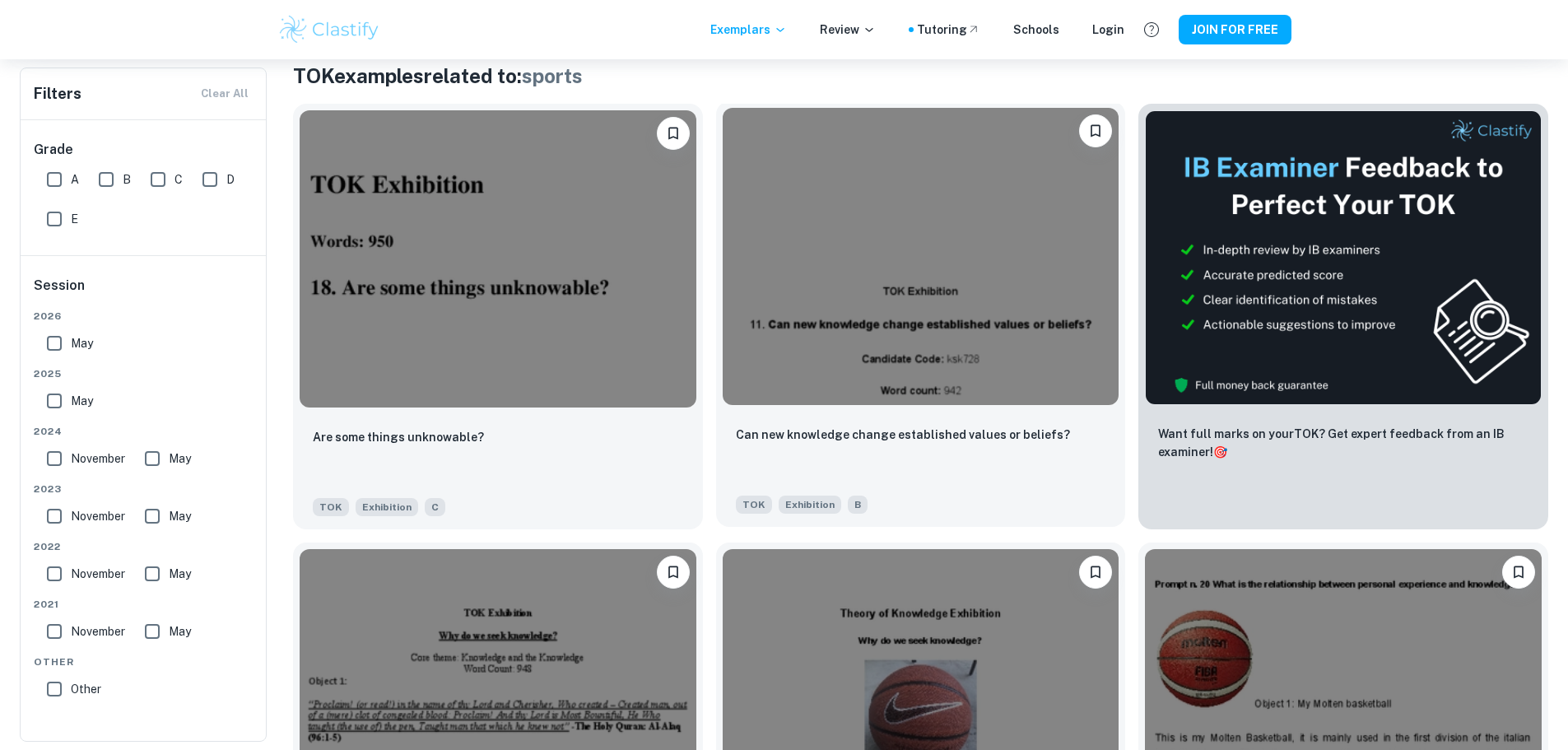
click at [742, 298] on img at bounding box center [922, 256] width 397 height 297
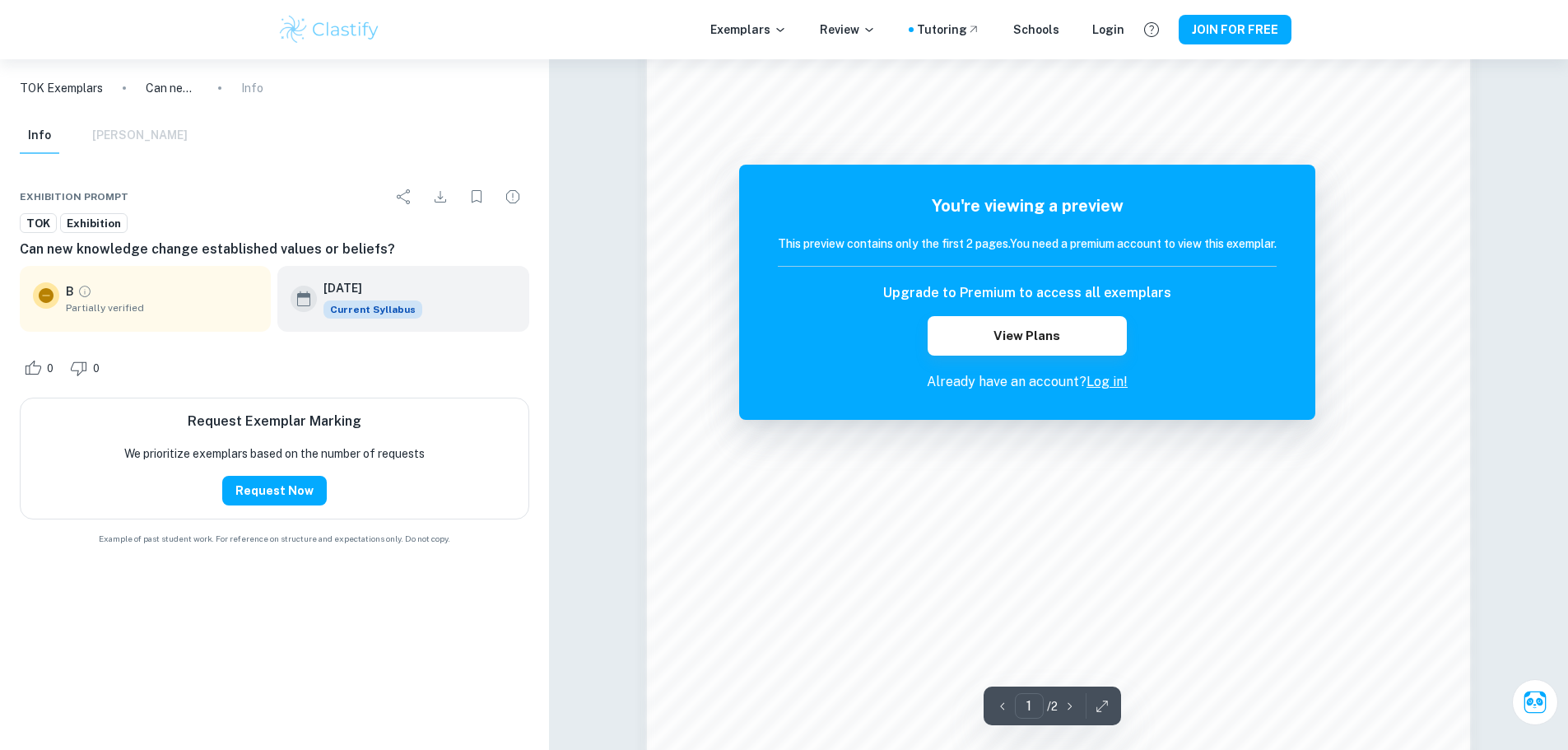
scroll to position [1317, 0]
click at [1047, 327] on button "View Plans" at bounding box center [1027, 335] width 199 height 40
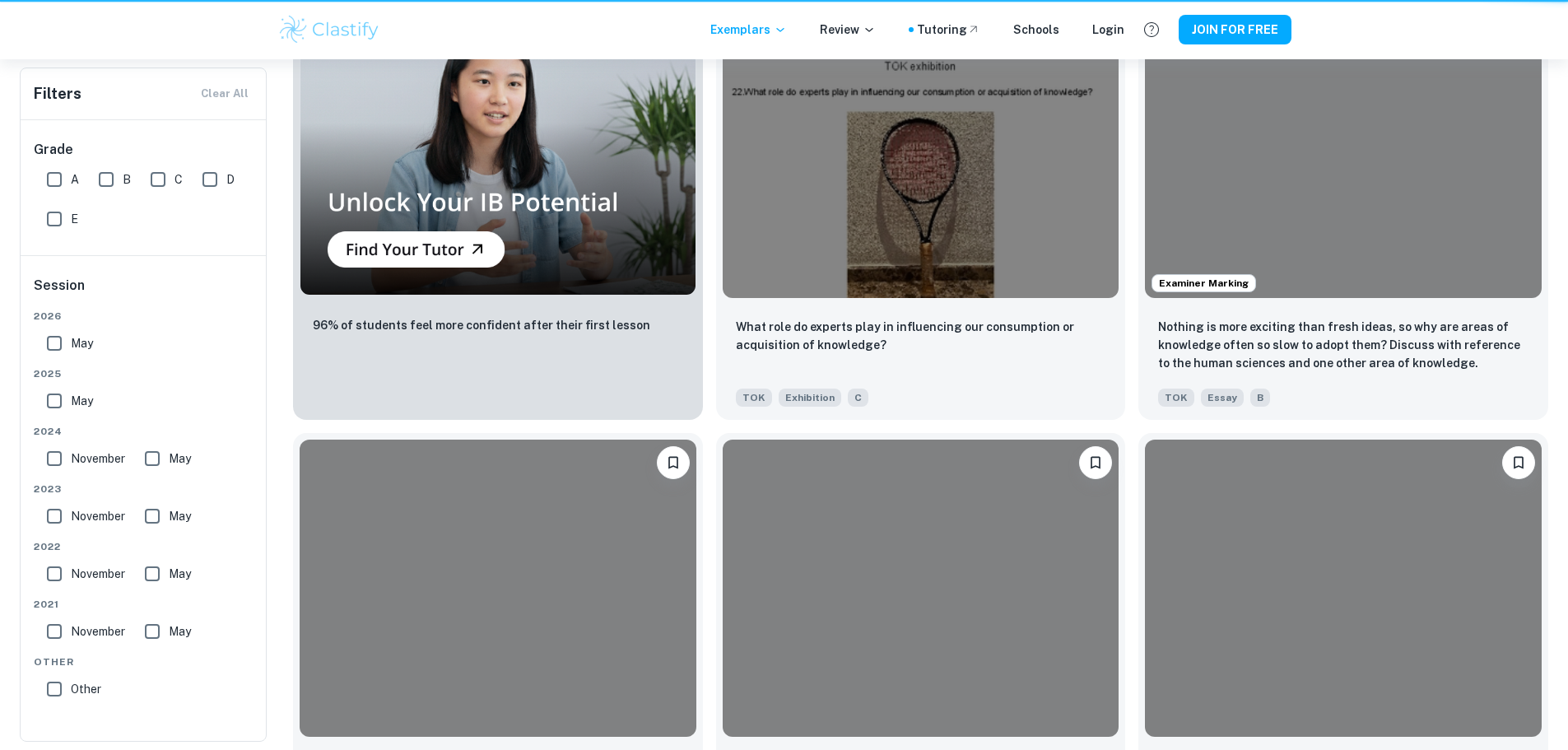
scroll to position [329, 0]
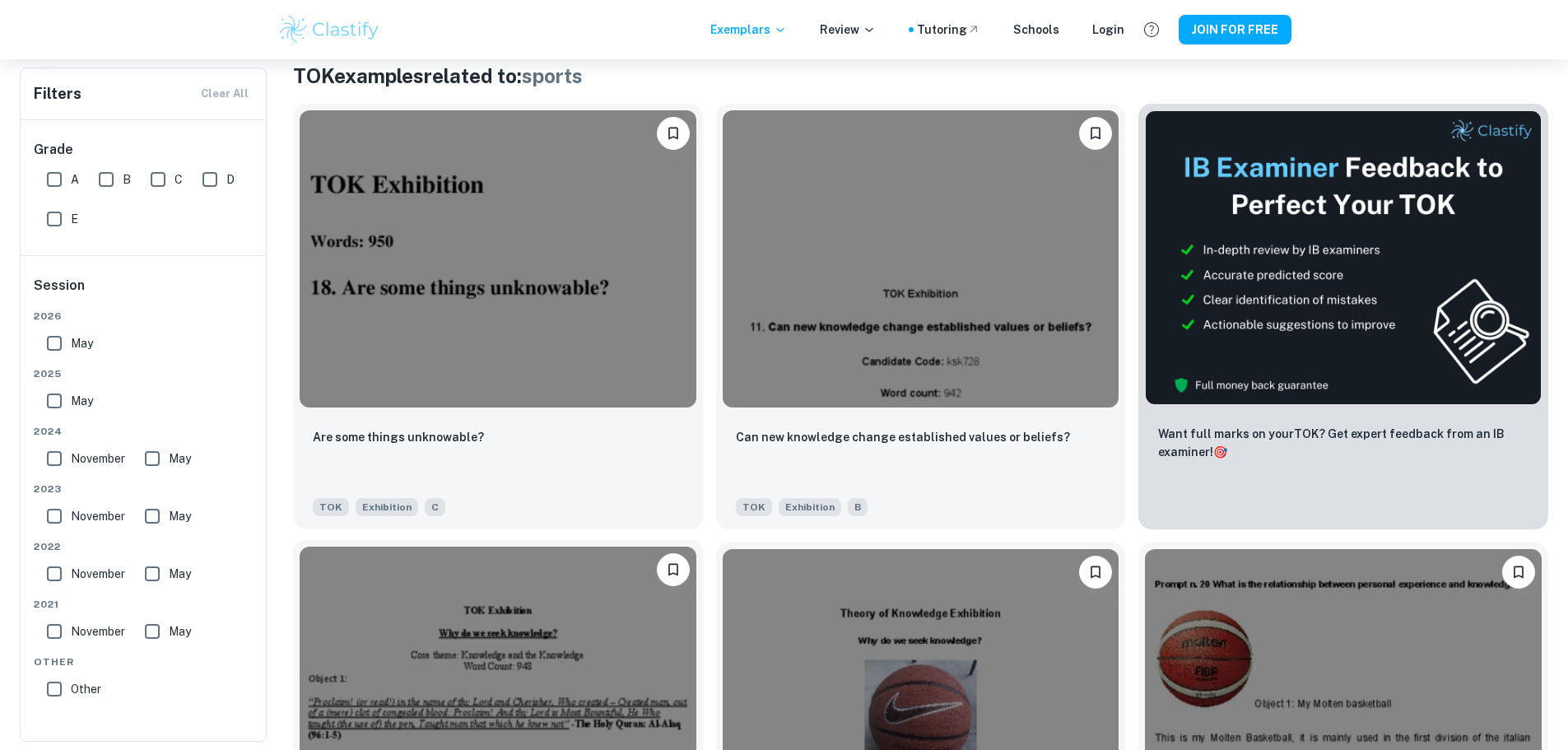
click at [697, 546] on img at bounding box center [498, 694] width 397 height 297
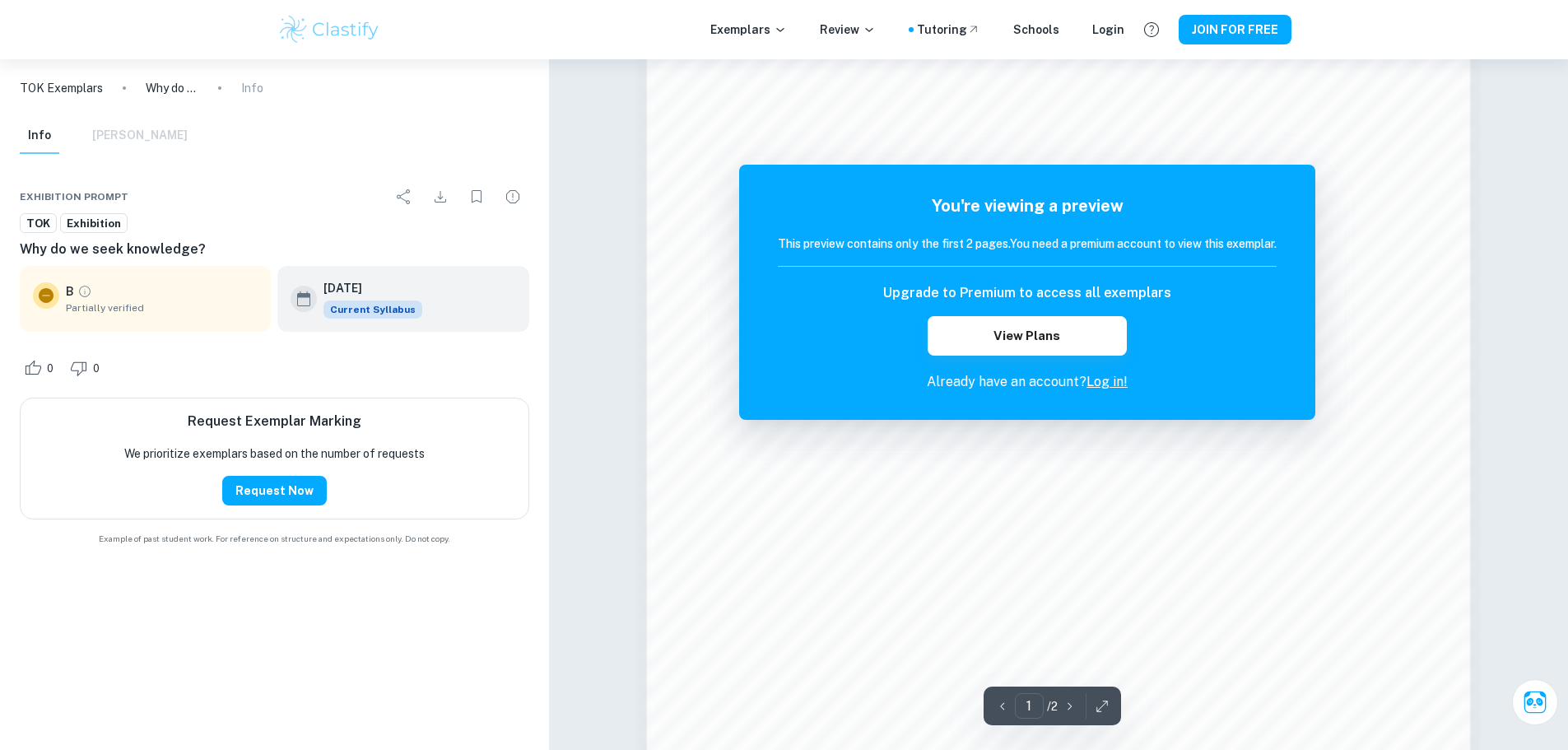
scroll to position [1399, 0]
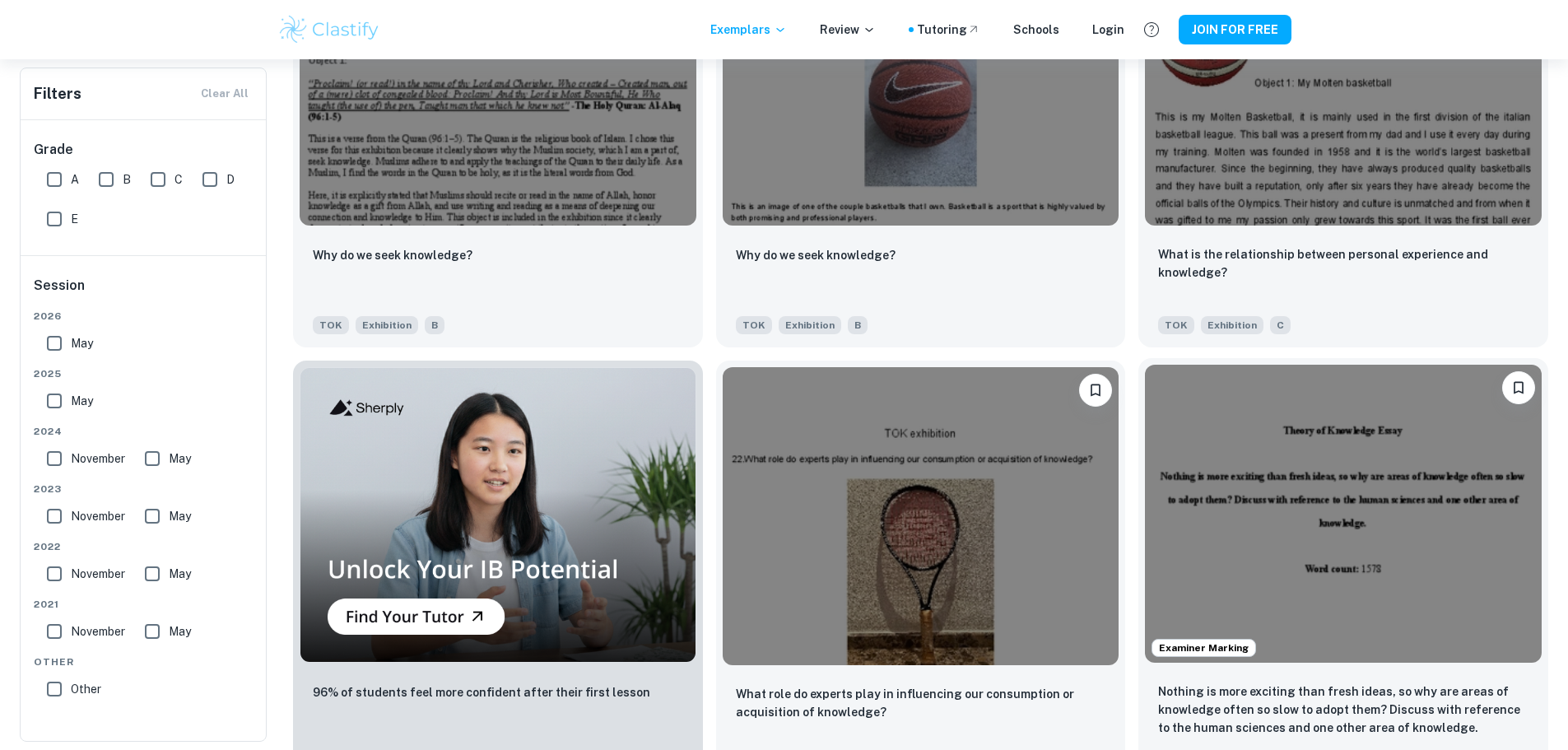
scroll to position [987, 0]
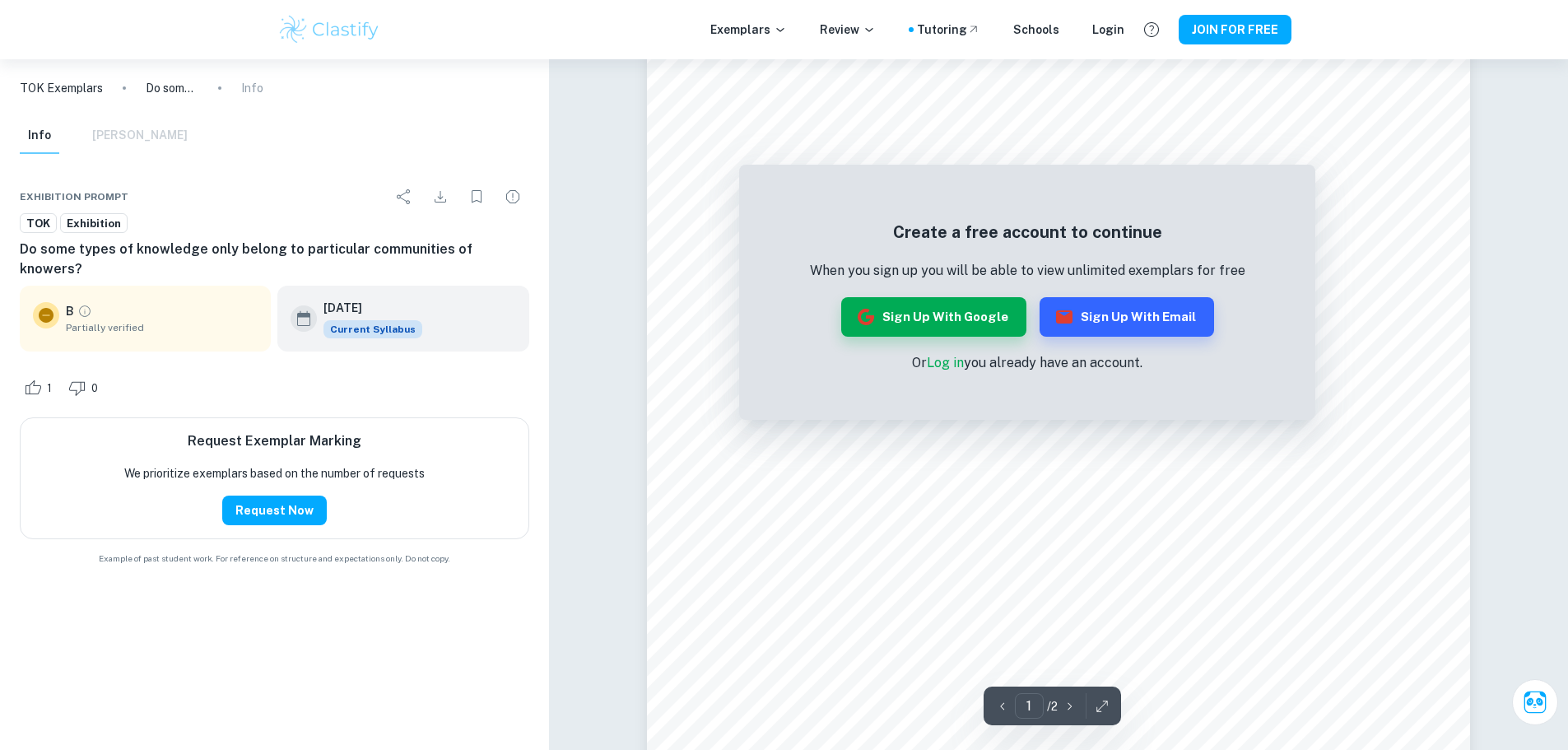
scroll to position [412, 0]
click at [982, 320] on button "Sign up with Google" at bounding box center [934, 316] width 185 height 40
